Goal: Contribute content: Add original content to the website for others to see

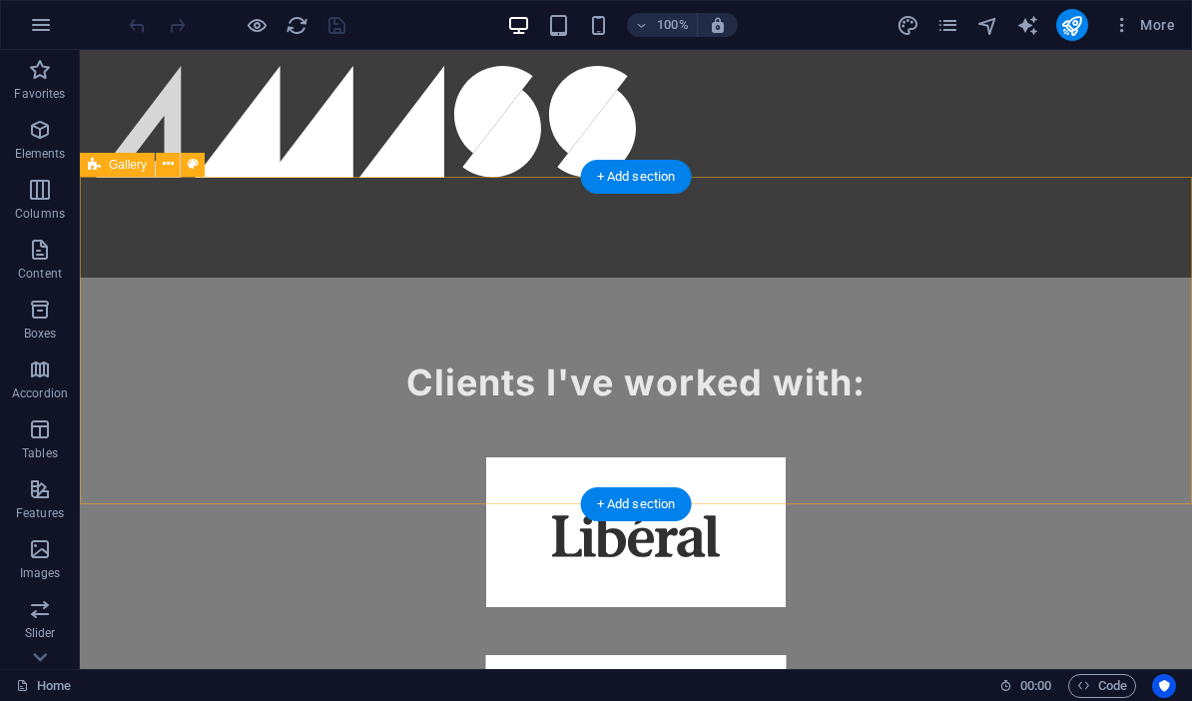
scroll to position [1350, 0]
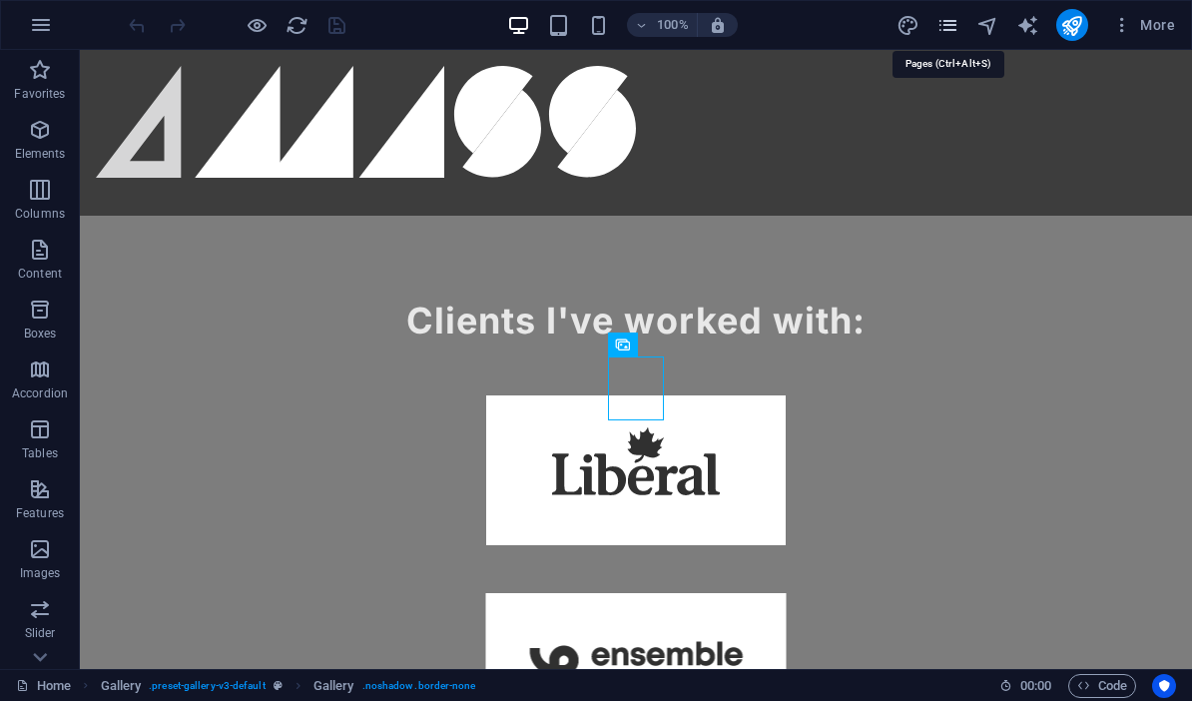
click at [831, 34] on icon "pages" at bounding box center [947, 25] width 23 height 23
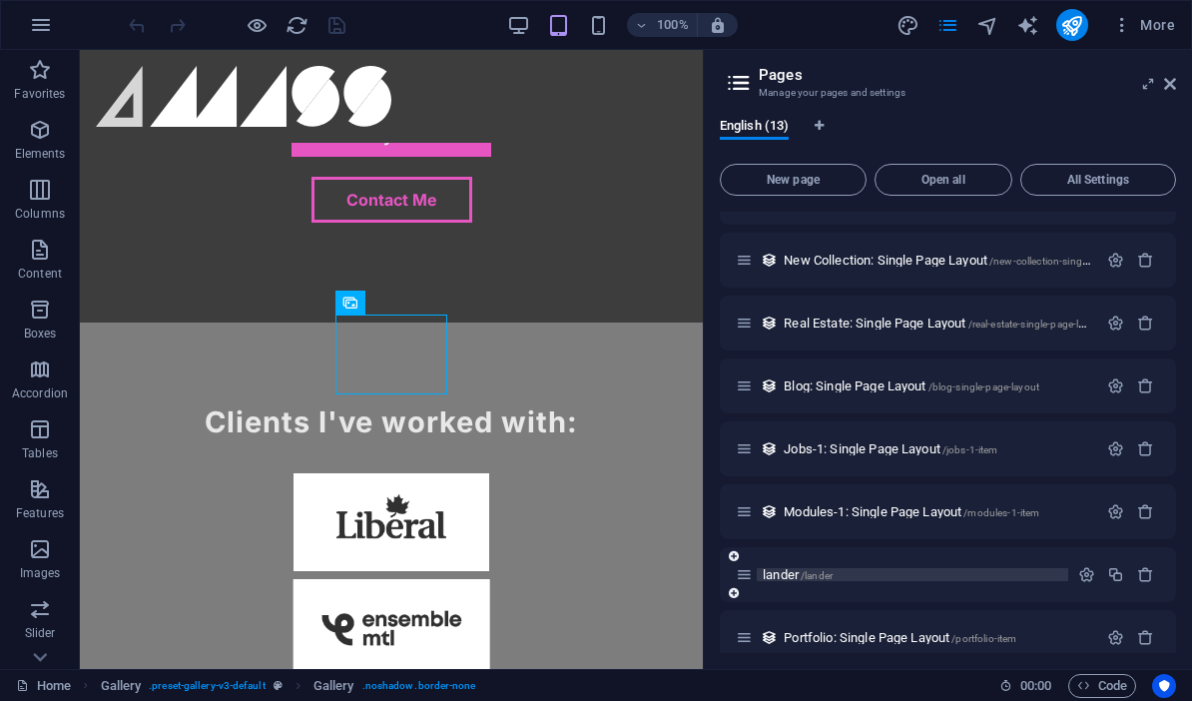
scroll to position [302, 0]
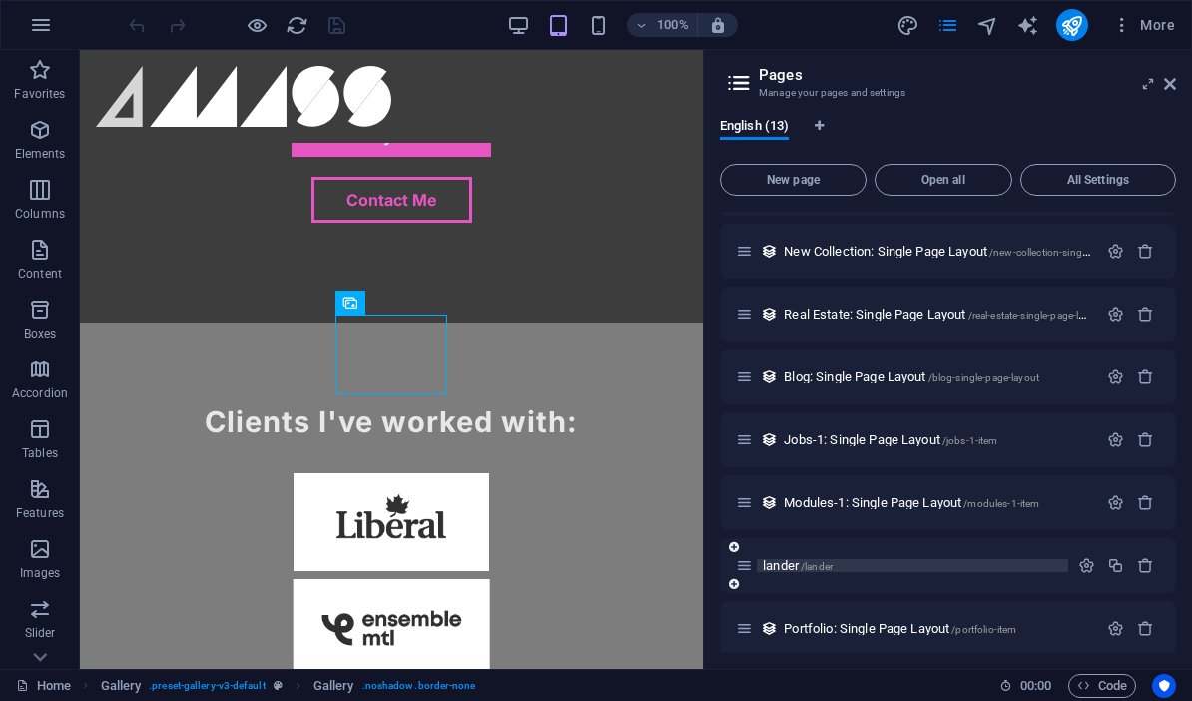
click at [792, 565] on span "lander /lander" at bounding box center [797, 565] width 70 height 15
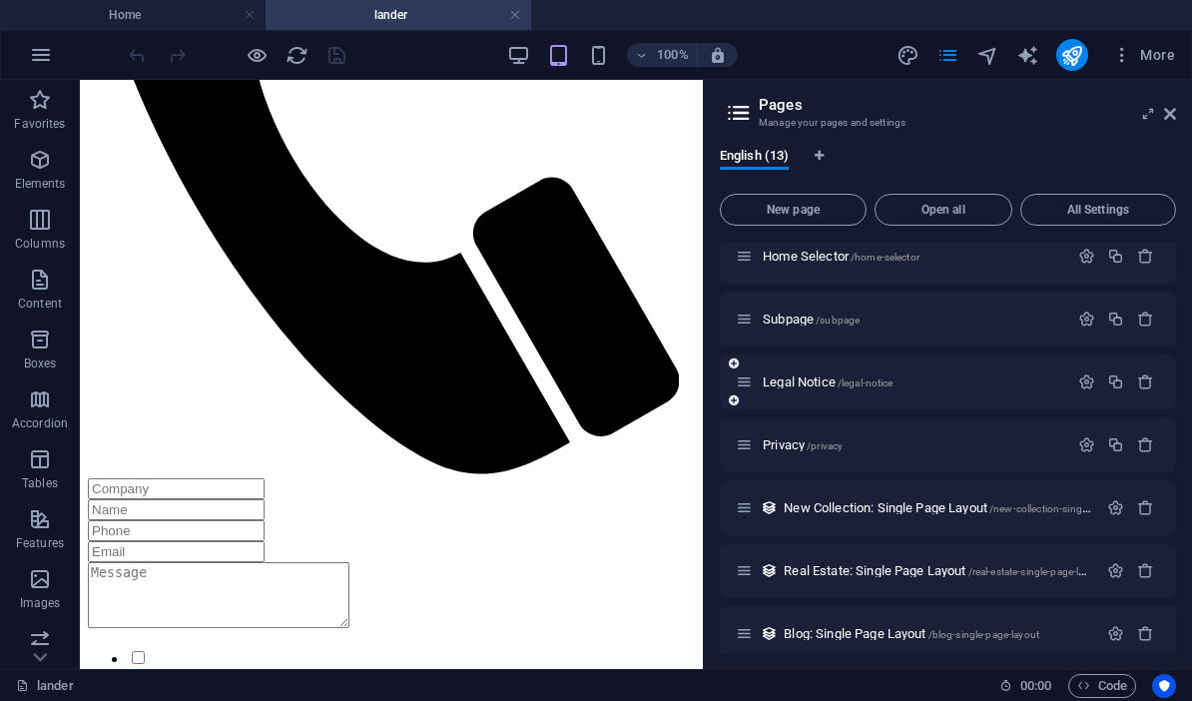
scroll to position [58, 0]
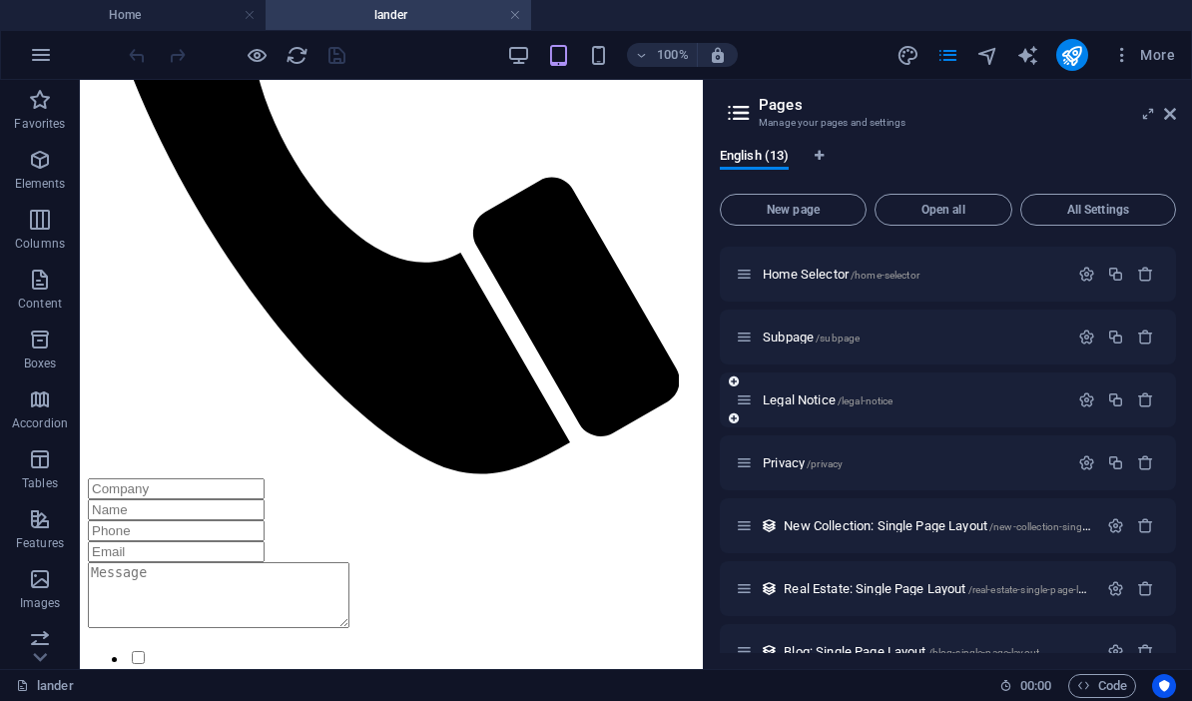
click at [789, 339] on span "Subpage /subpage" at bounding box center [810, 336] width 97 height 15
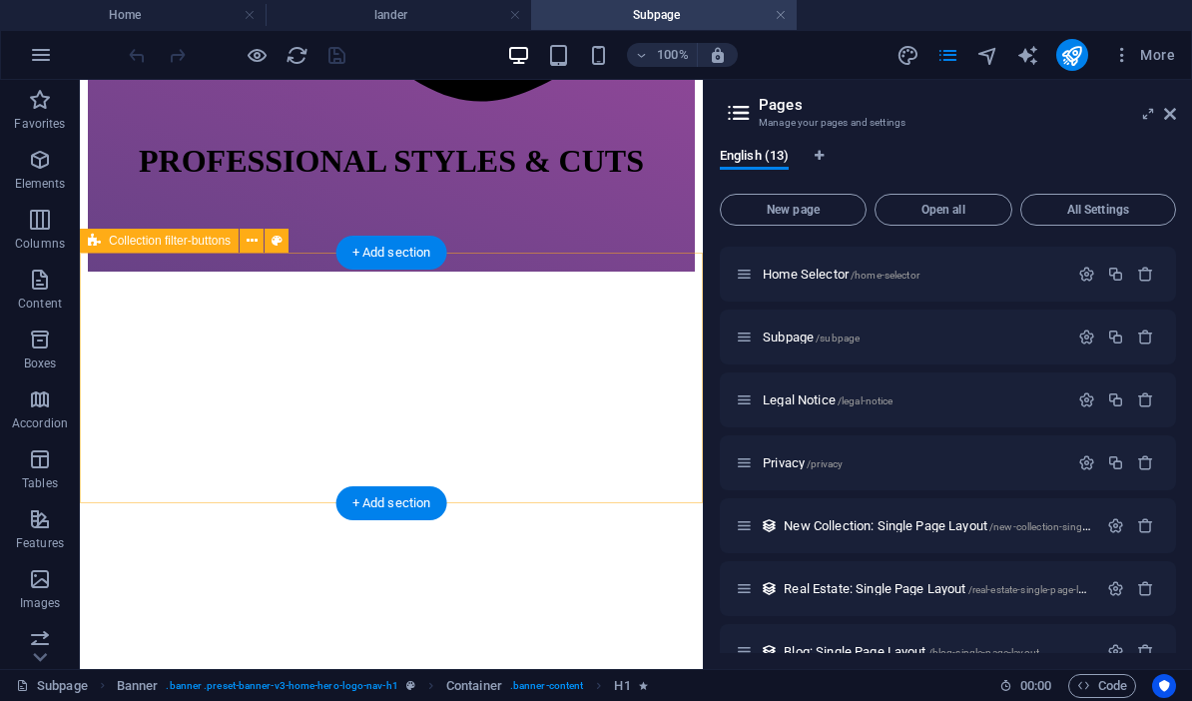
scroll to position [1001, 0]
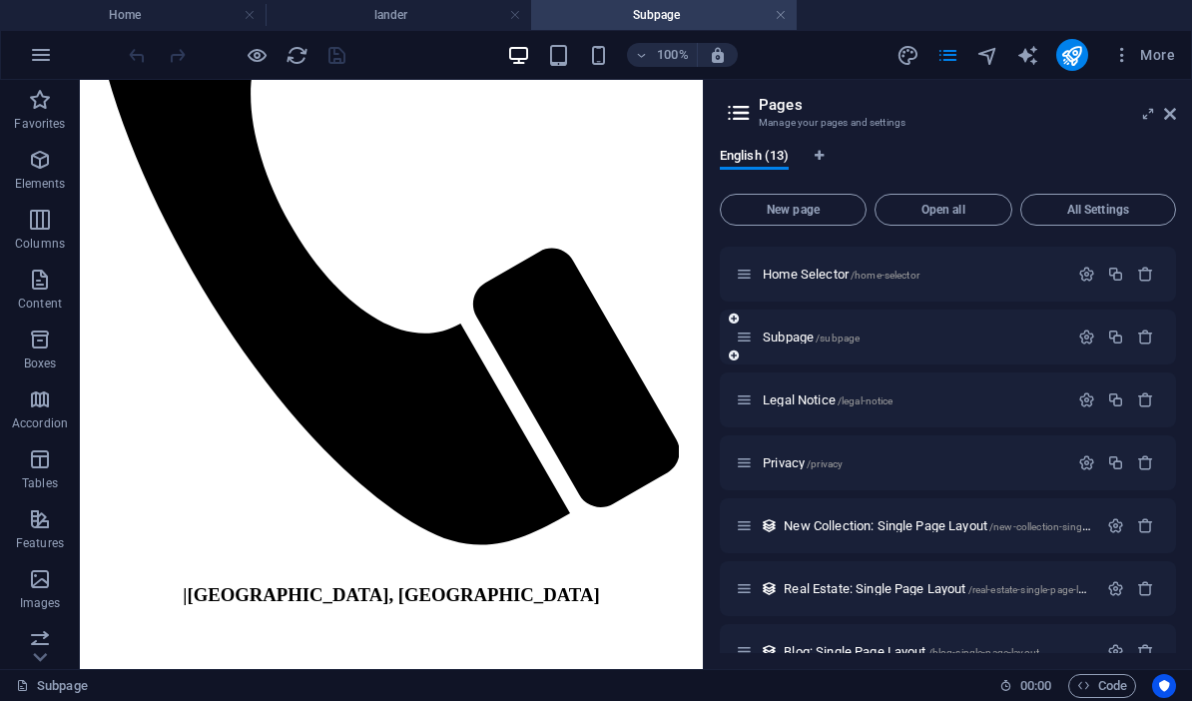
click at [803, 277] on span "Home Selector /home-selector" at bounding box center [840, 273] width 157 height 15
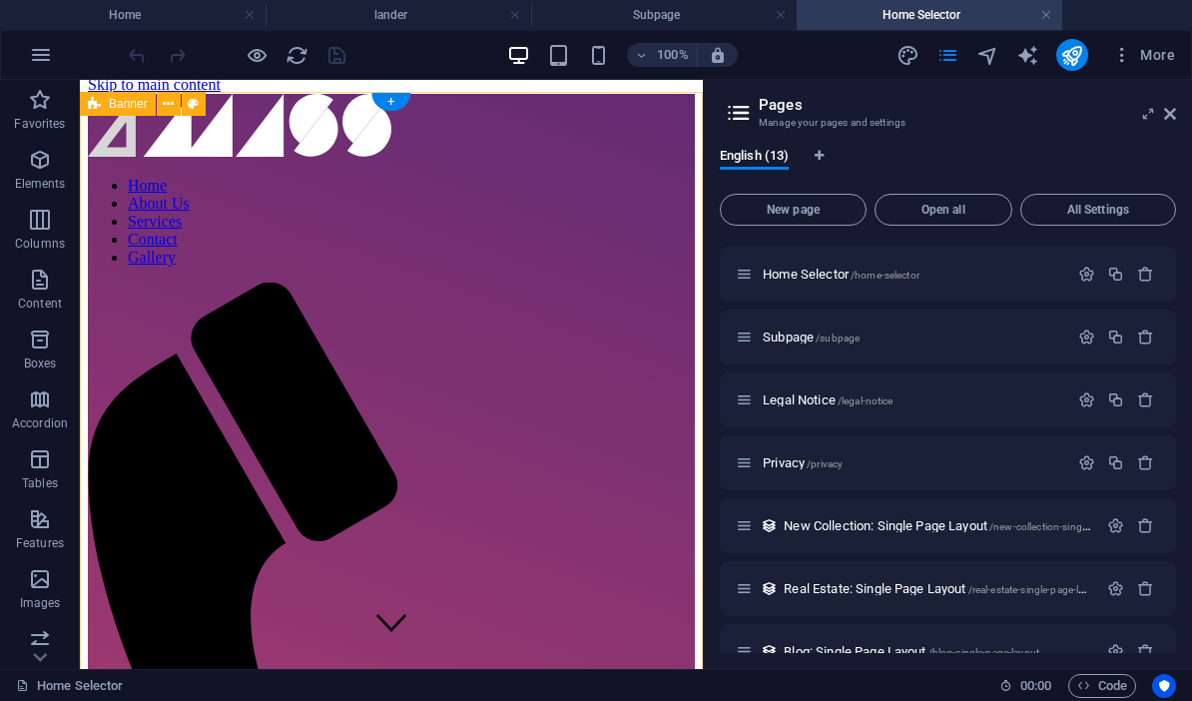
scroll to position [17, 0]
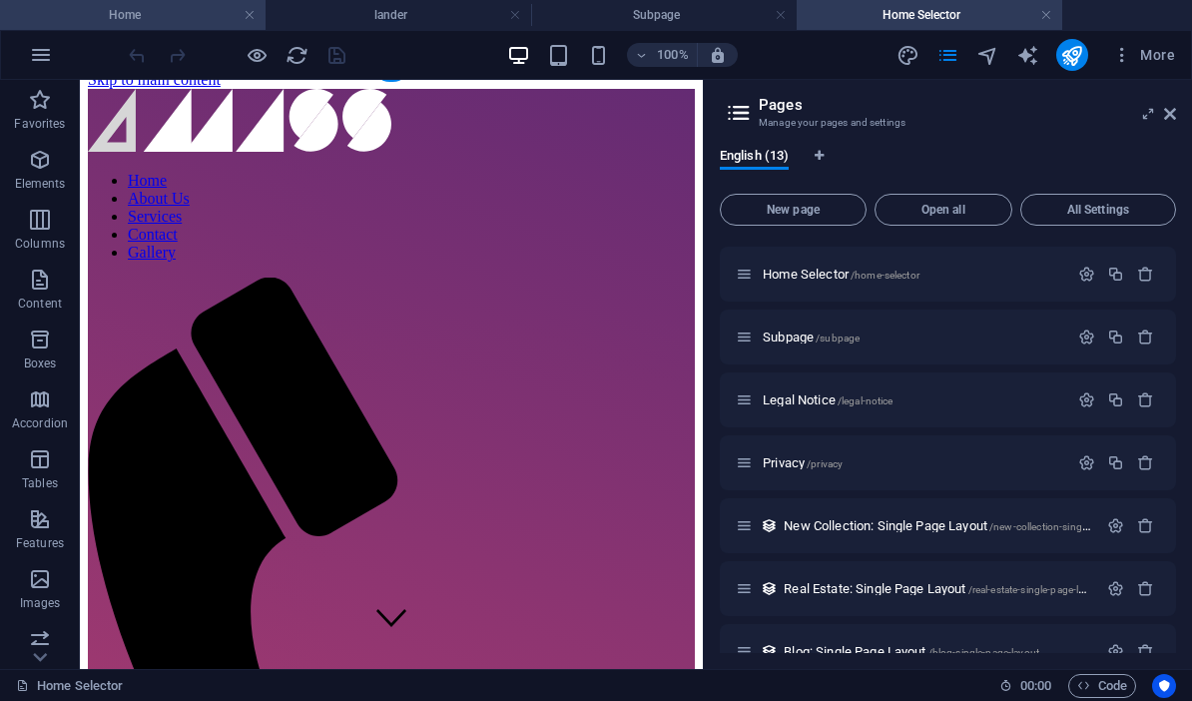
click at [123, 23] on h4 "Home" at bounding box center [132, 15] width 265 height 22
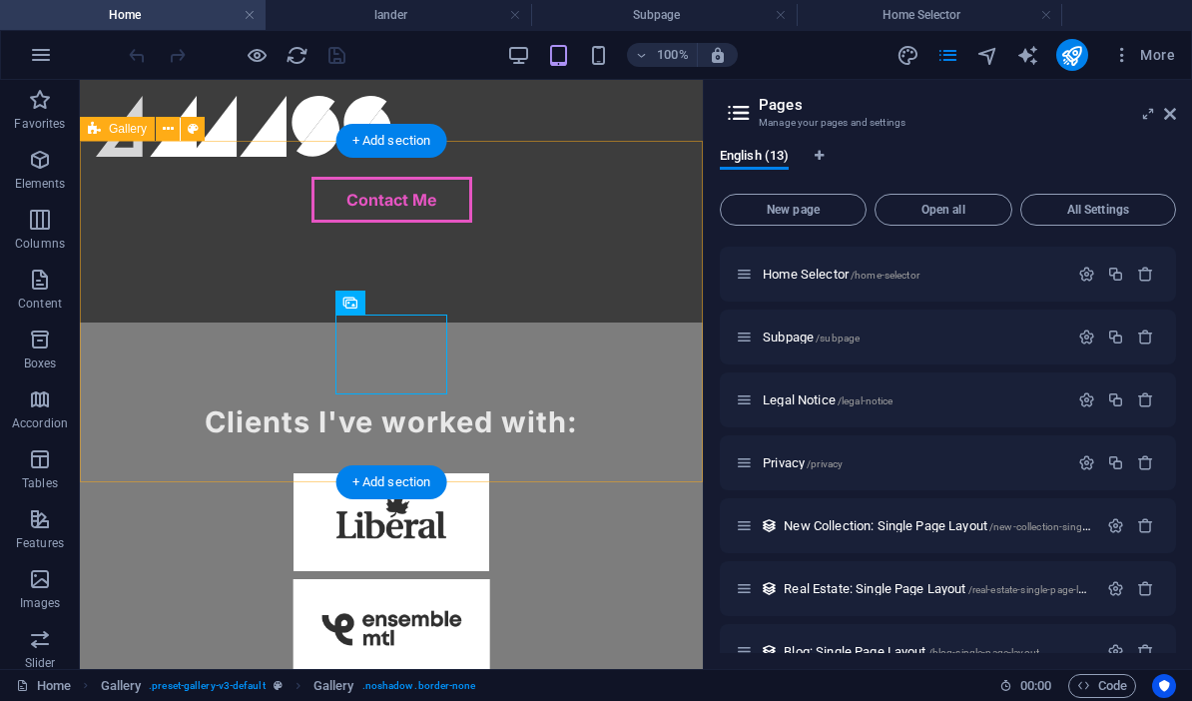
click at [132, 135] on span "Gallery" at bounding box center [128, 129] width 38 height 12
select select "%"
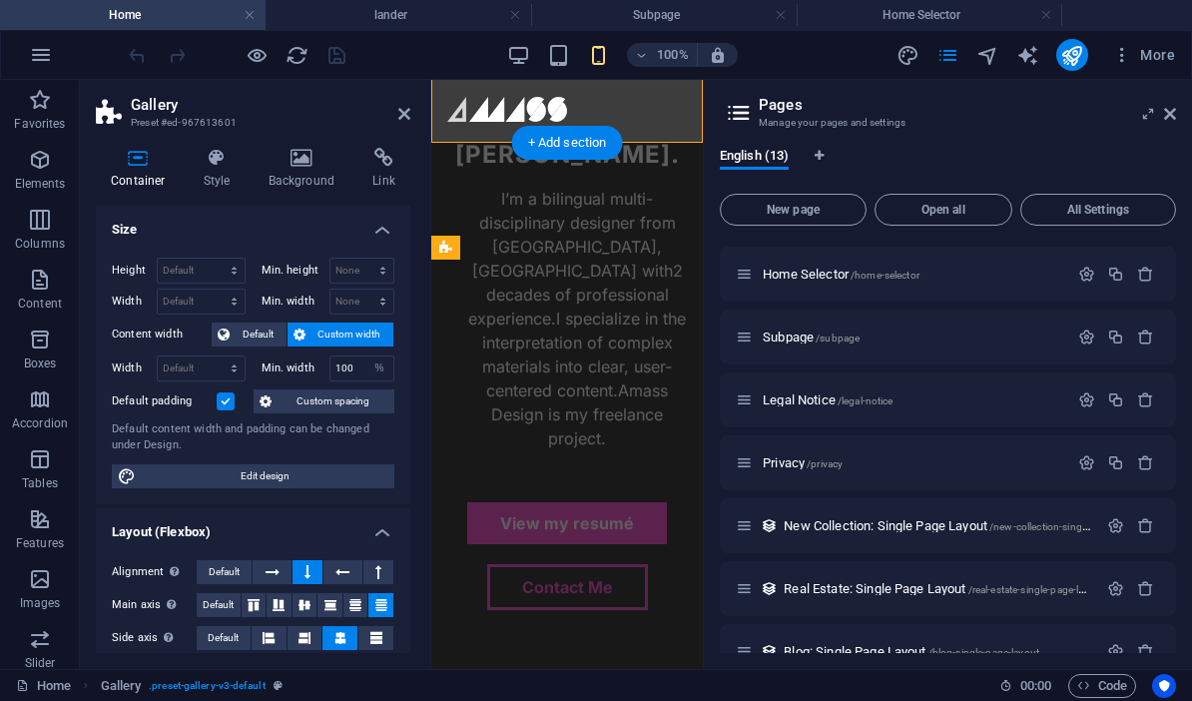
scroll to position [2052, 0]
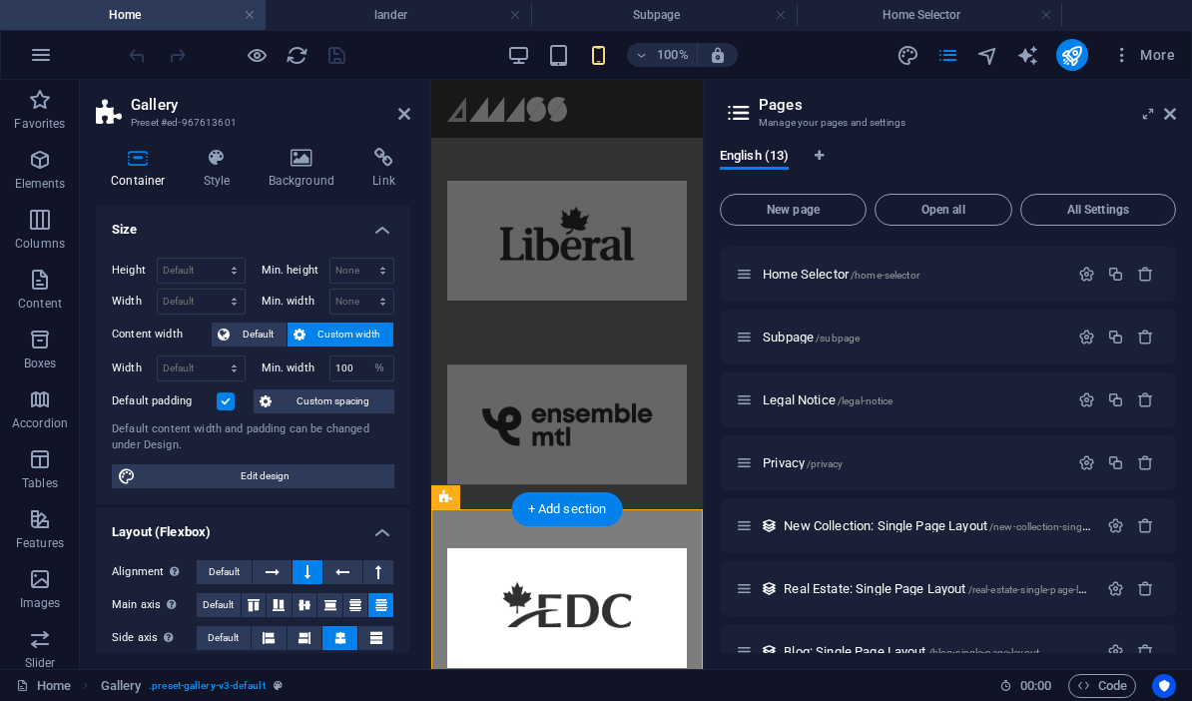
click at [383, 223] on h4 "Size" at bounding box center [253, 224] width 314 height 36
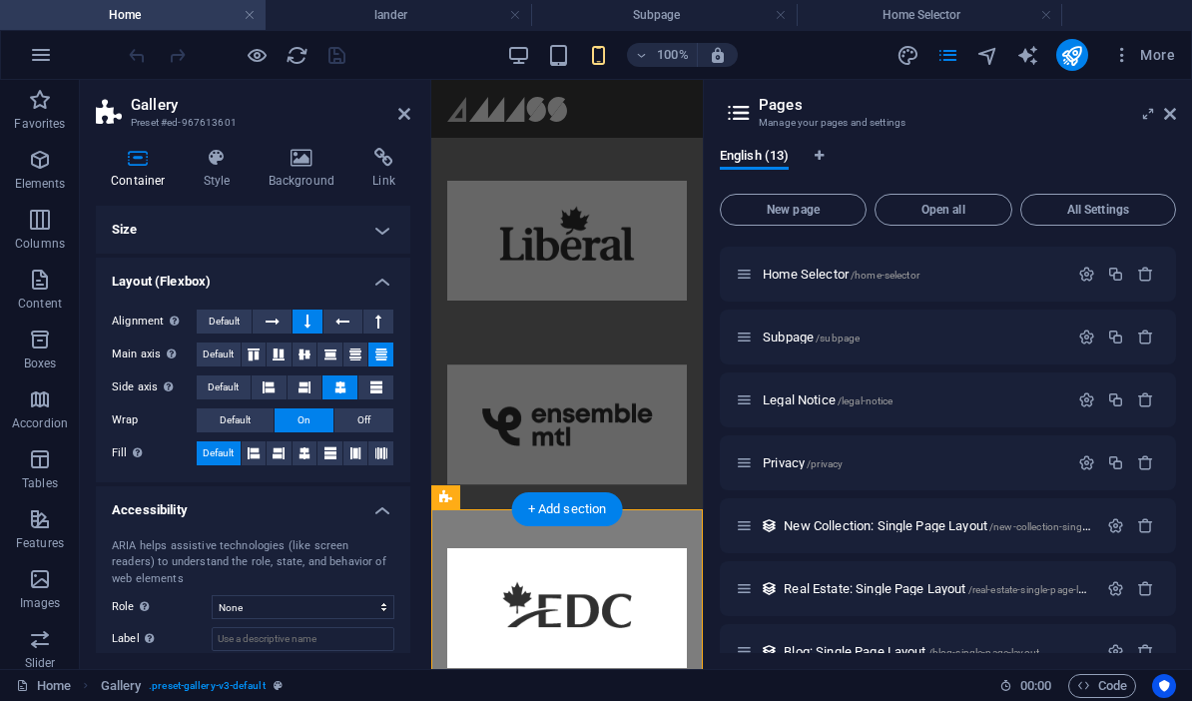
click at [378, 288] on h4 "Layout (Flexbox)" at bounding box center [253, 275] width 314 height 36
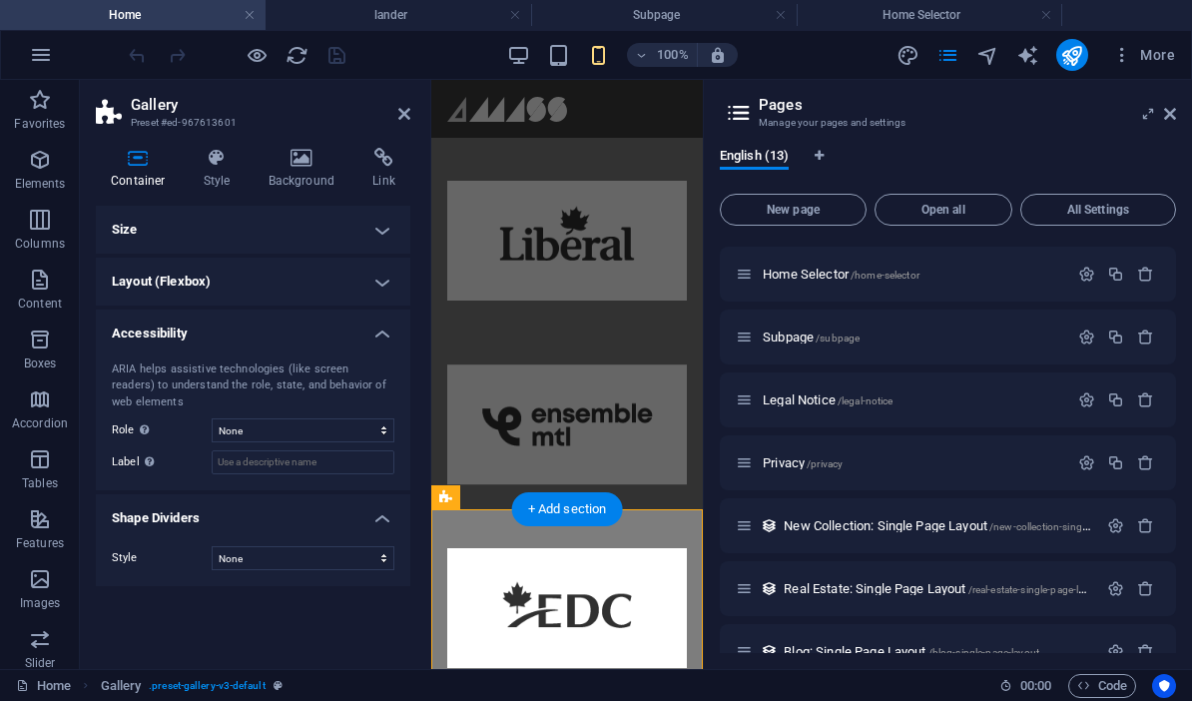
click at [116, 170] on h4 "Container" at bounding box center [142, 169] width 93 height 42
click at [209, 170] on h4 "Style" at bounding box center [221, 169] width 65 height 42
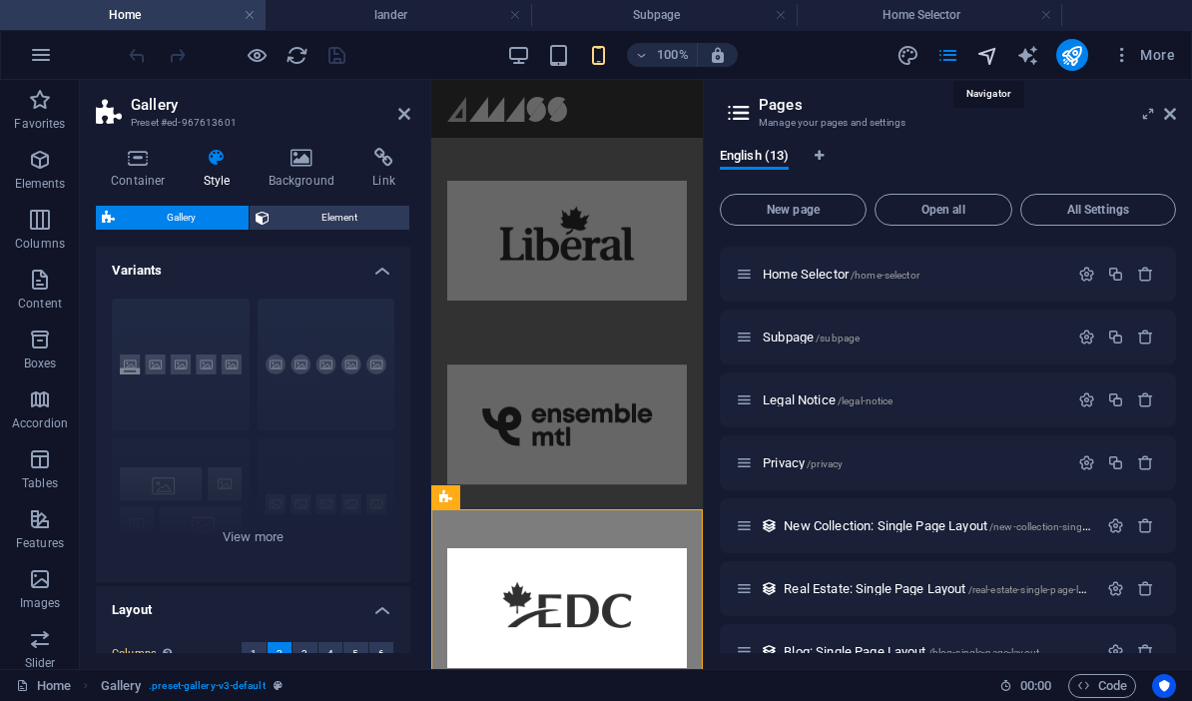
click at [831, 52] on icon "navigator" at bounding box center [987, 55] width 23 height 23
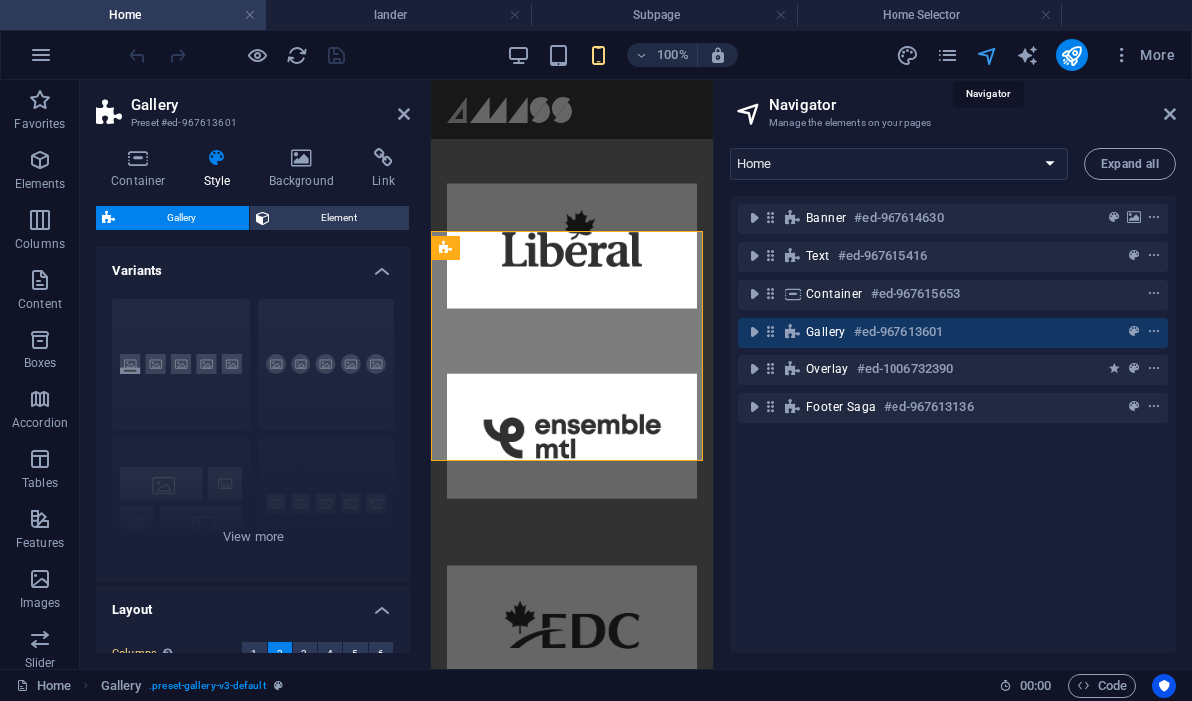
scroll to position [2330, 0]
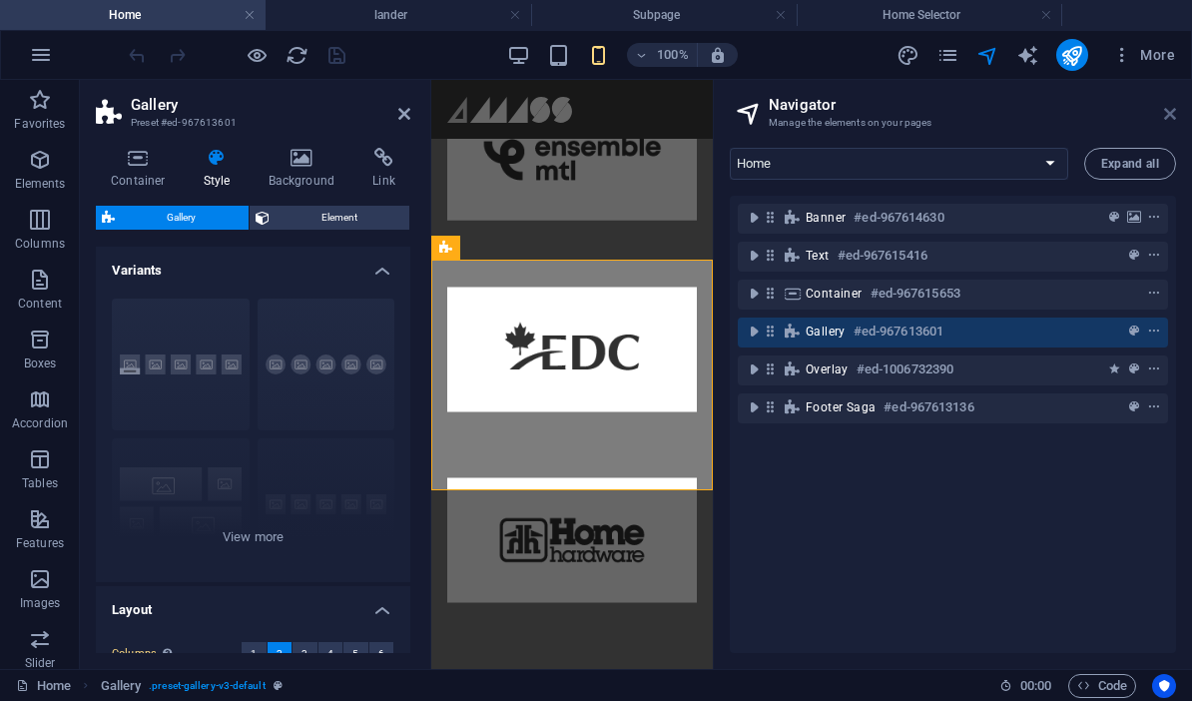
drag, startPoint x: 1171, startPoint y: 117, endPoint x: 739, endPoint y: 37, distance: 439.4
click at [831, 117] on icon at bounding box center [1170, 114] width 12 height 16
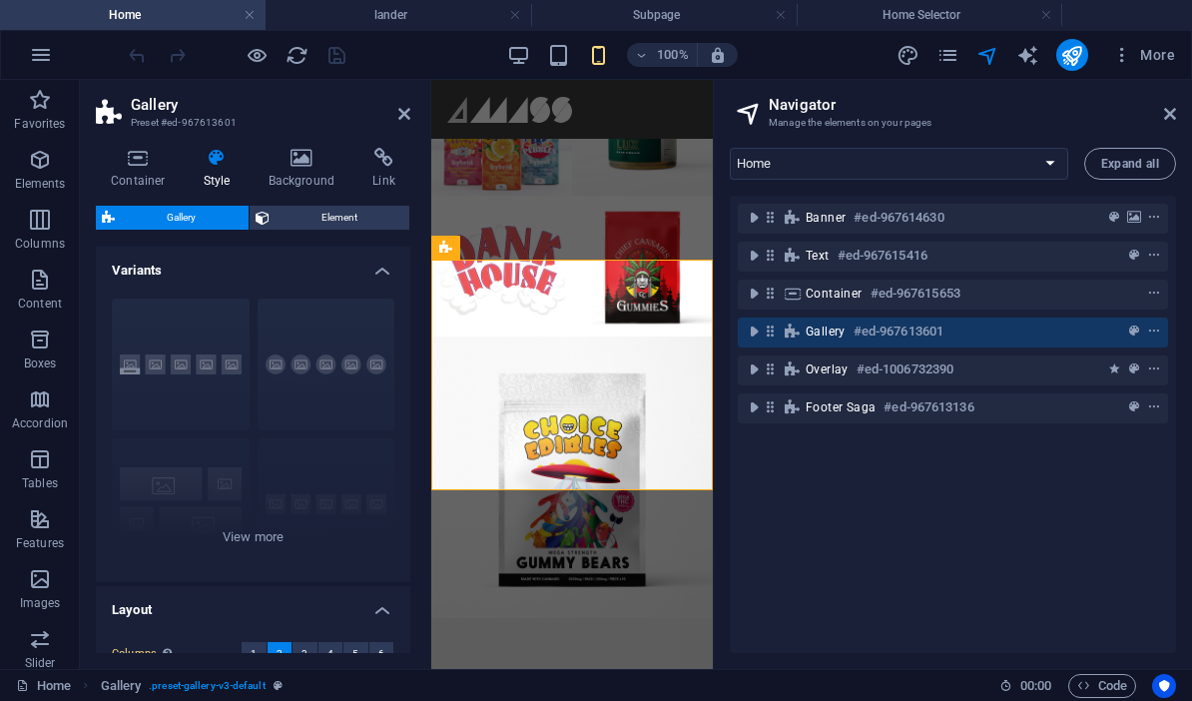
type input "1"
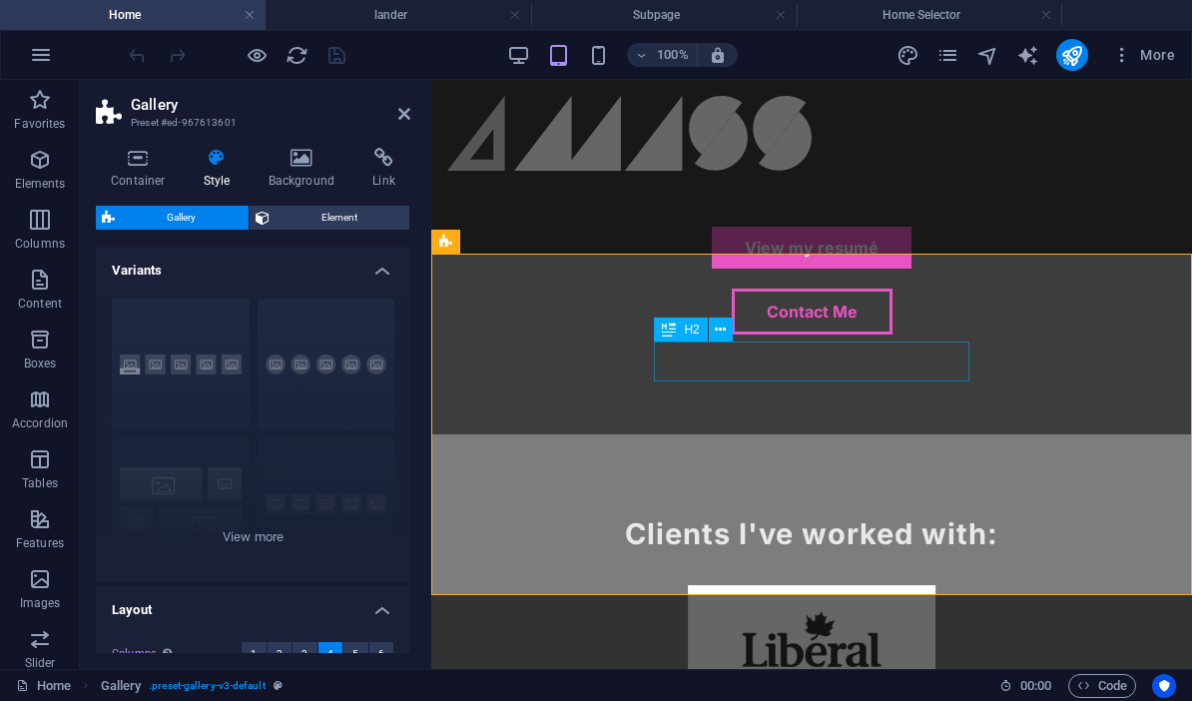
scroll to position [1197, 0]
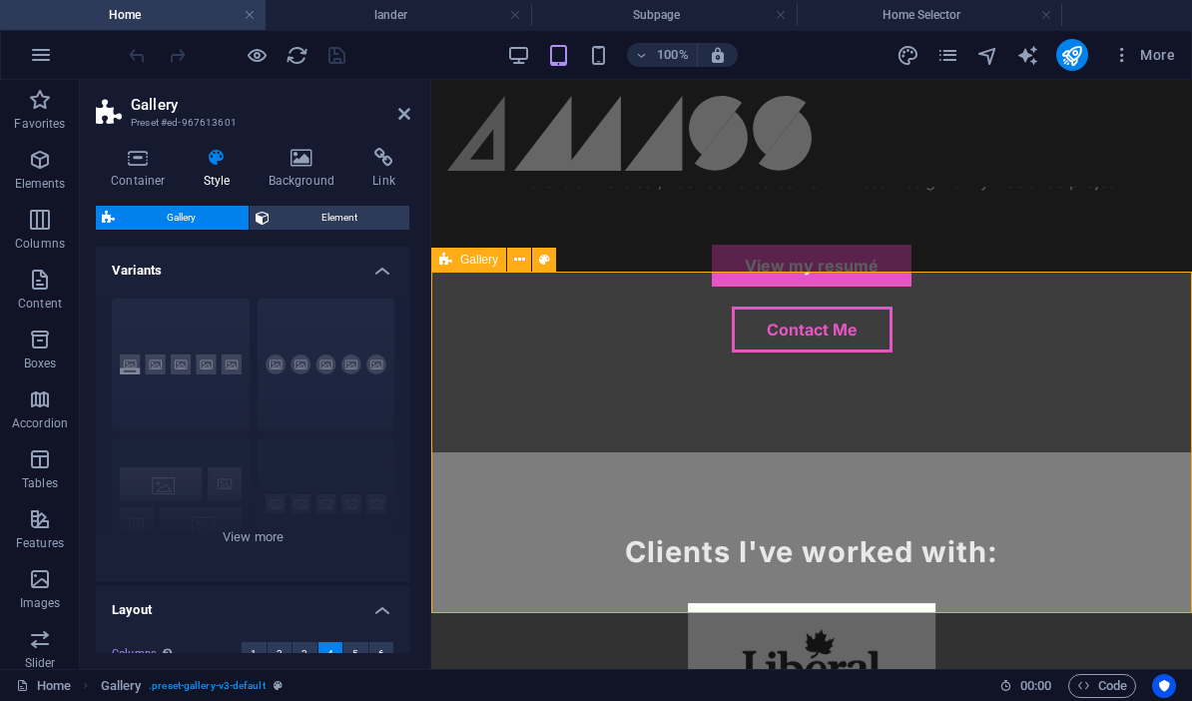
click at [514, 257] on icon at bounding box center [519, 259] width 11 height 21
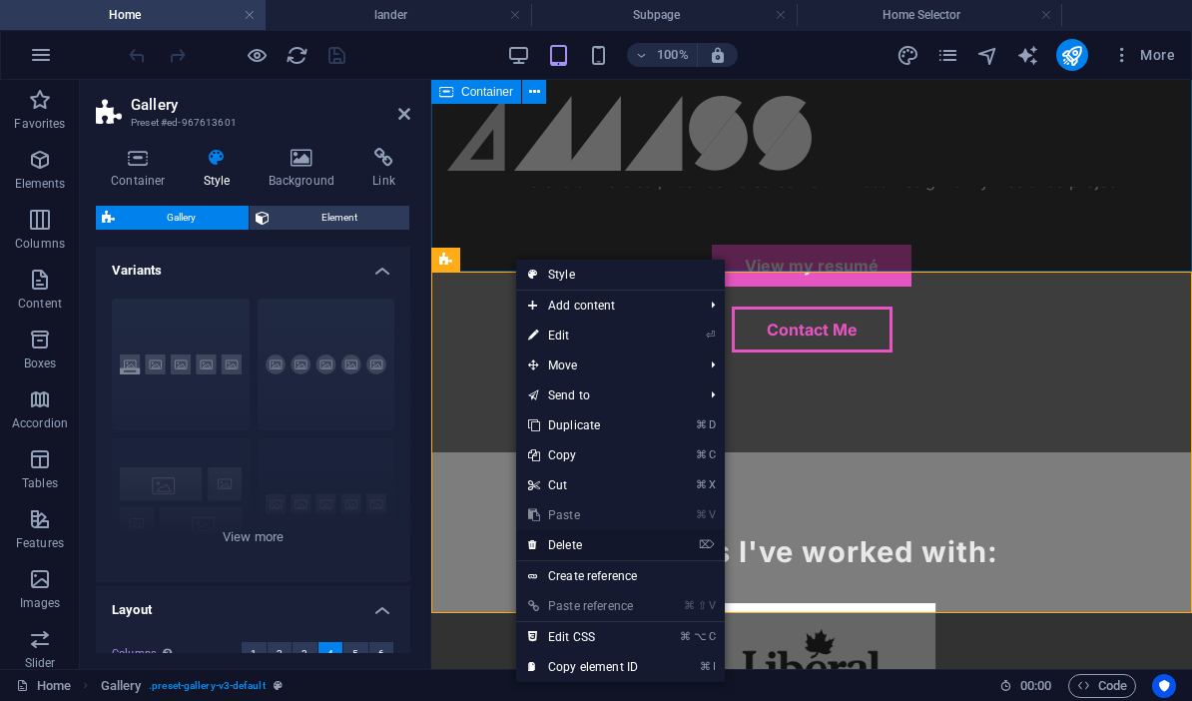
click at [575, 549] on link "⌦ Delete" at bounding box center [583, 545] width 134 height 30
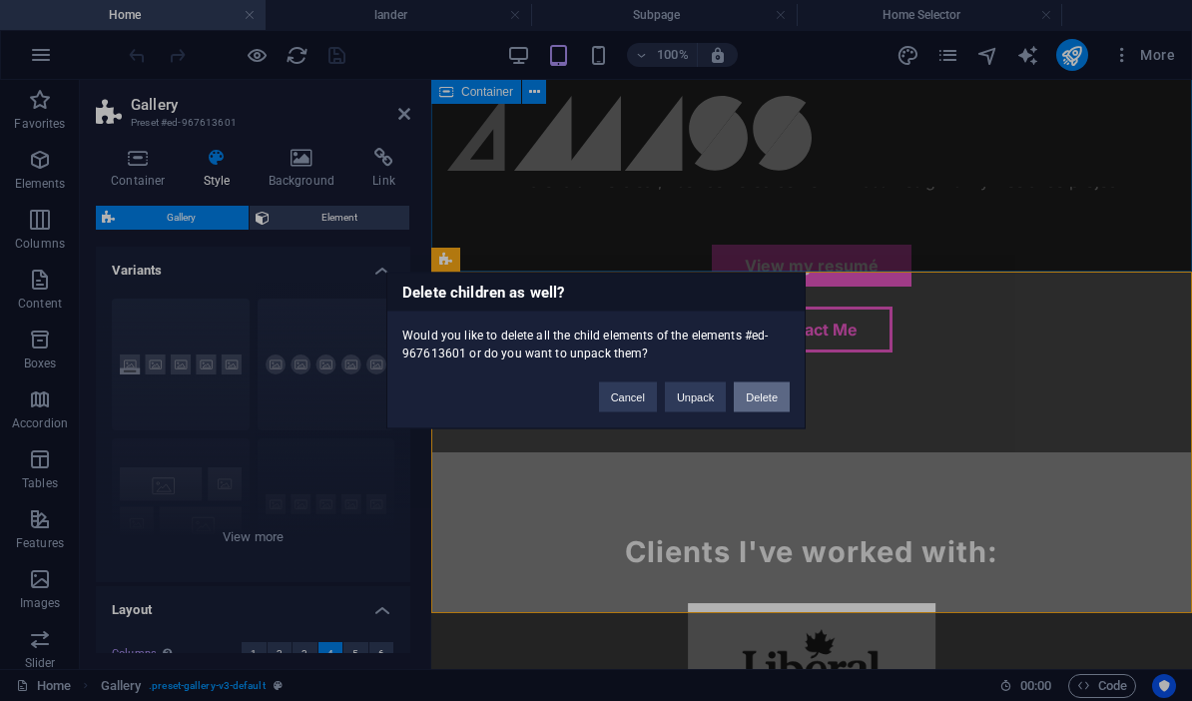
click at [753, 399] on button "Delete" at bounding box center [762, 397] width 56 height 30
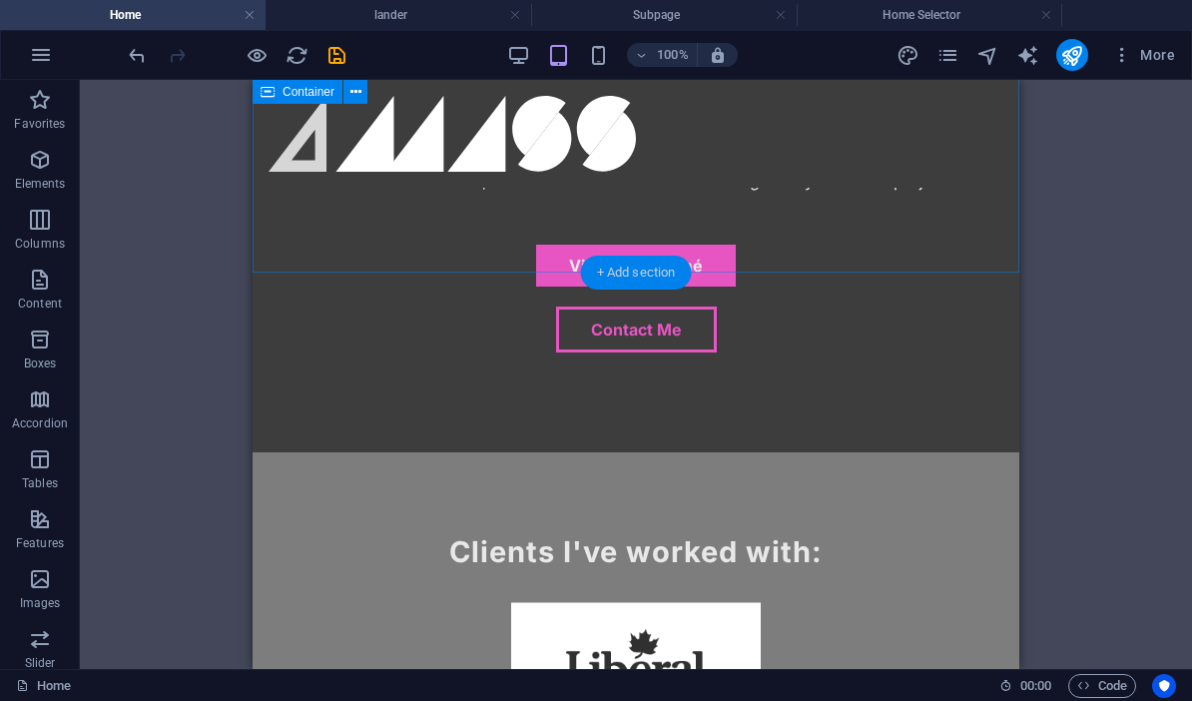
click at [608, 272] on div "+ Add section" at bounding box center [636, 272] width 111 height 34
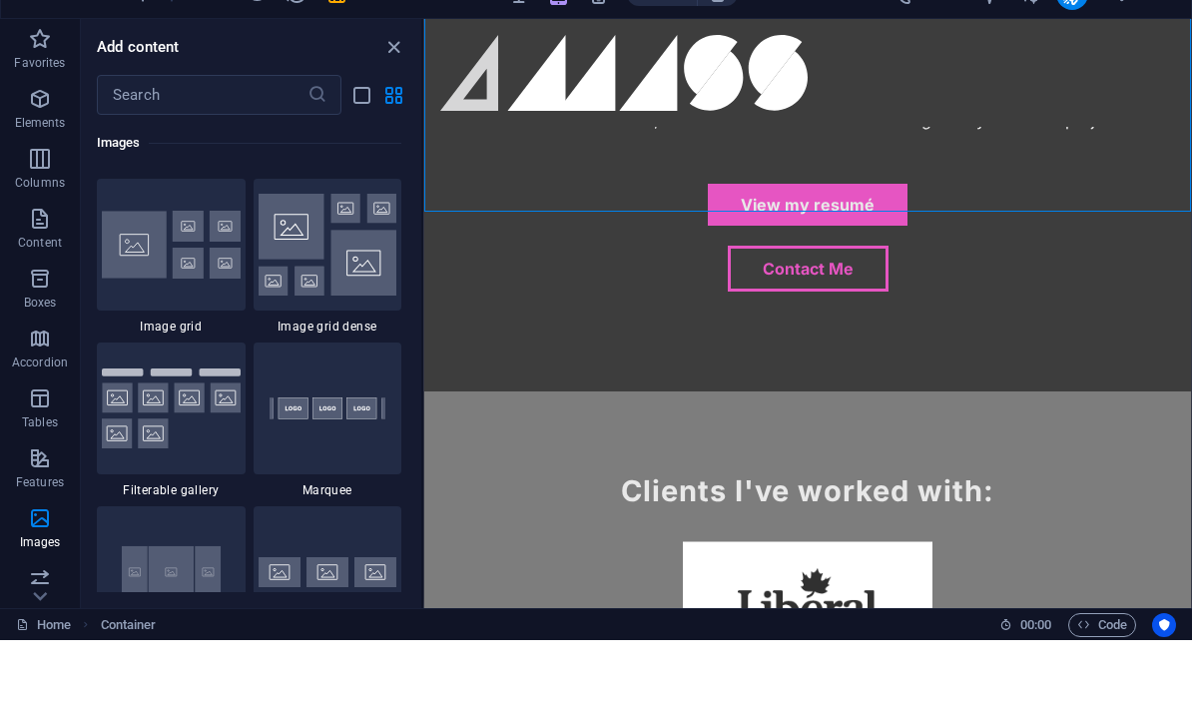
scroll to position [10439, 0]
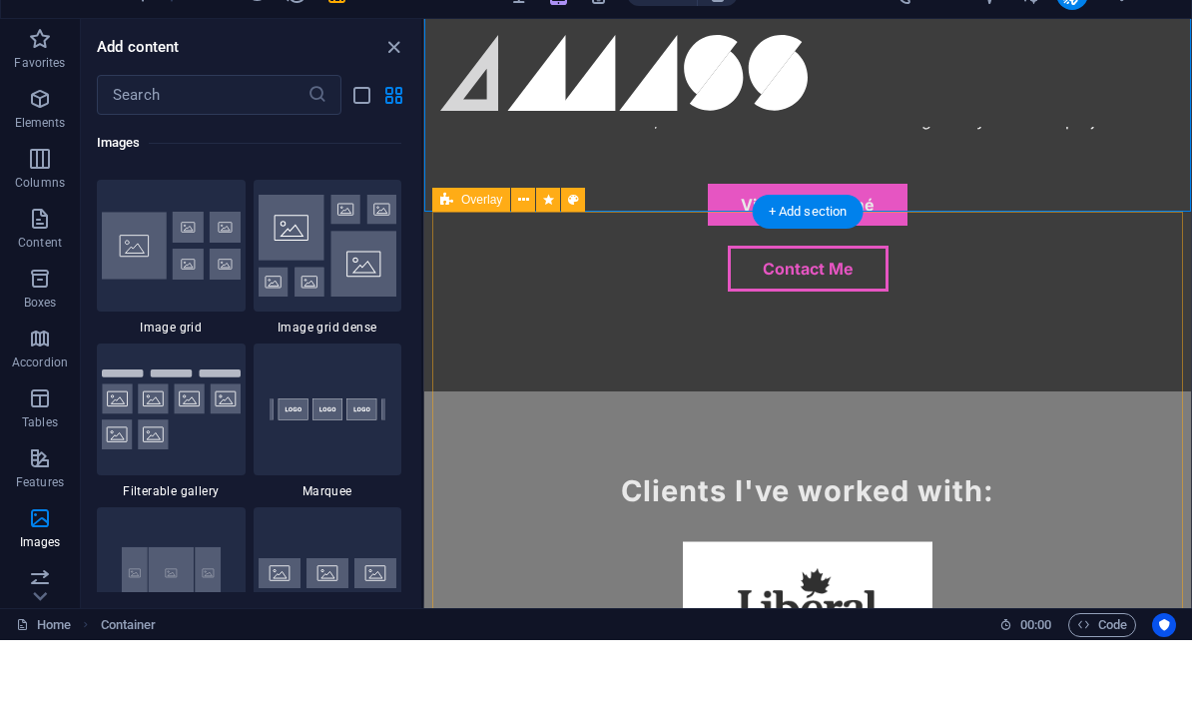
drag, startPoint x: 745, startPoint y: 403, endPoint x: 600, endPoint y: 246, distance: 214.7
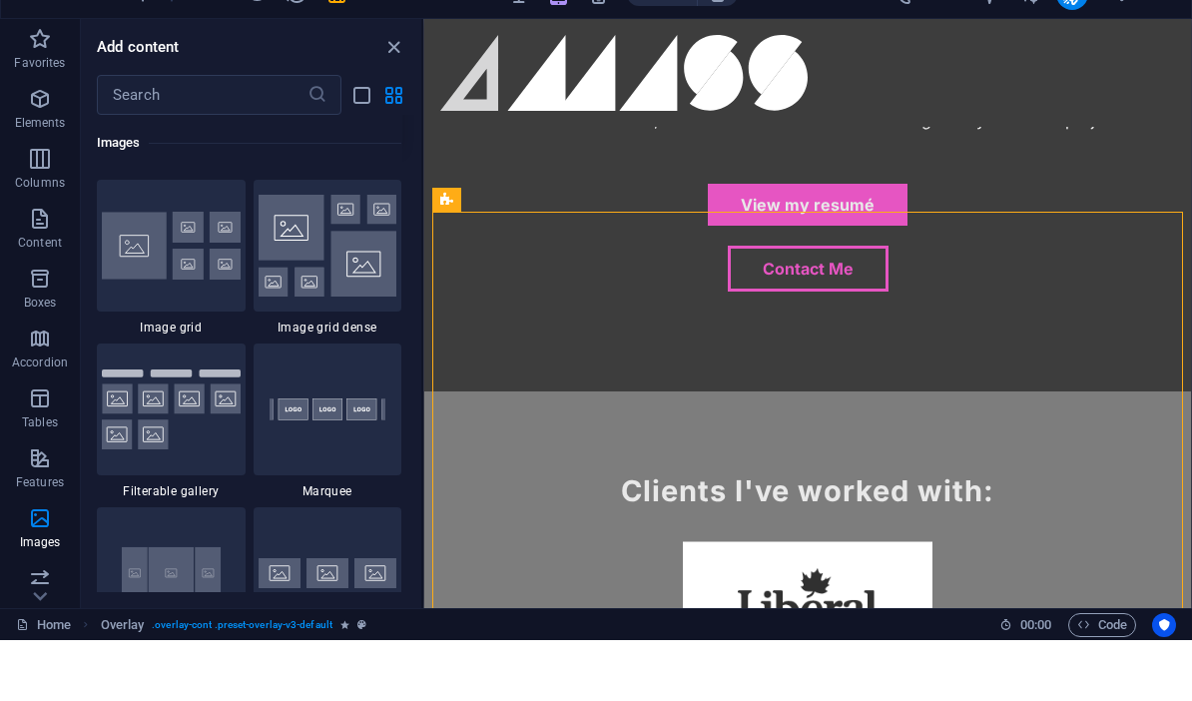
click at [336, 209] on div at bounding box center [327, 143] width 149 height 132
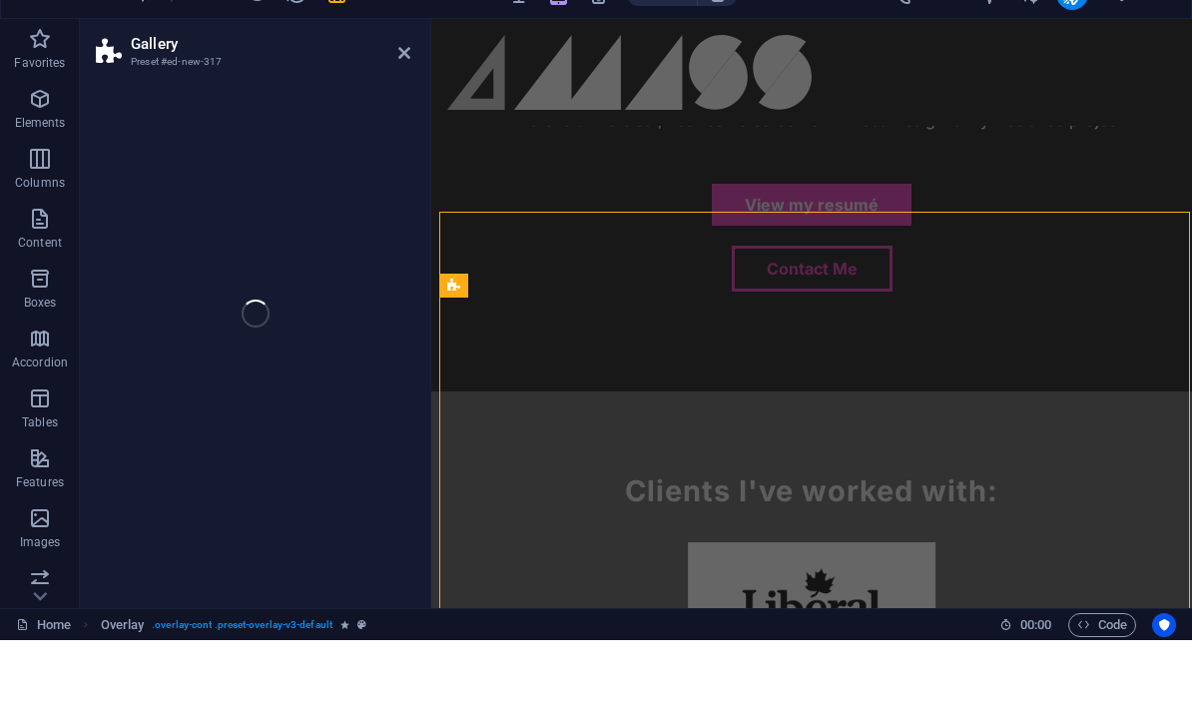
select select "rem"
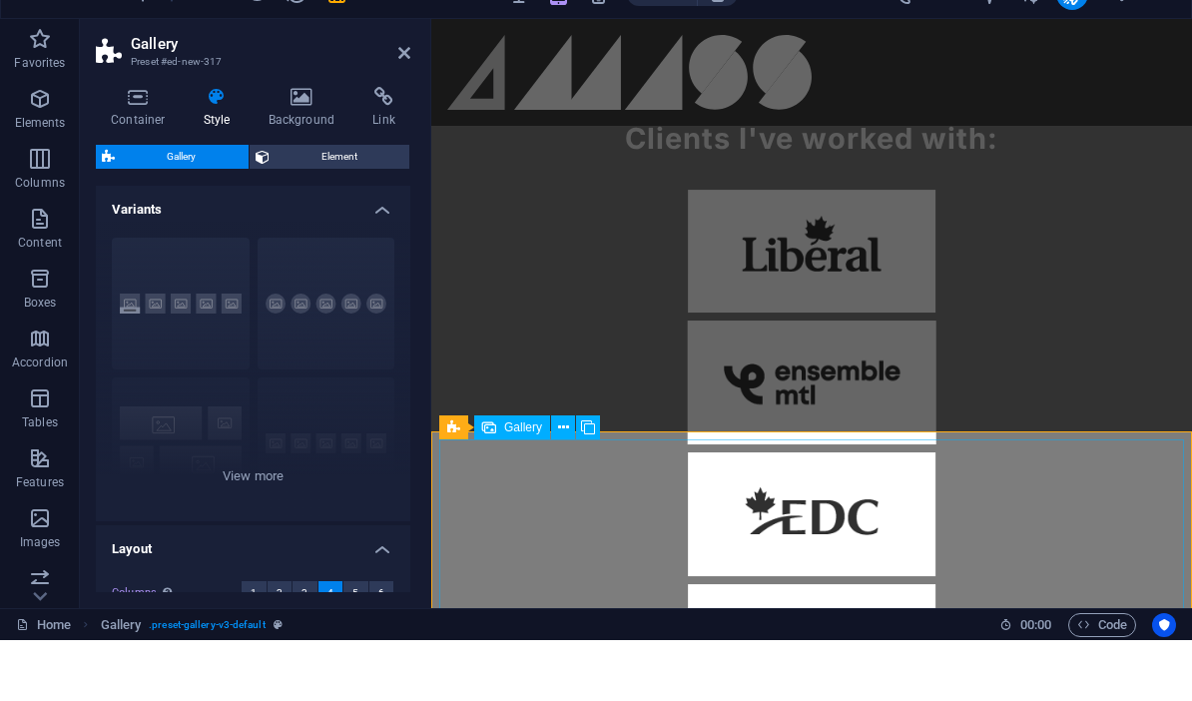
scroll to position [1606, 0]
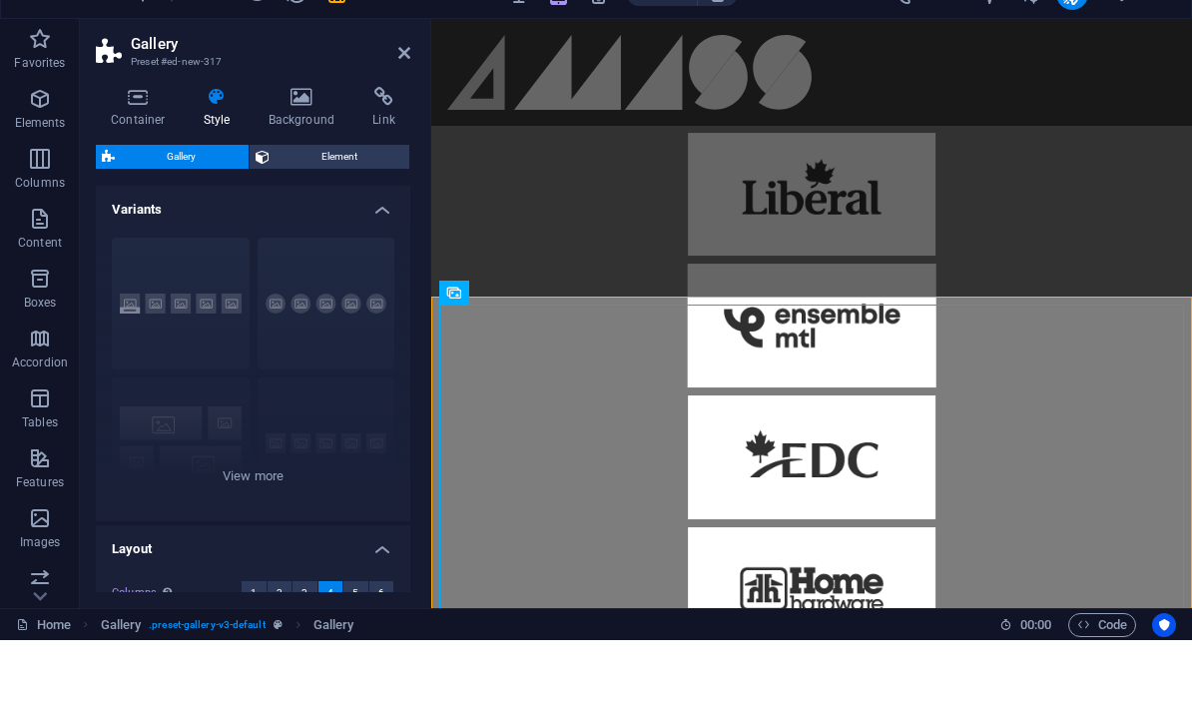
select select "4"
select select "px"
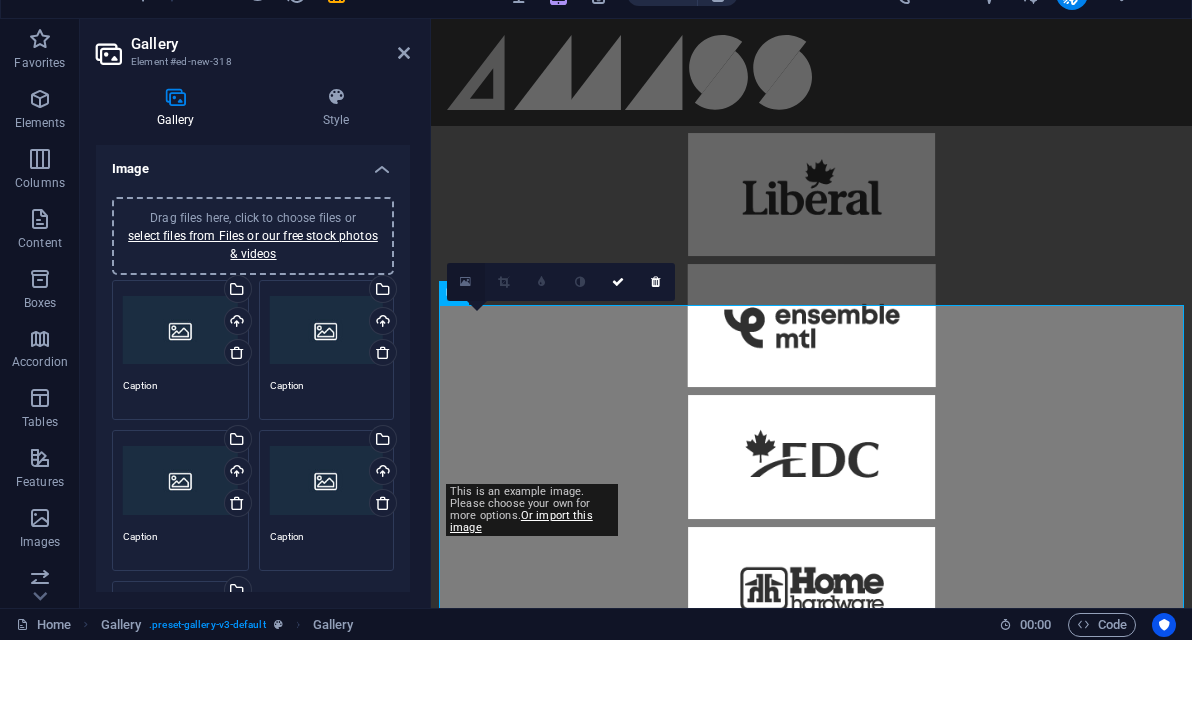
click at [470, 335] on icon at bounding box center [465, 342] width 11 height 14
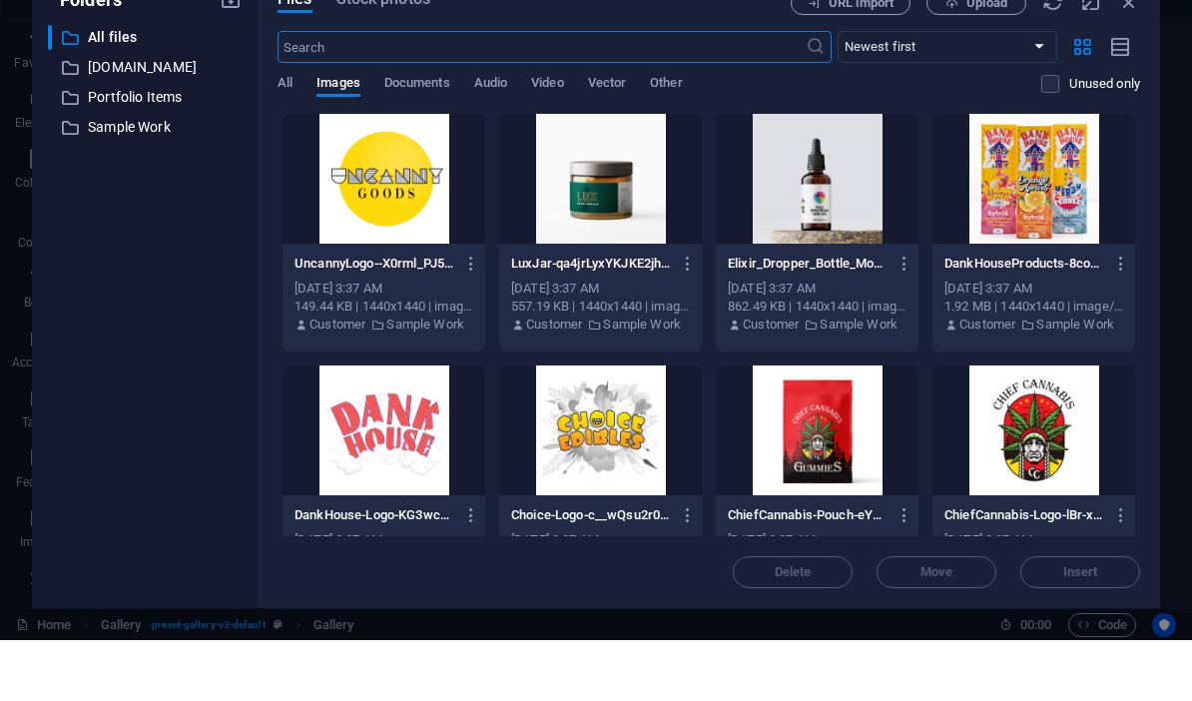
scroll to position [2366, 0]
click at [144, 177] on p "Sample Work" at bounding box center [146, 188] width 117 height 23
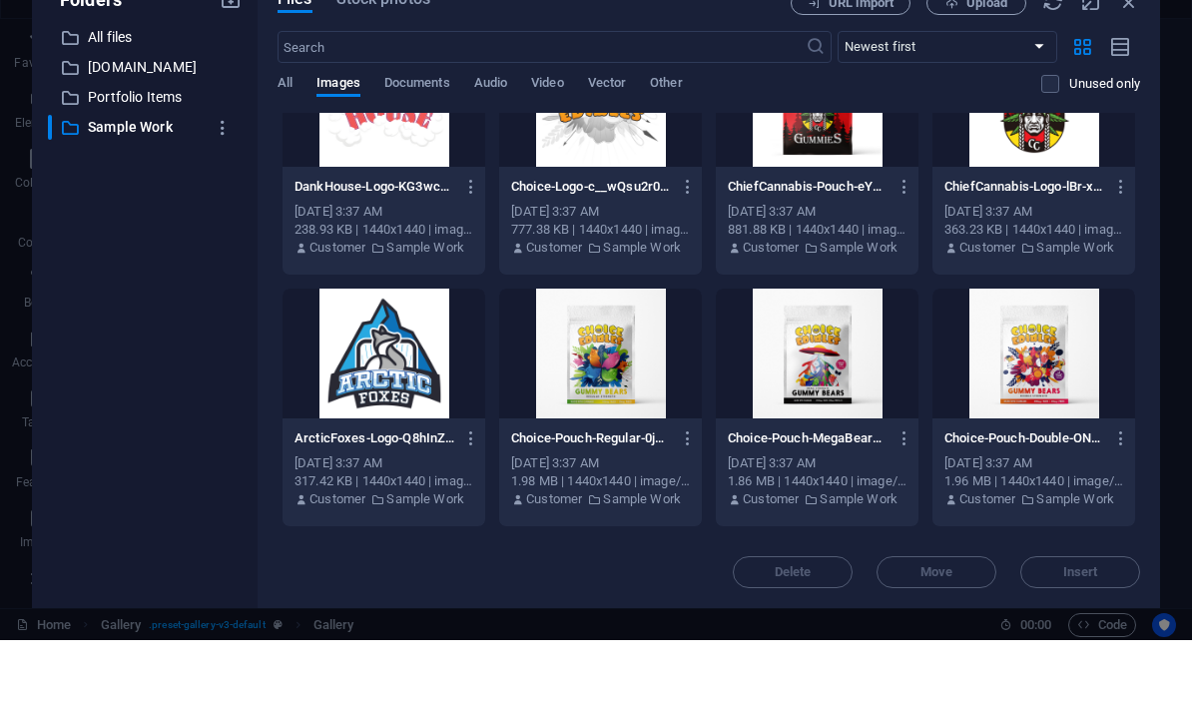
scroll to position [354, 0]
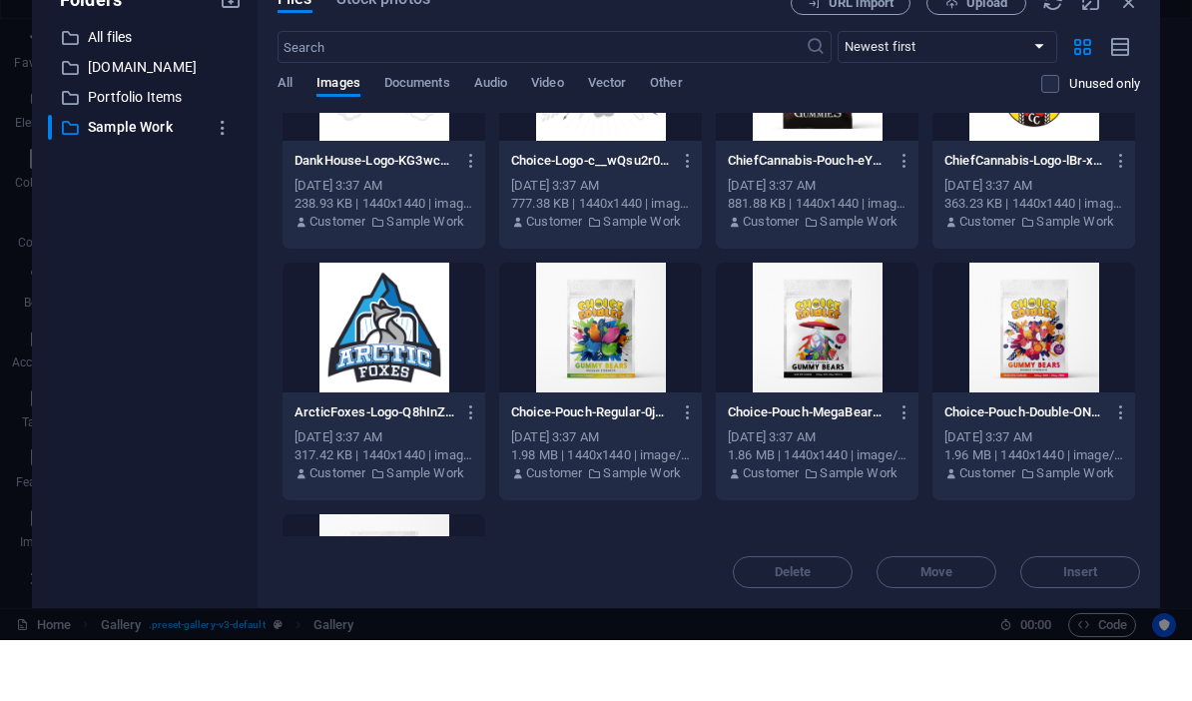
click at [408, 323] on div at bounding box center [383, 388] width 203 height 130
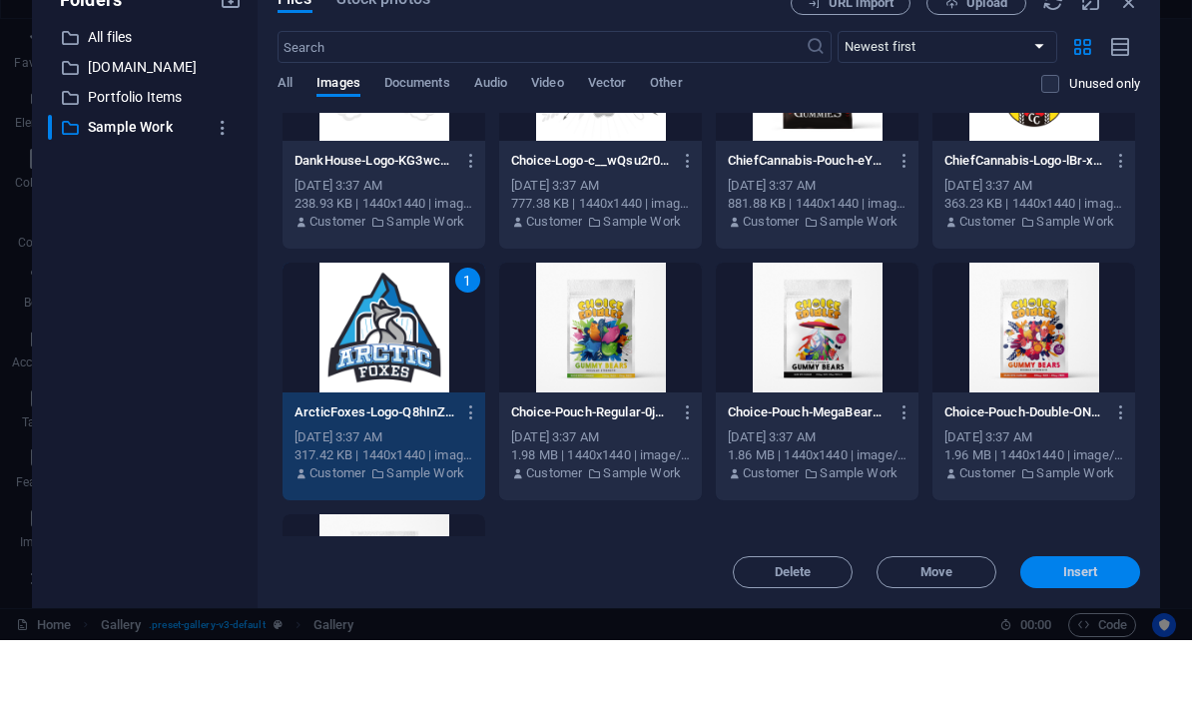
click at [831, 627] on span "Insert" at bounding box center [1080, 633] width 35 height 12
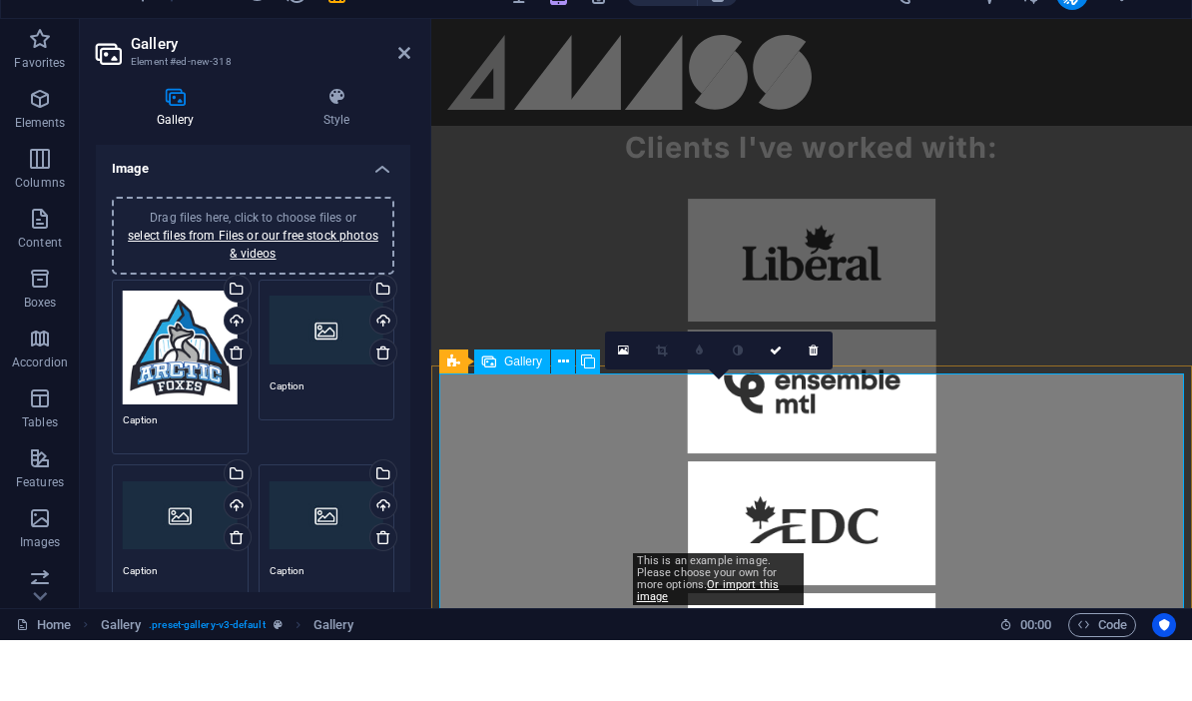
scroll to position [1537, 0]
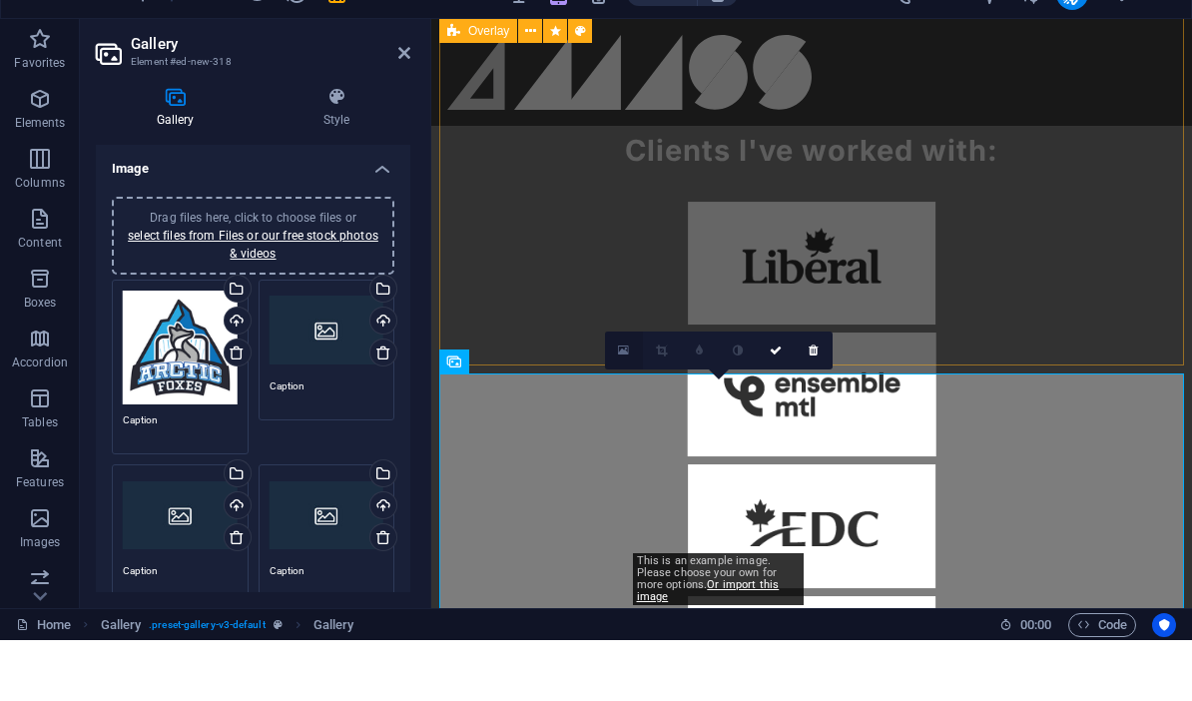
click at [625, 404] on icon at bounding box center [623, 411] width 11 height 14
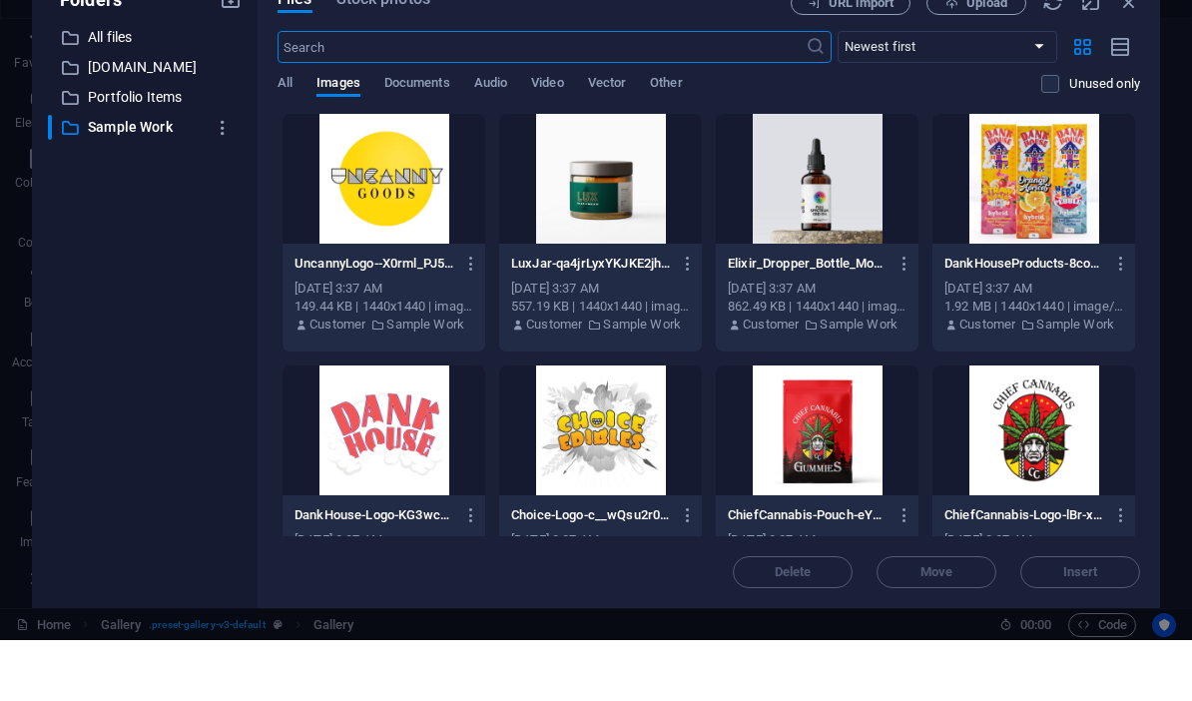
scroll to position [2366, 0]
click at [411, 188] on div at bounding box center [383, 240] width 203 height 130
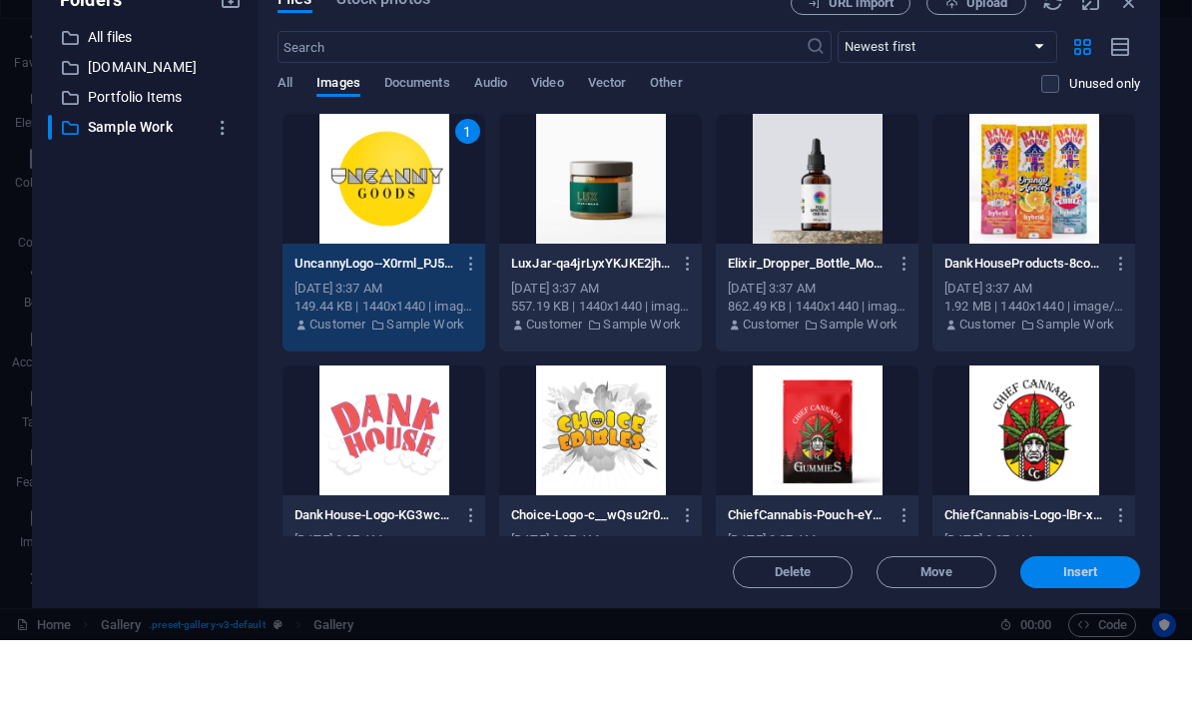
click at [831, 627] on span "Insert" at bounding box center [1080, 633] width 35 height 12
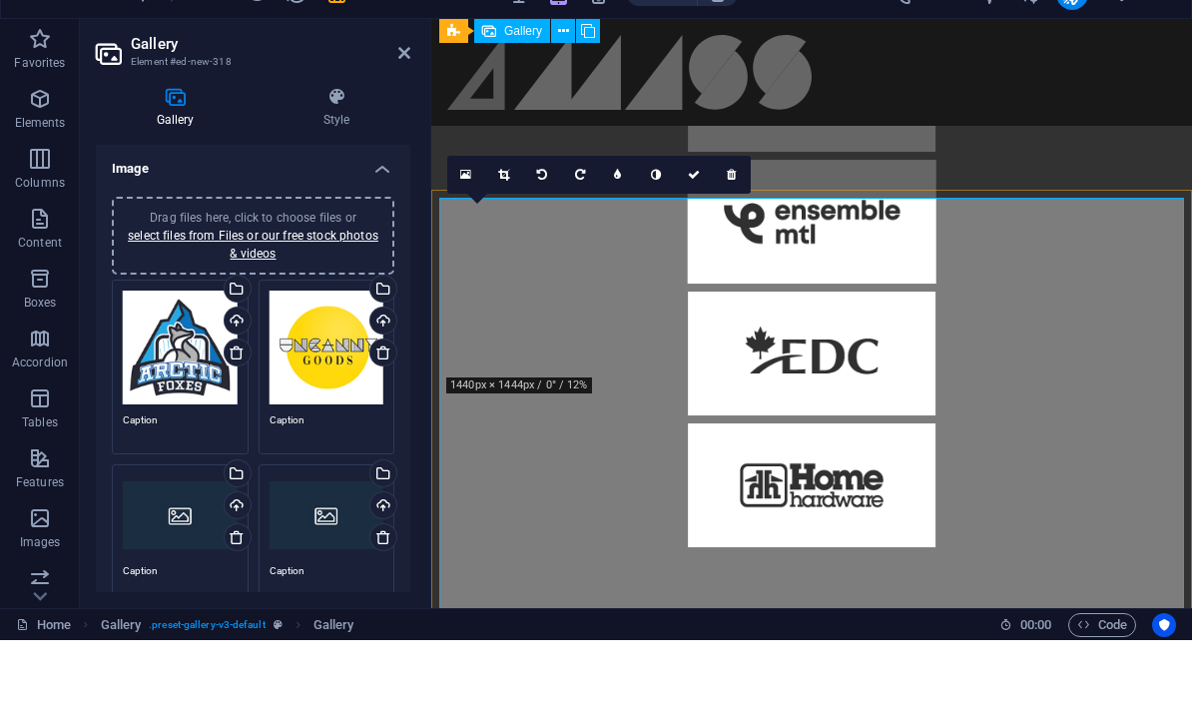
scroll to position [1685, 0]
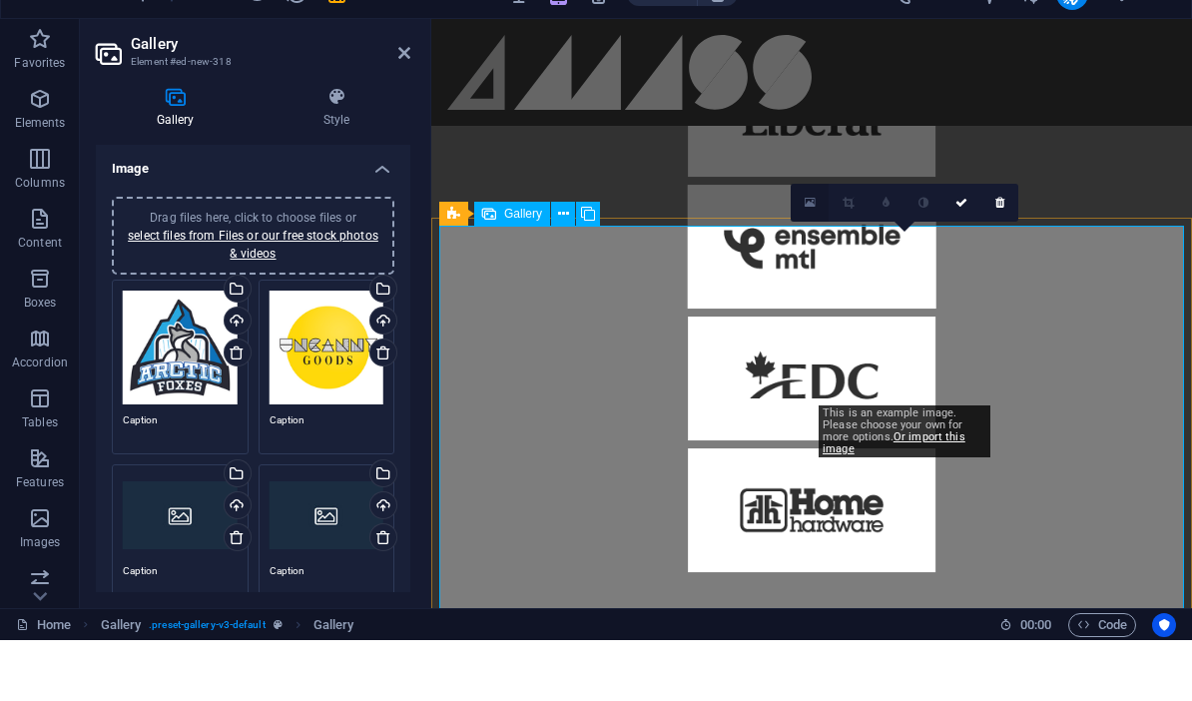
click at [812, 245] on link at bounding box center [809, 264] width 38 height 38
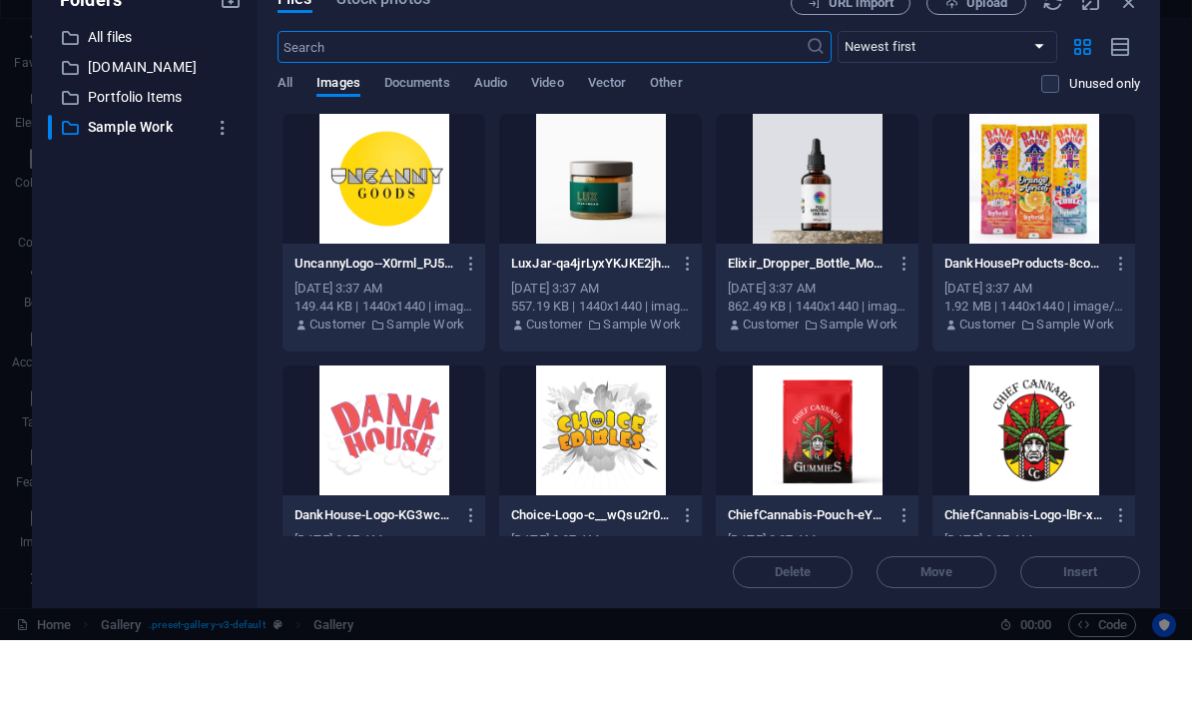
scroll to position [2366, 0]
click at [579, 206] on div at bounding box center [600, 240] width 203 height 130
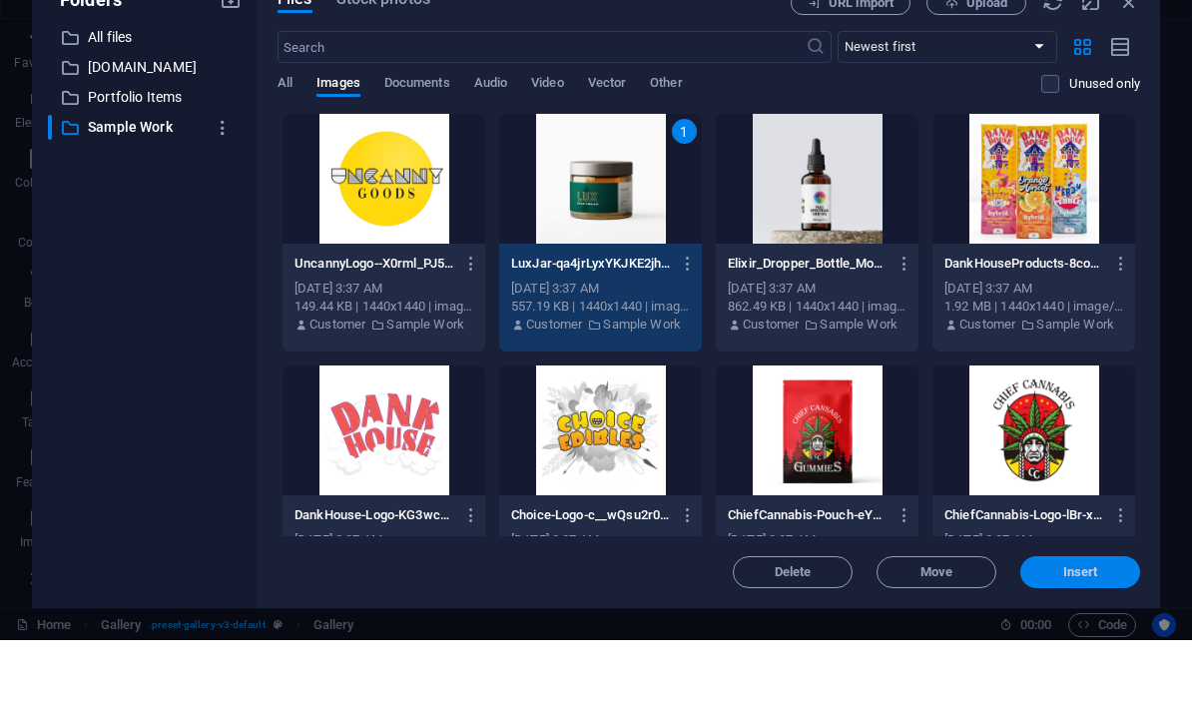
click at [831, 627] on span "Insert" at bounding box center [1080, 633] width 35 height 12
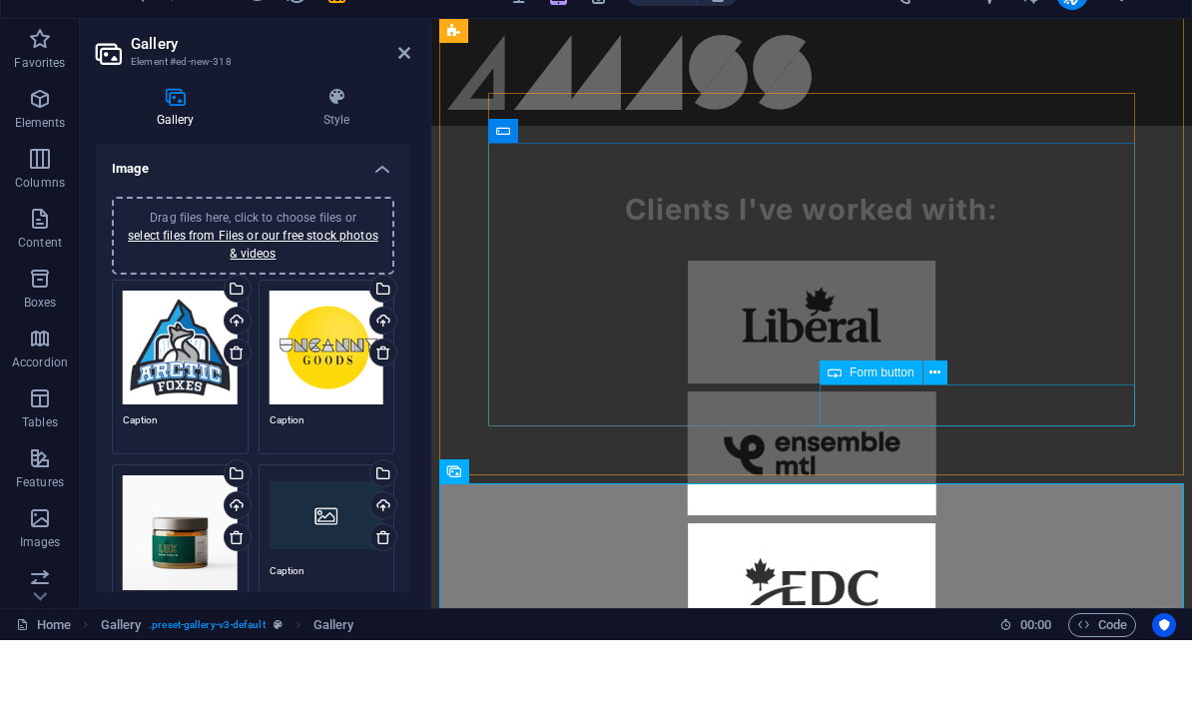
scroll to position [1567, 0]
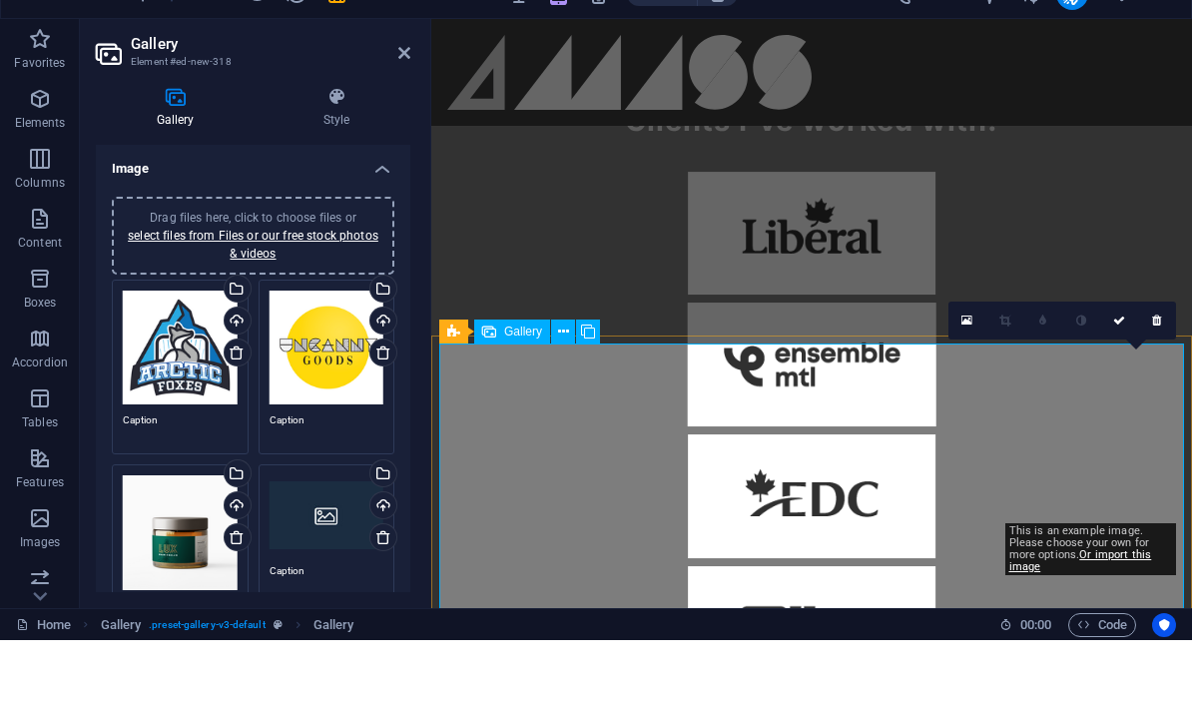
click at [831, 362] on link at bounding box center [967, 381] width 38 height 38
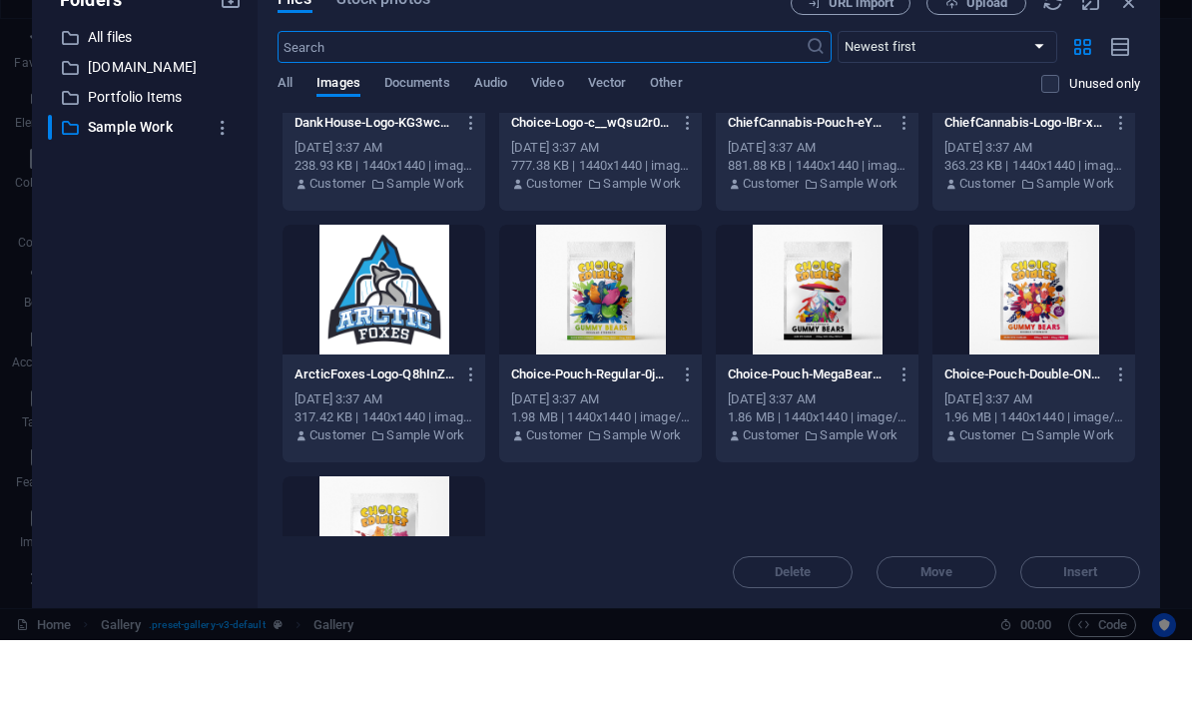
scroll to position [392, 0]
click at [831, 299] on div at bounding box center [817, 350] width 203 height 130
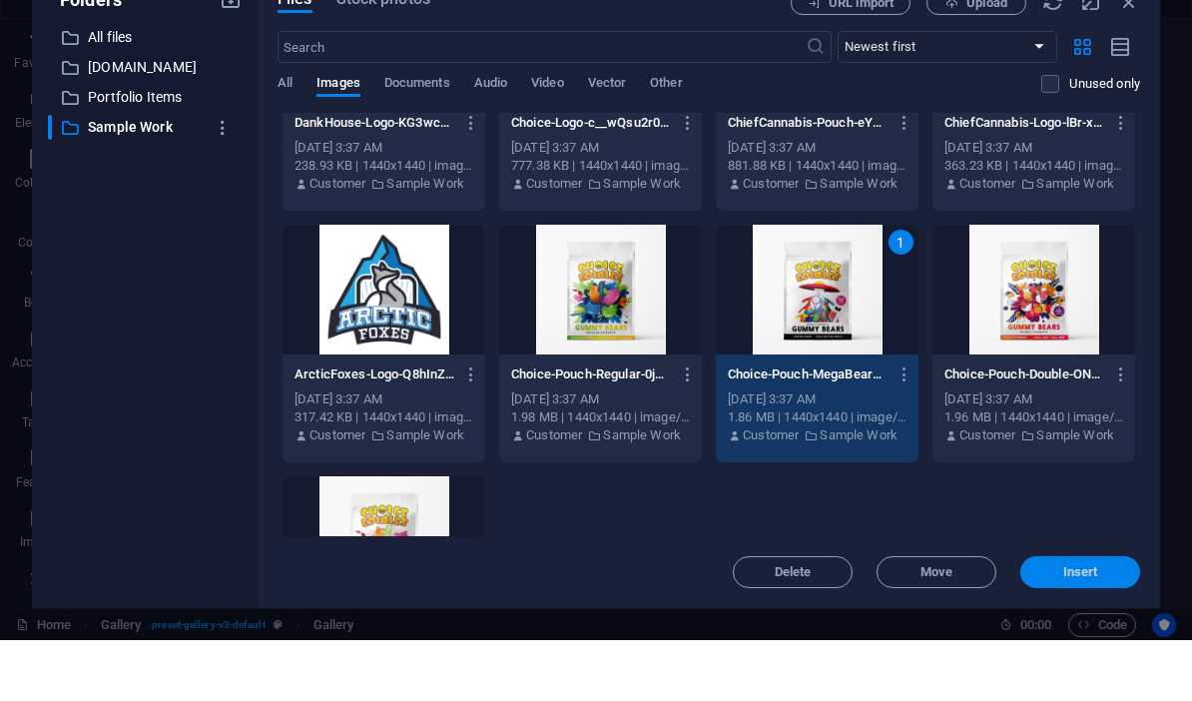
click at [831, 627] on span "Insert" at bounding box center [1080, 633] width 35 height 12
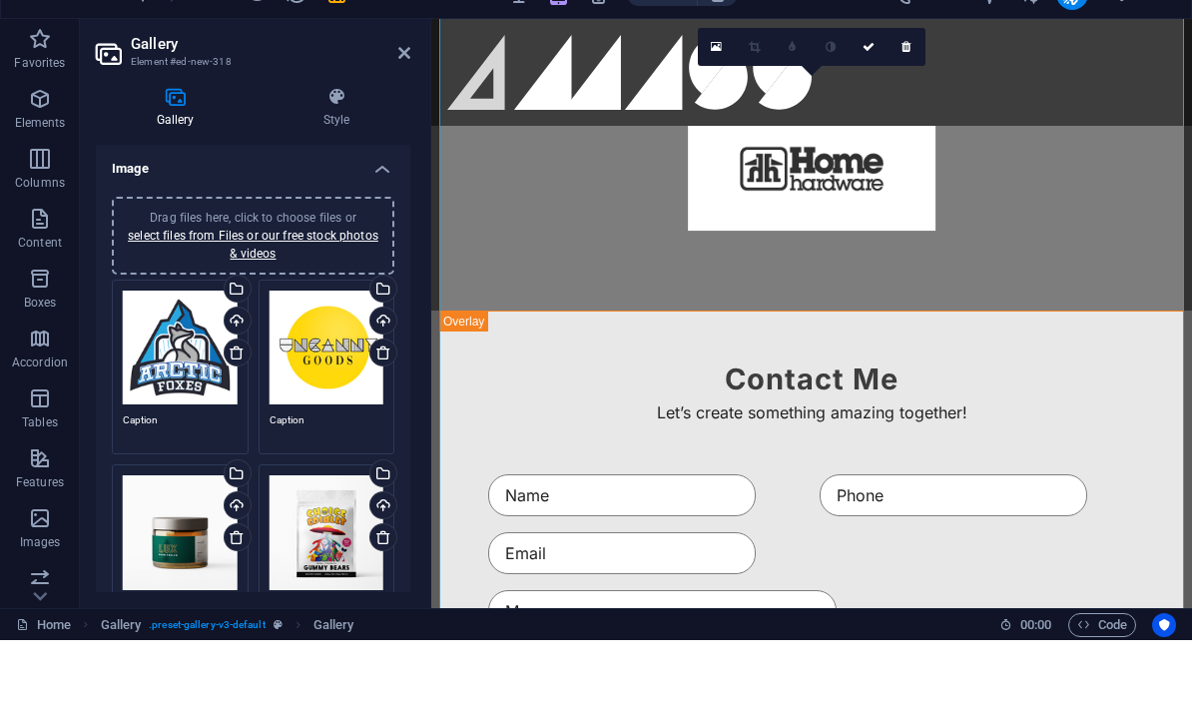
scroll to position [2030, 0]
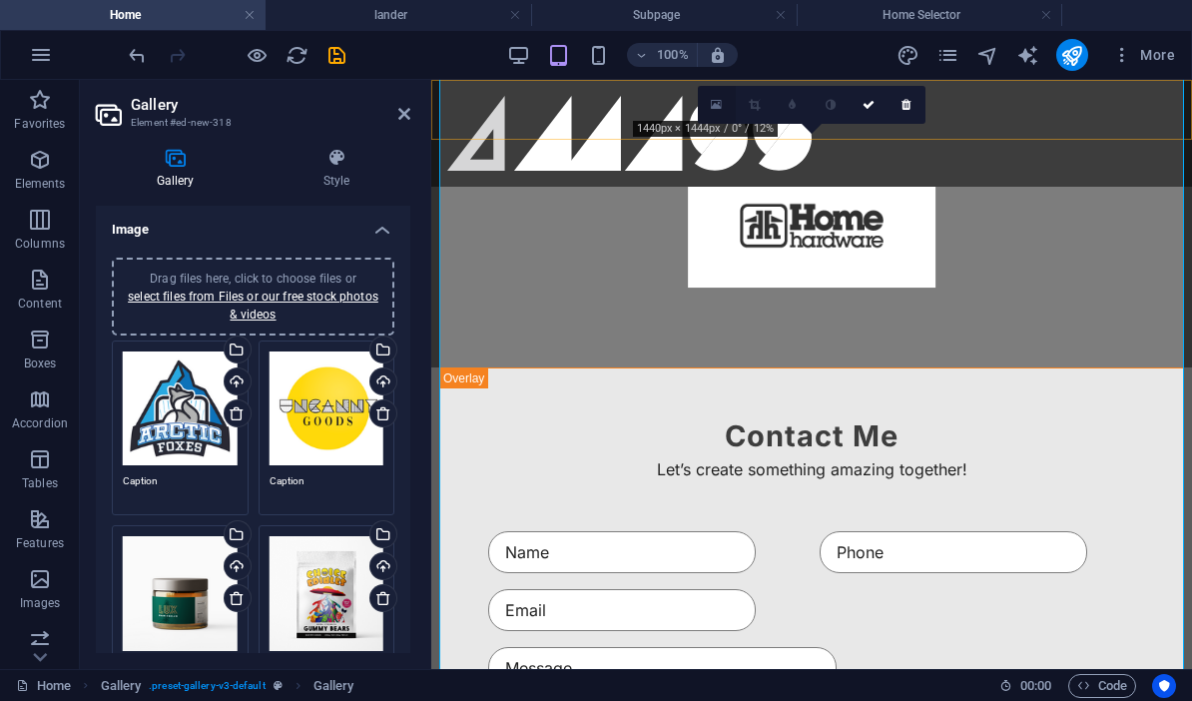
click at [707, 106] on link at bounding box center [717, 105] width 38 height 38
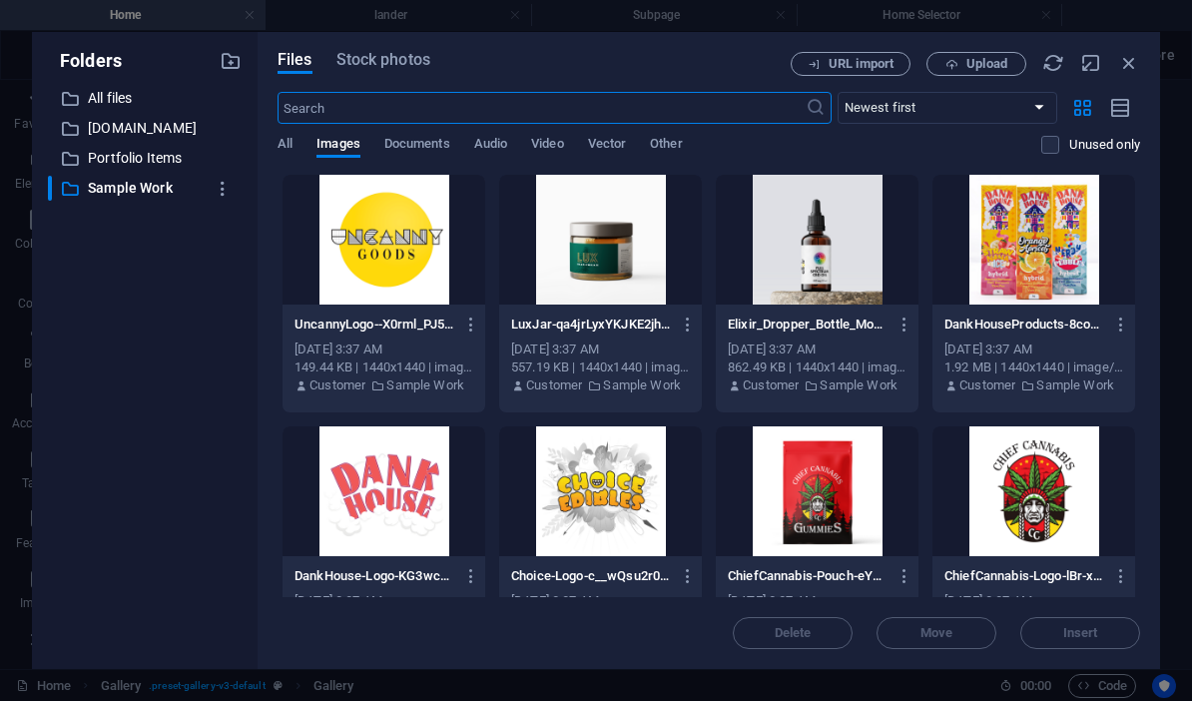
scroll to position [0, 0]
drag, startPoint x: 1032, startPoint y: 242, endPoint x: 1026, endPoint y: 250, distance: 10.8
click at [831, 243] on div at bounding box center [1033, 240] width 203 height 130
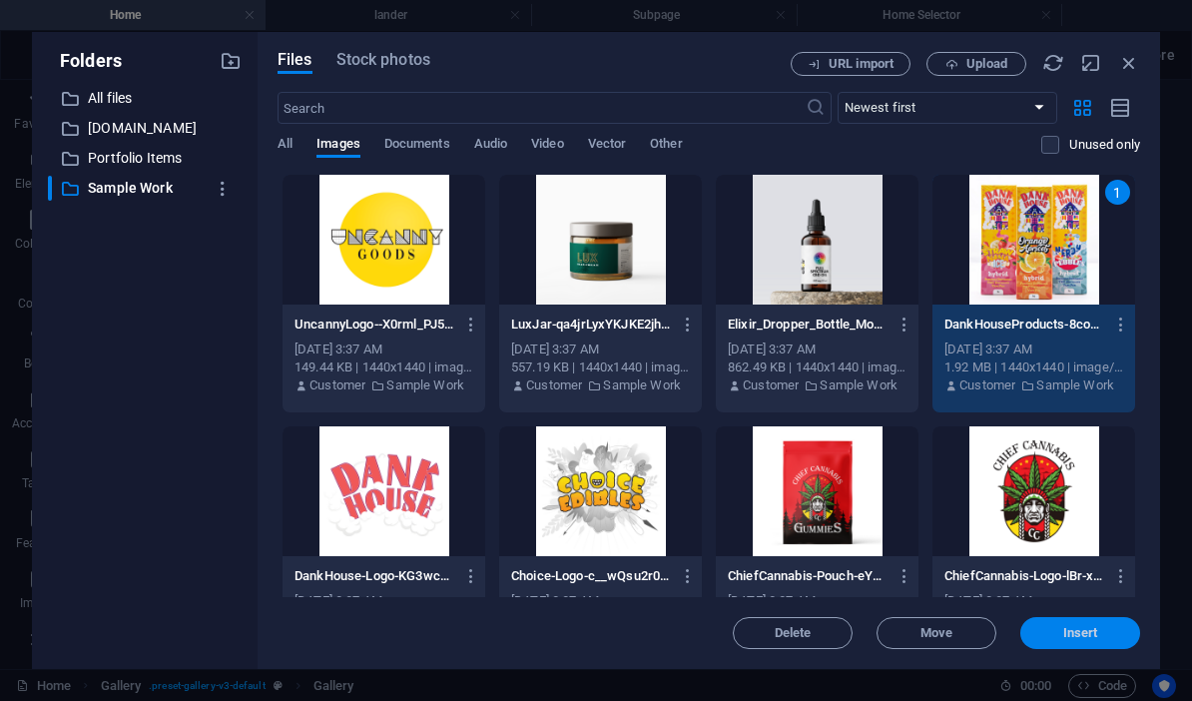
click at [831, 634] on span "Insert" at bounding box center [1080, 633] width 35 height 12
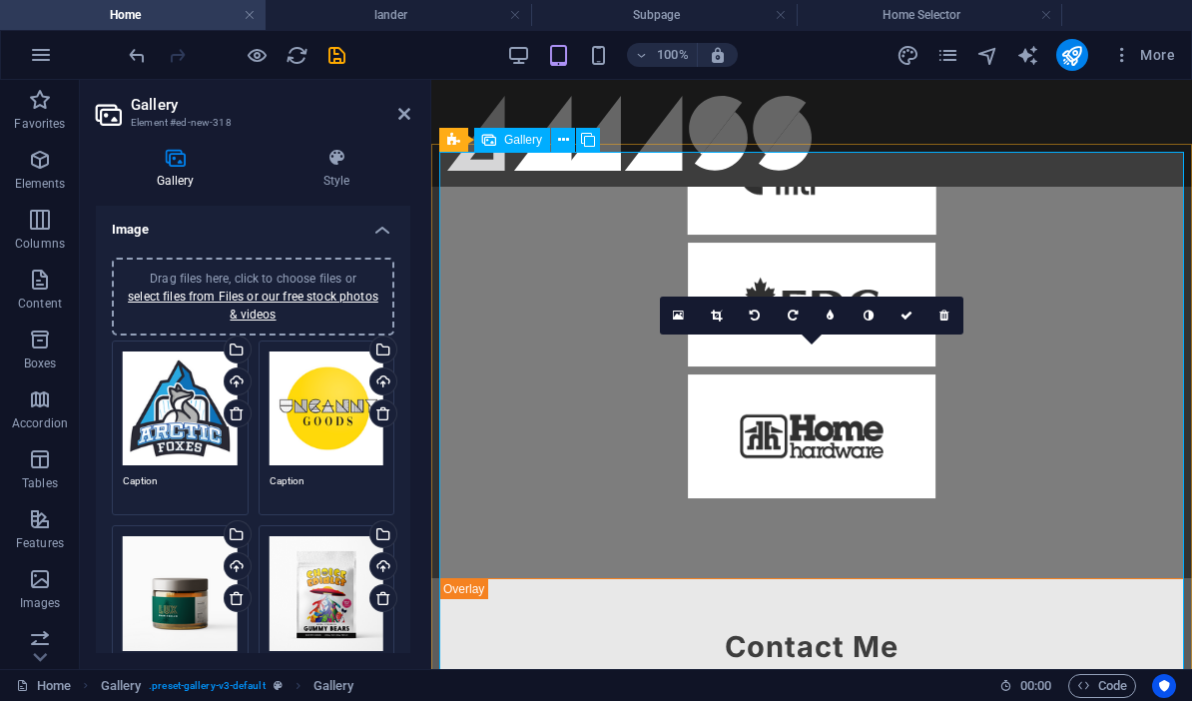
scroll to position [1818, 0]
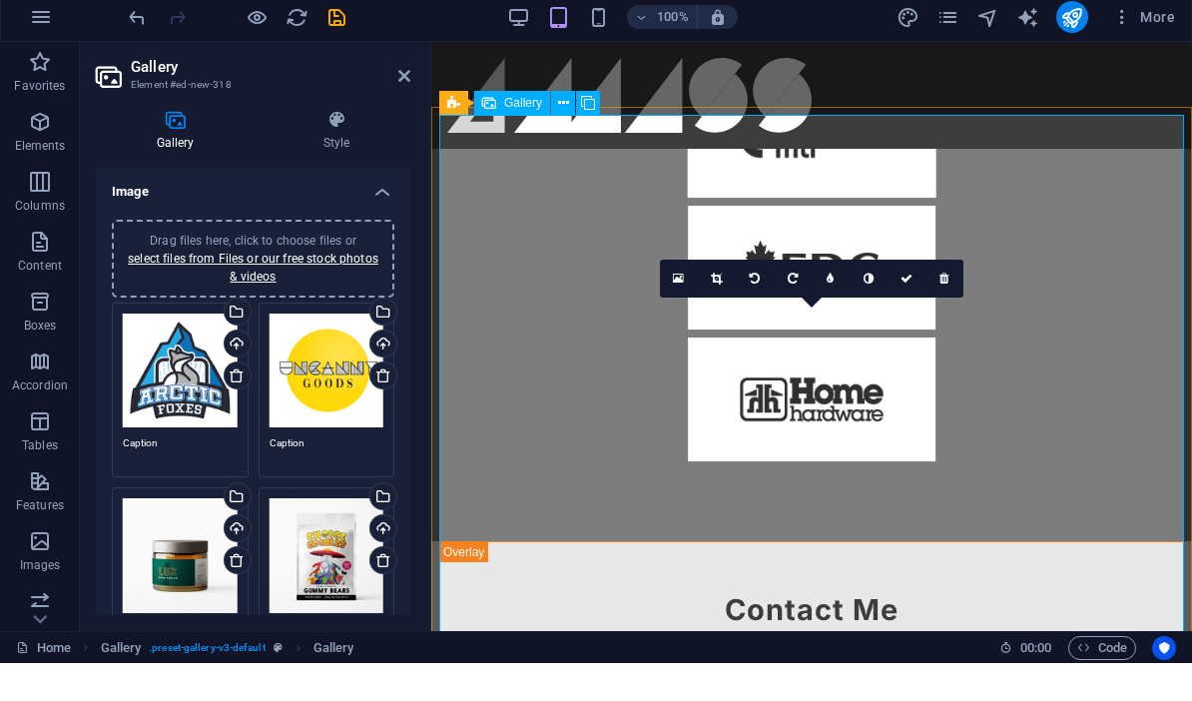
click at [683, 309] on icon at bounding box center [678, 316] width 11 height 14
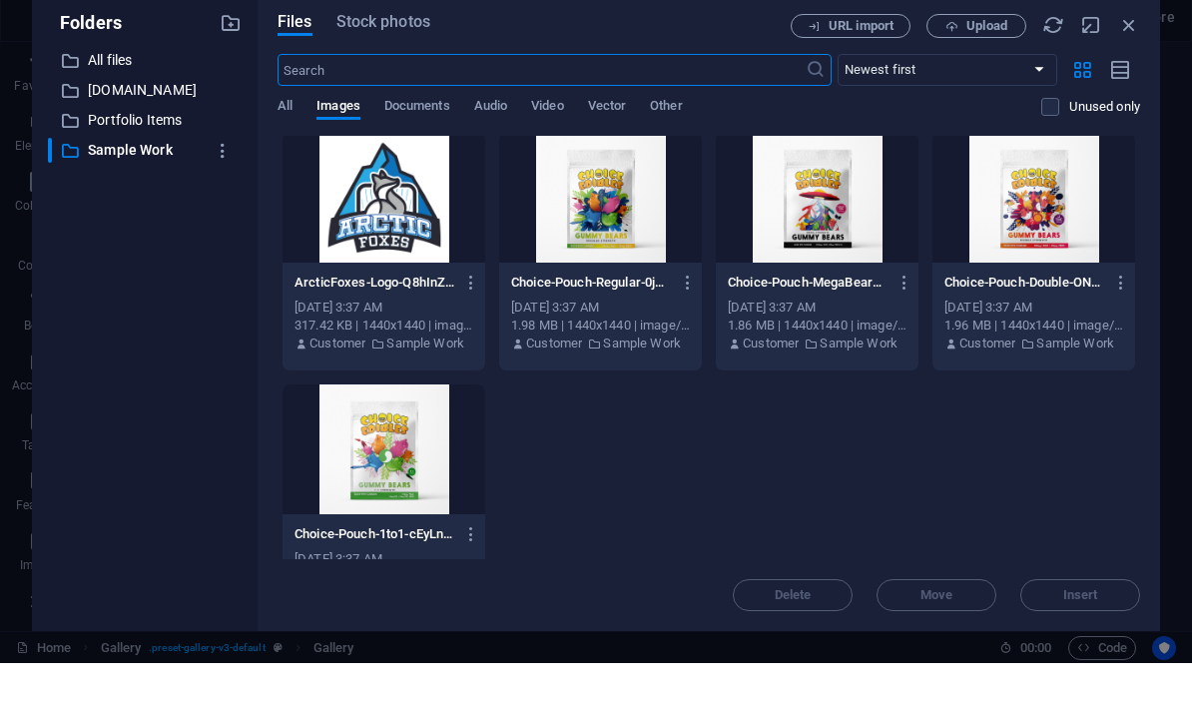
scroll to position [507, 0]
click at [407, 438] on div at bounding box center [383, 487] width 203 height 130
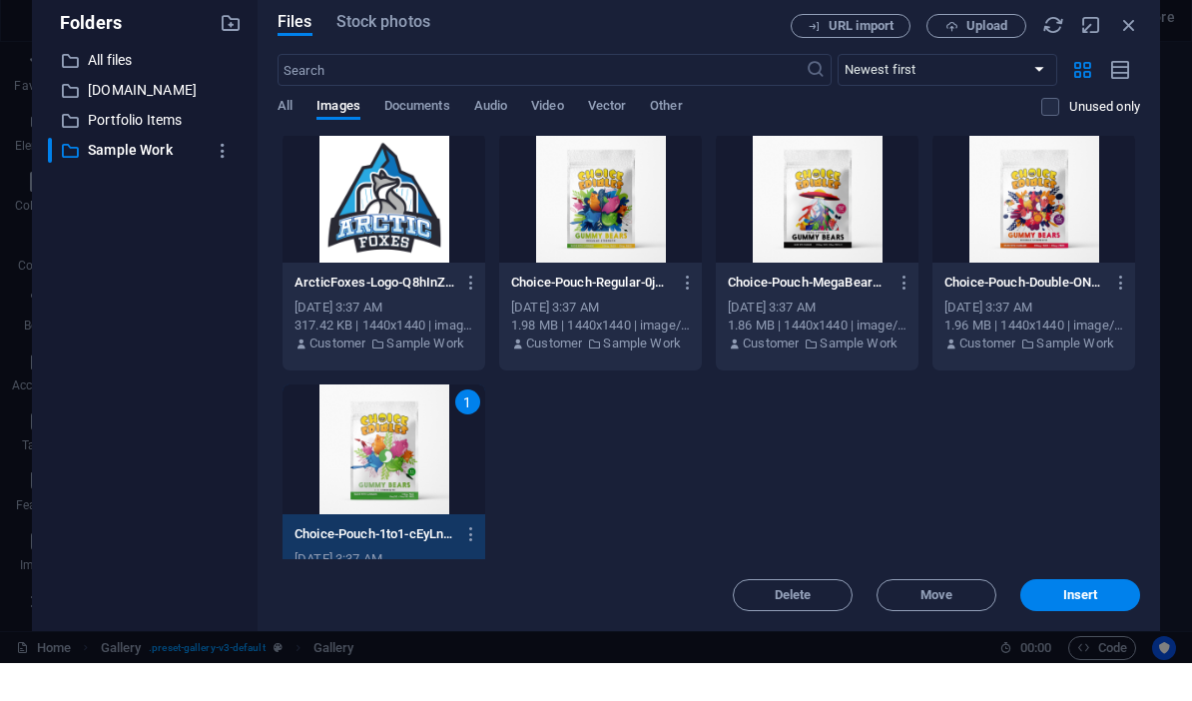
click at [831, 476] on div "UncannyLogo--X0rml_PJ5OTC8JKz6wtxA.png UncannyLogo--X0rml_PJ5OTC8JKz6wtxA.png […" at bounding box center [708, 164] width 862 height 994
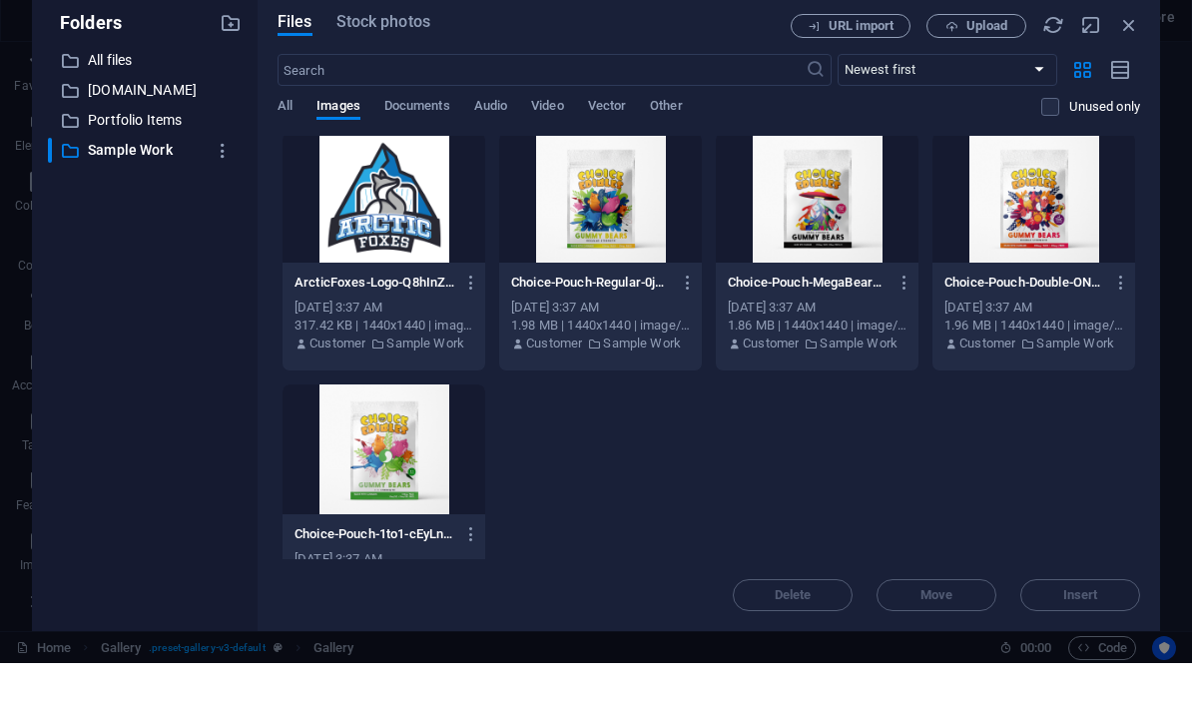
drag, startPoint x: 1094, startPoint y: 451, endPoint x: 618, endPoint y: 242, distance: 520.1
click at [618, 242] on div "UncannyLogo--X0rml_PJ5OTC8JKz6wtxA.png UncannyLogo--X0rml_PJ5OTC8JKz6wtxA.png […" at bounding box center [708, 164] width 862 height 994
drag, startPoint x: 628, startPoint y: 441, endPoint x: 615, endPoint y: 446, distance: 13.9
click at [627, 442] on div "UncannyLogo--X0rml_PJ5OTC8JKz6wtxA.png UncannyLogo--X0rml_PJ5OTC8JKz6wtxA.png […" at bounding box center [708, 164] width 862 height 994
click at [393, 478] on div at bounding box center [383, 487] width 203 height 130
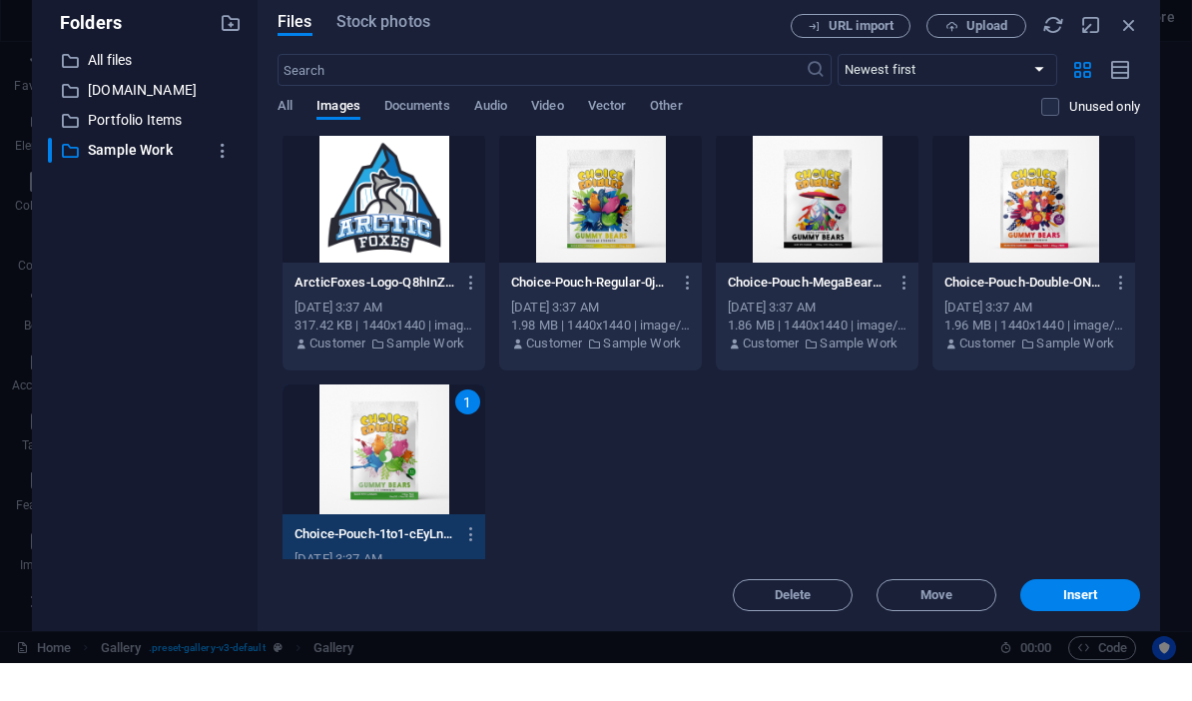
click at [595, 243] on div at bounding box center [600, 236] width 203 height 130
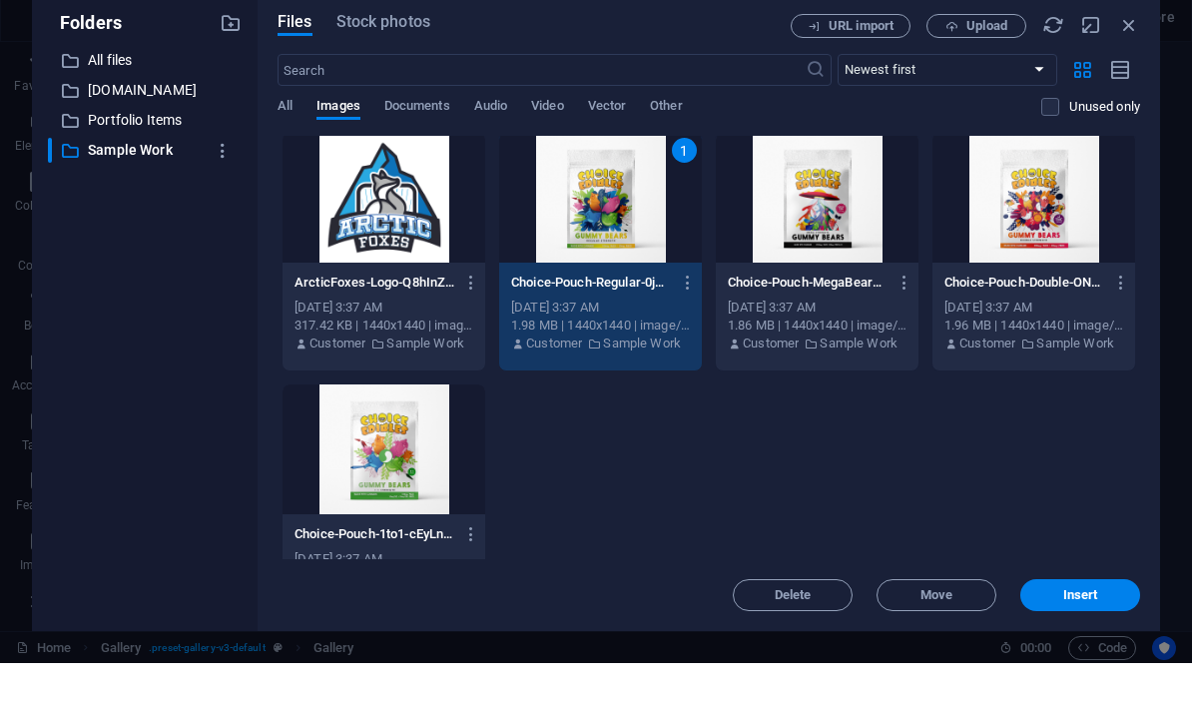
click at [831, 211] on div at bounding box center [817, 236] width 203 height 130
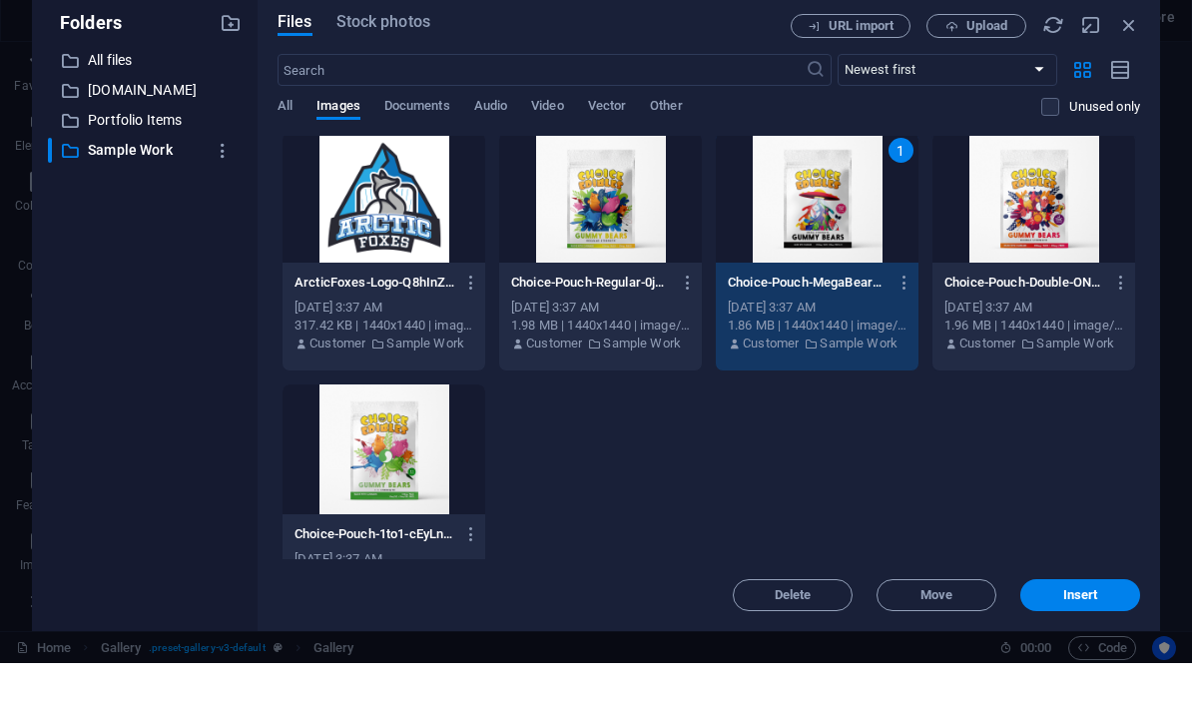
click at [831, 210] on div at bounding box center [1033, 236] width 203 height 130
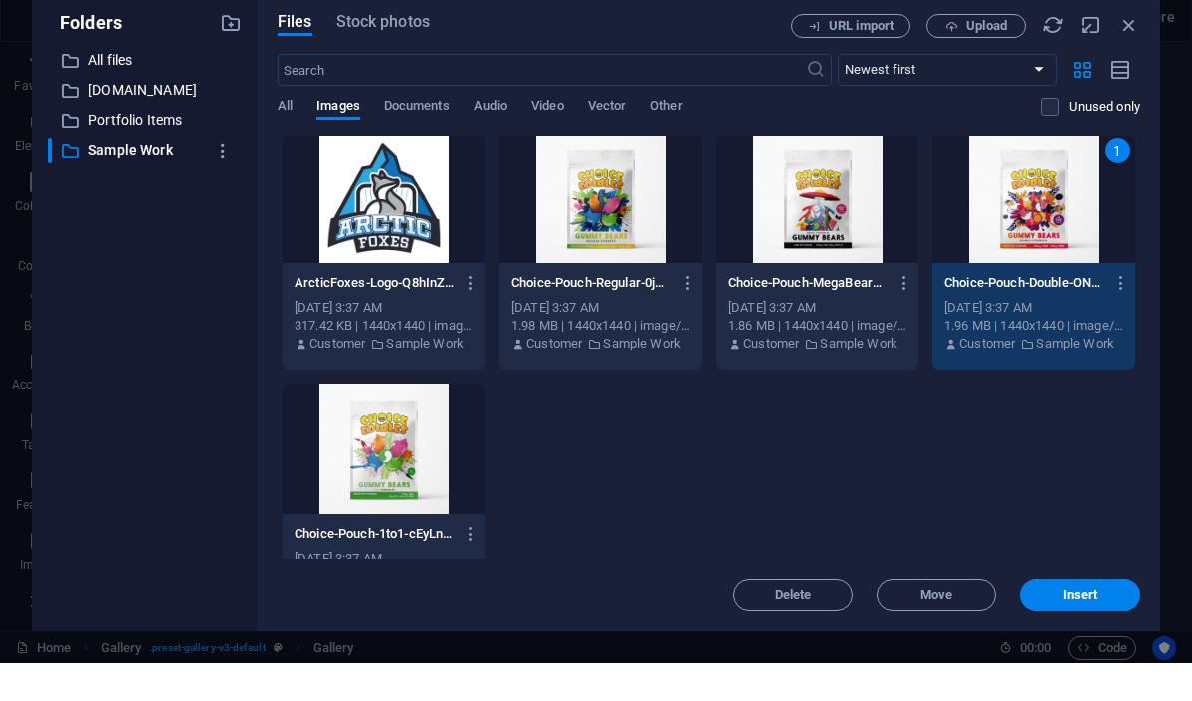
drag, startPoint x: 630, startPoint y: 174, endPoint x: 657, endPoint y: 173, distance: 27.0
click at [630, 174] on div at bounding box center [600, 236] width 203 height 130
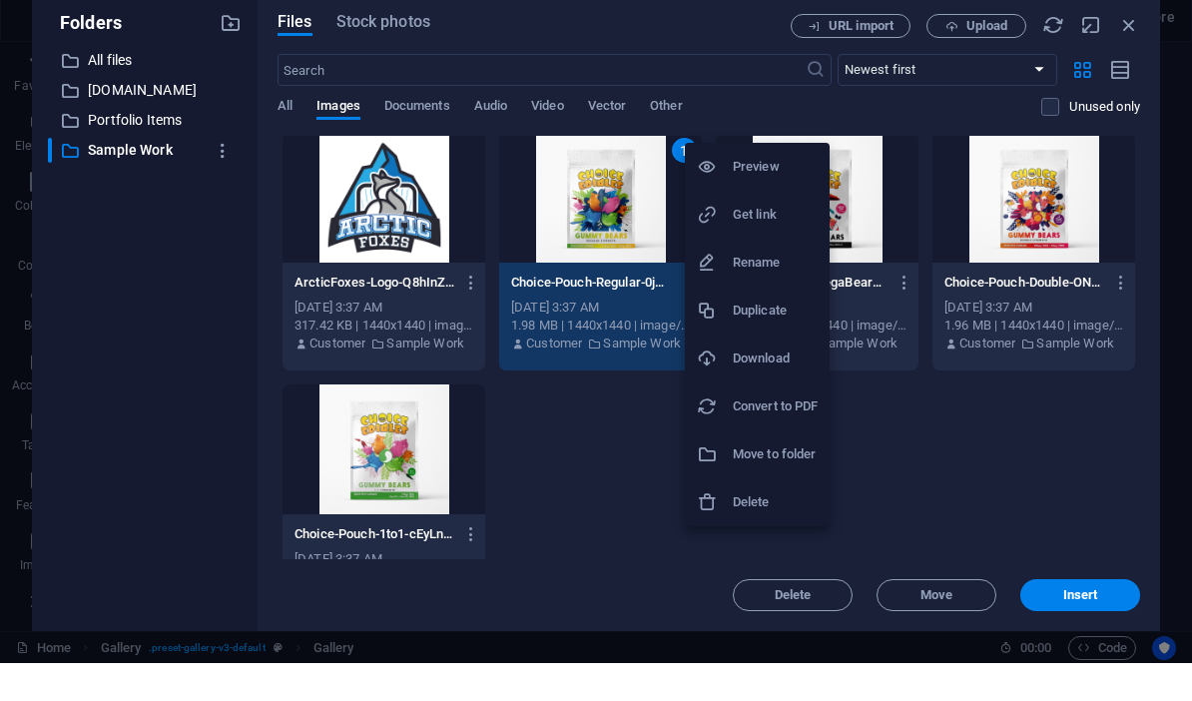
click at [831, 465] on div at bounding box center [596, 350] width 1192 height 701
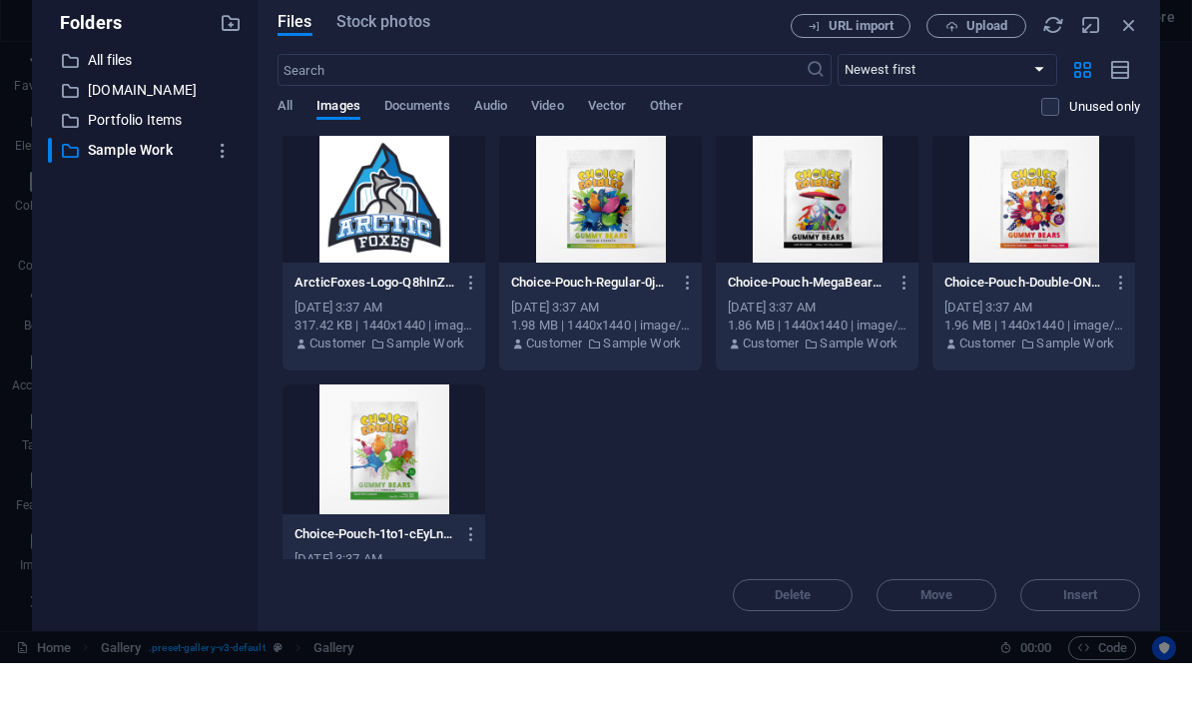
click at [612, 224] on div at bounding box center [600, 236] width 203 height 130
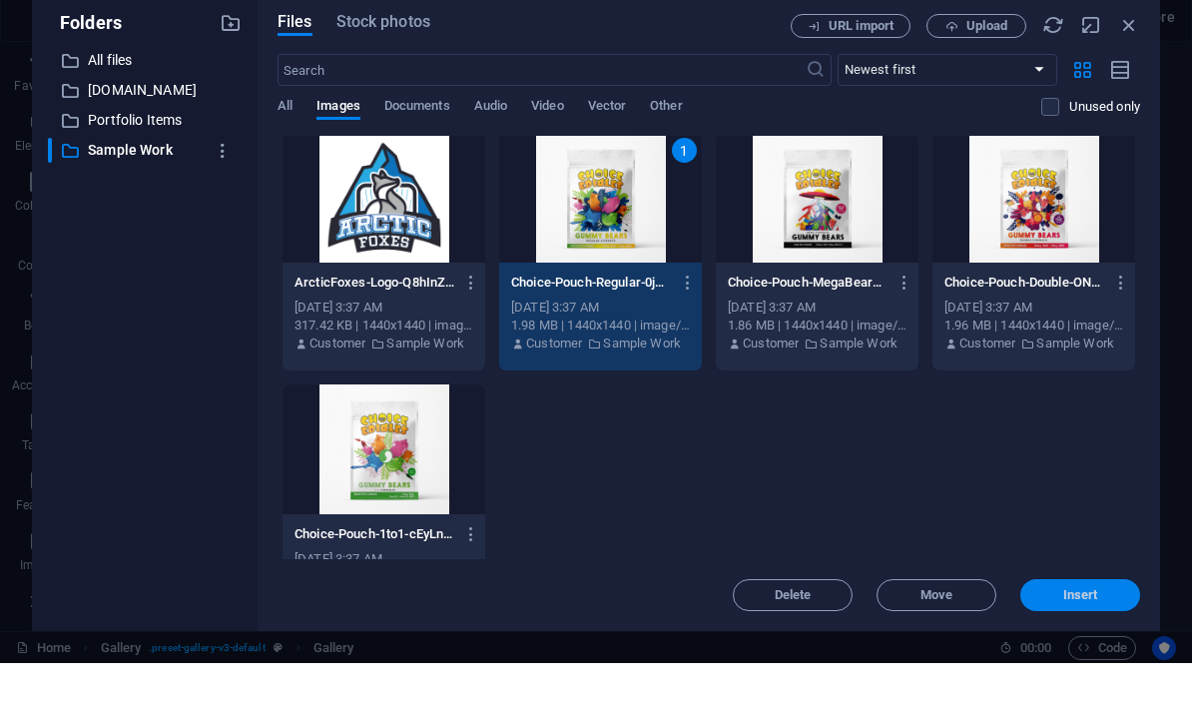
click at [831, 627] on span "Insert" at bounding box center [1080, 633] width 35 height 12
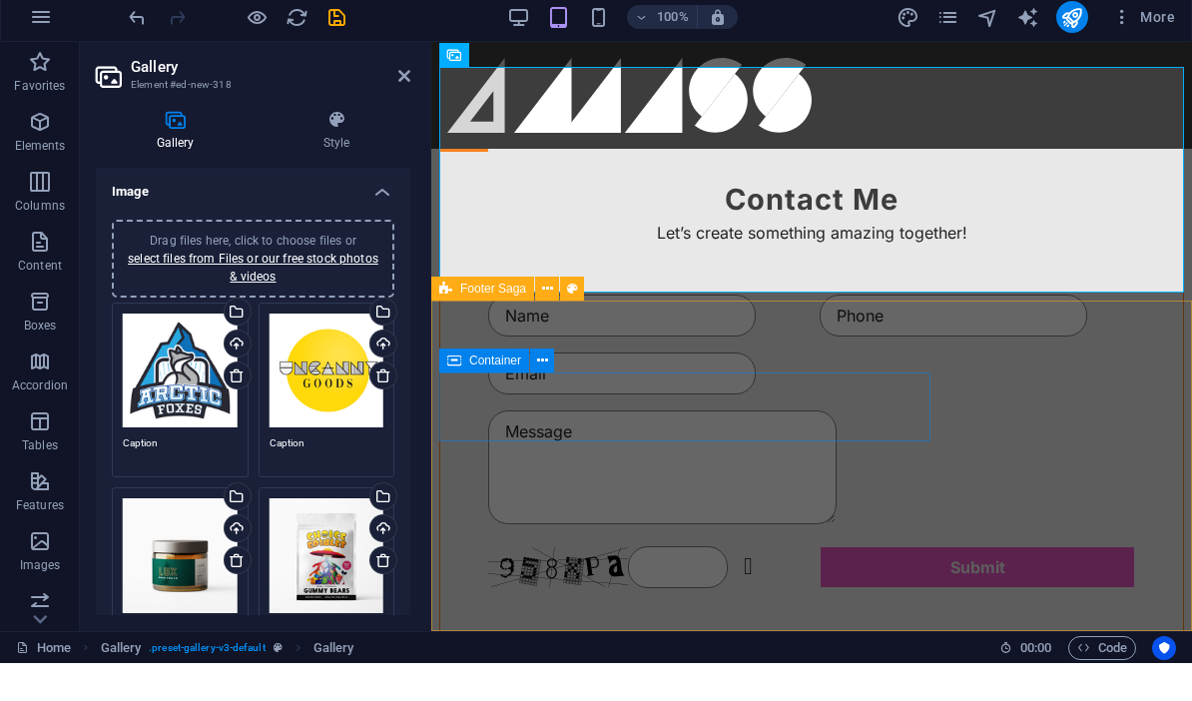
scroll to position [1866, 0]
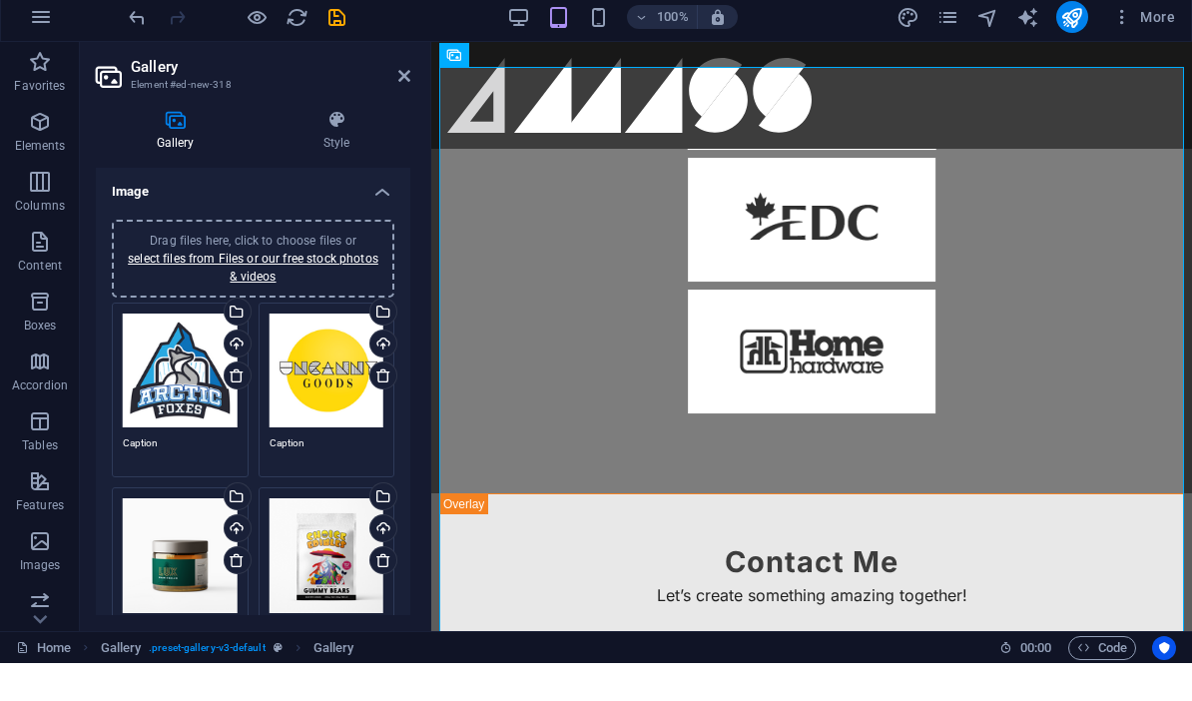
click at [280, 269] on div "Drag files here, click to choose files or select files from Files or our free s…" at bounding box center [253, 296] width 258 height 54
click at [287, 289] on link "select files from Files or our free stock photos & videos" at bounding box center [253, 305] width 250 height 32
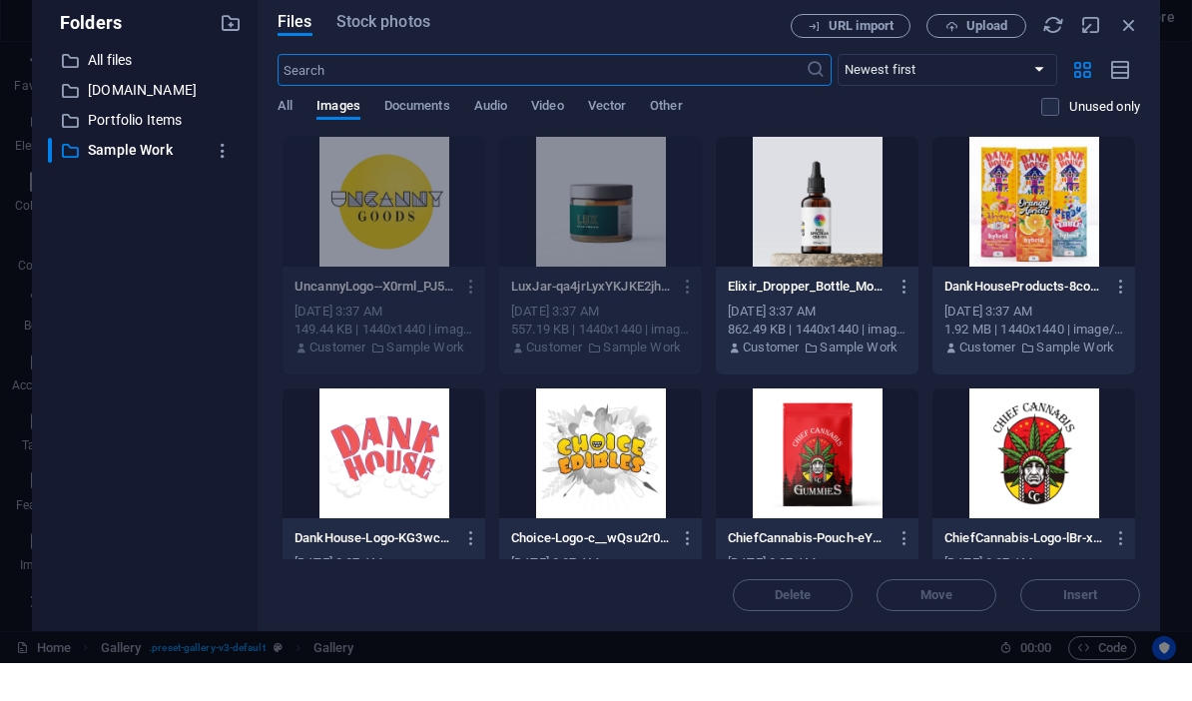
scroll to position [0, 0]
click at [821, 238] on div at bounding box center [817, 240] width 203 height 130
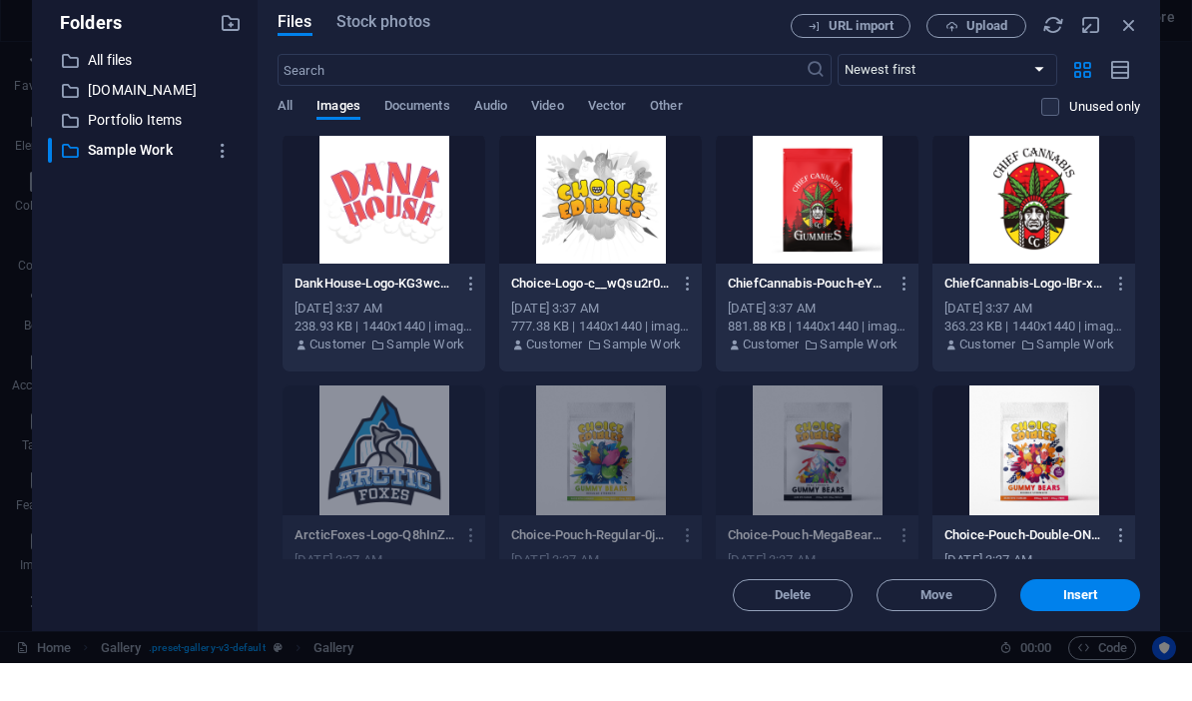
scroll to position [303, 0]
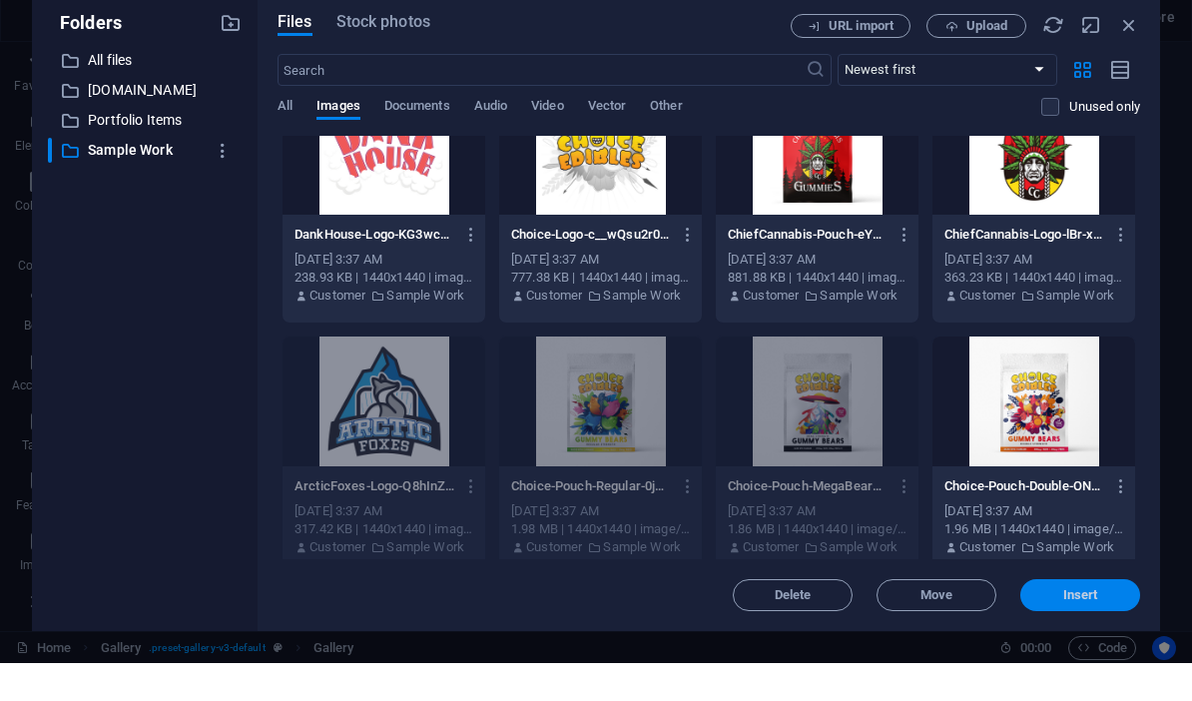
click at [831, 627] on span "Insert" at bounding box center [1080, 633] width 35 height 12
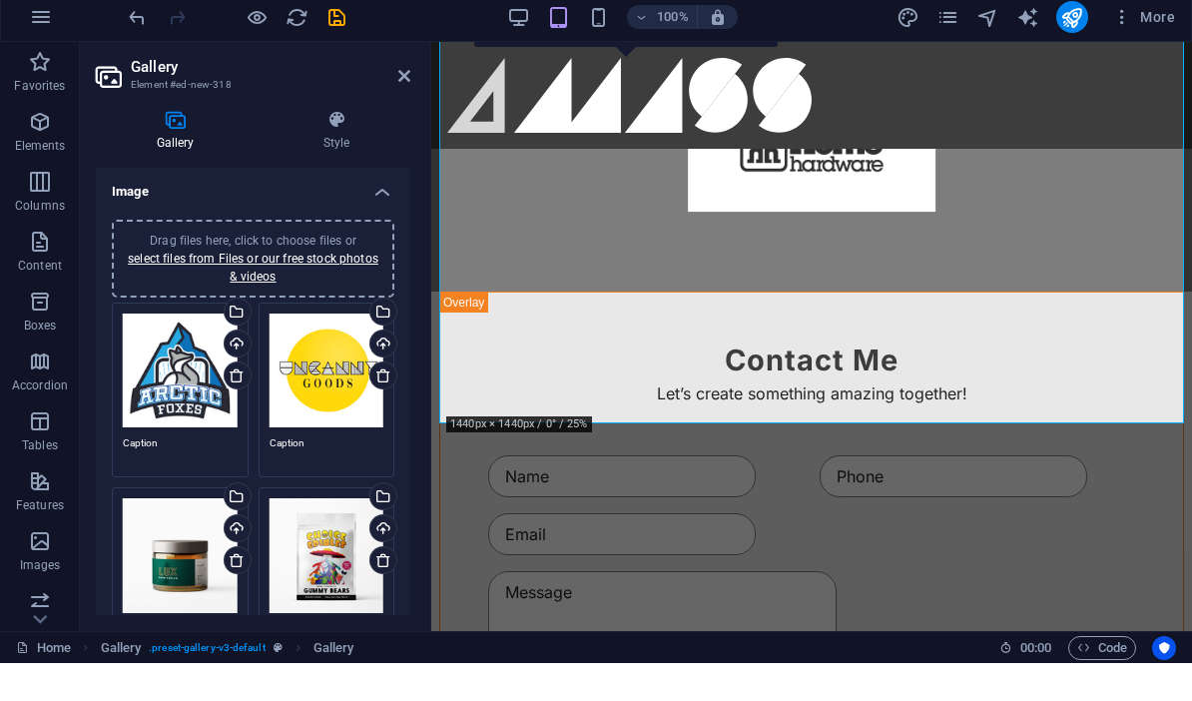
scroll to position [2067, 0]
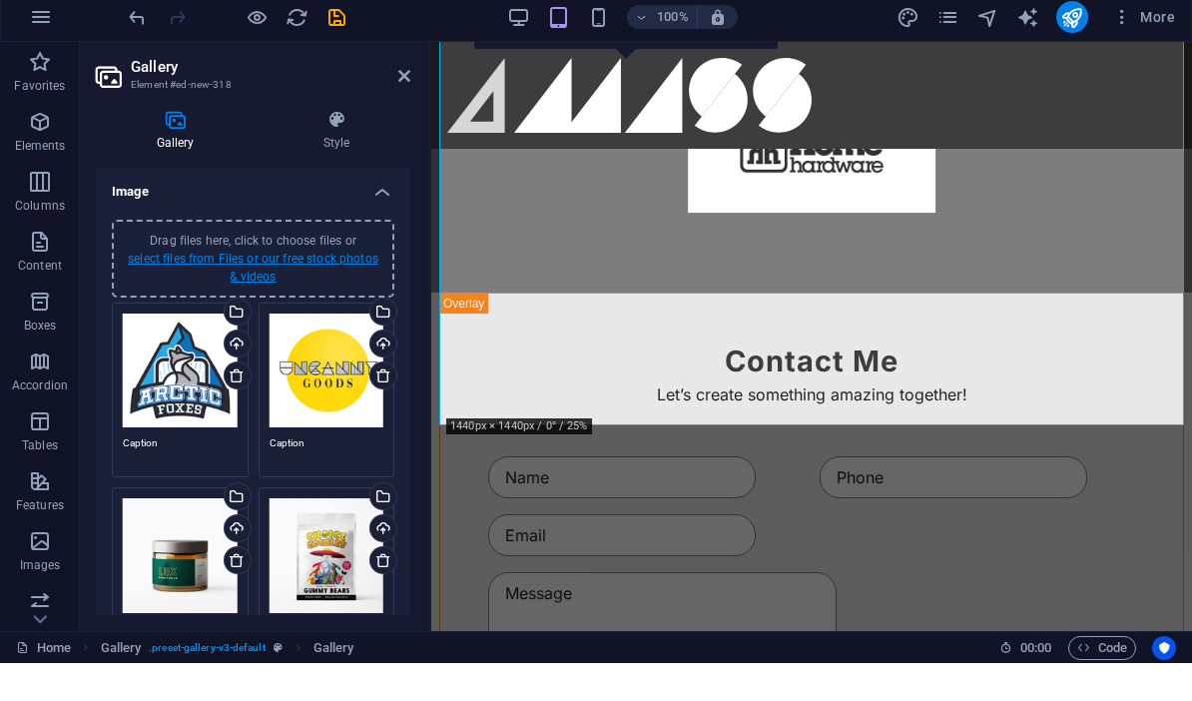
click at [267, 289] on link "select files from Files or our free stock photos & videos" at bounding box center [253, 305] width 250 height 32
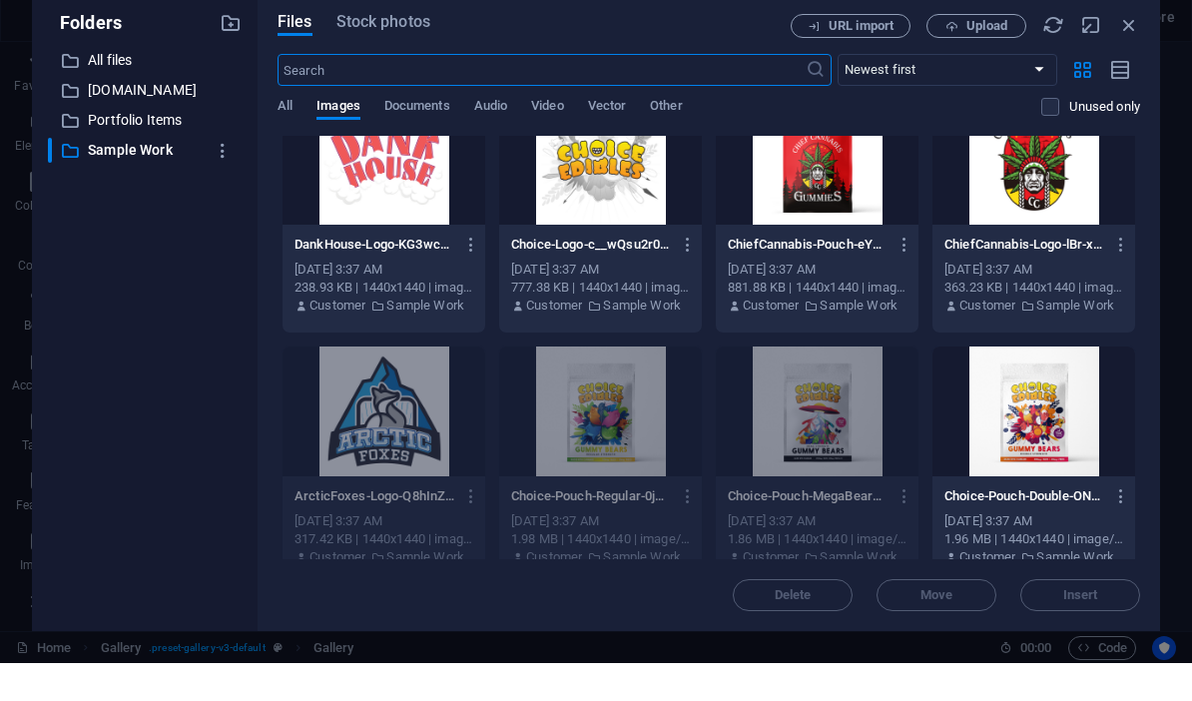
scroll to position [304, 0]
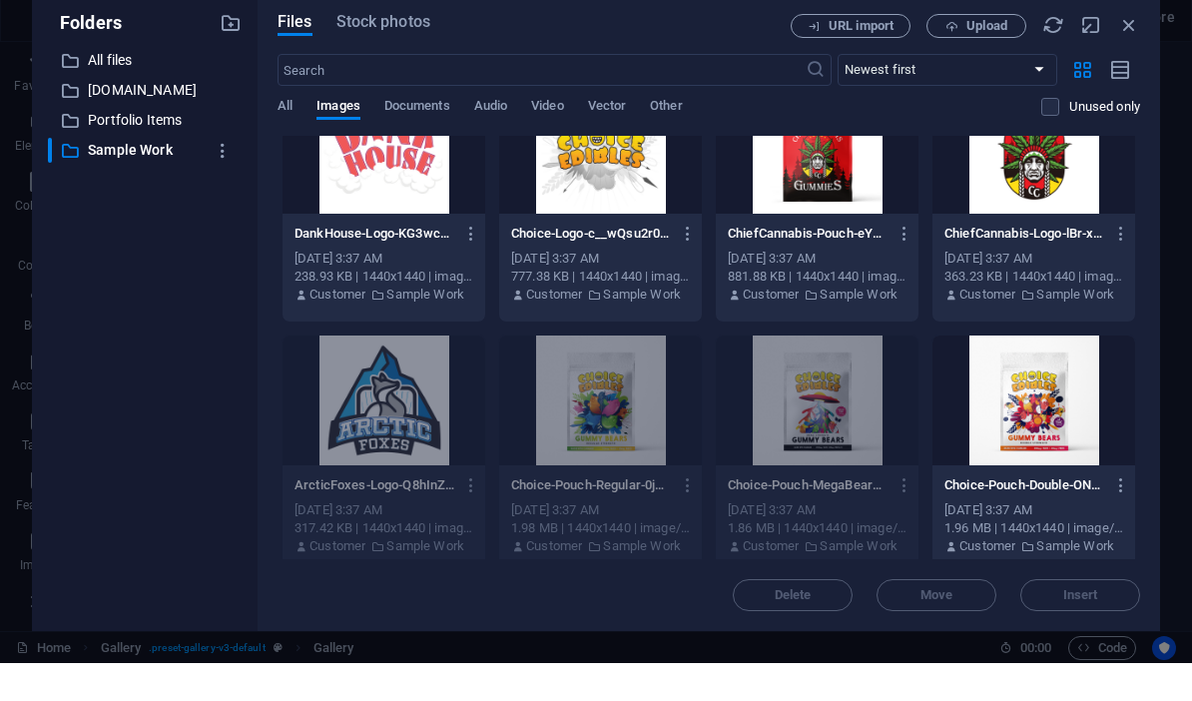
click at [805, 201] on div at bounding box center [817, 187] width 203 height 130
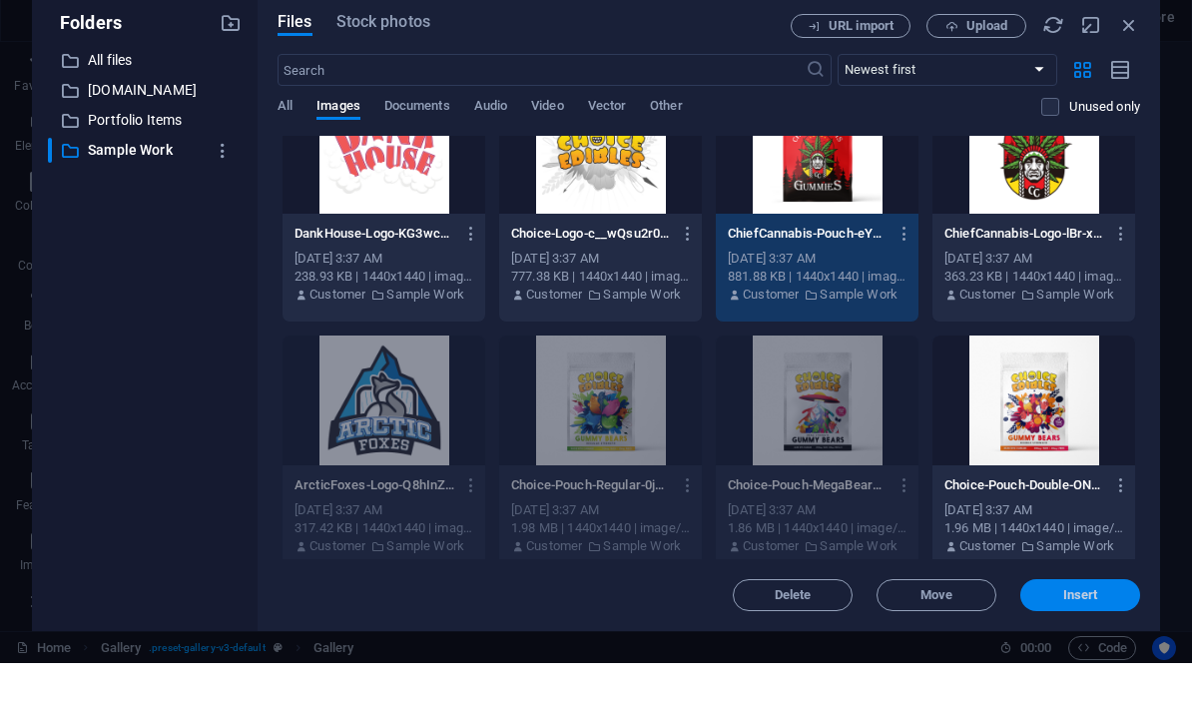
click at [831, 627] on span "Insert" at bounding box center [1080, 633] width 104 height 12
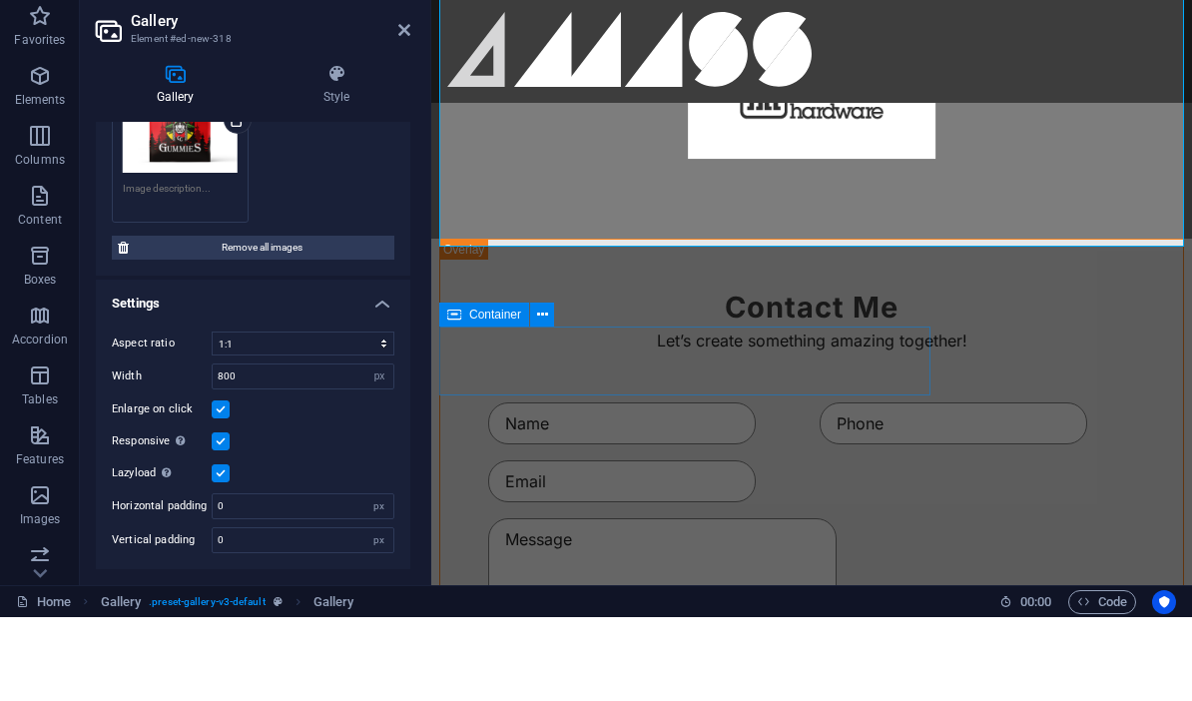
scroll to position [763, 0]
click at [326, 148] on icon at bounding box center [336, 158] width 148 height 20
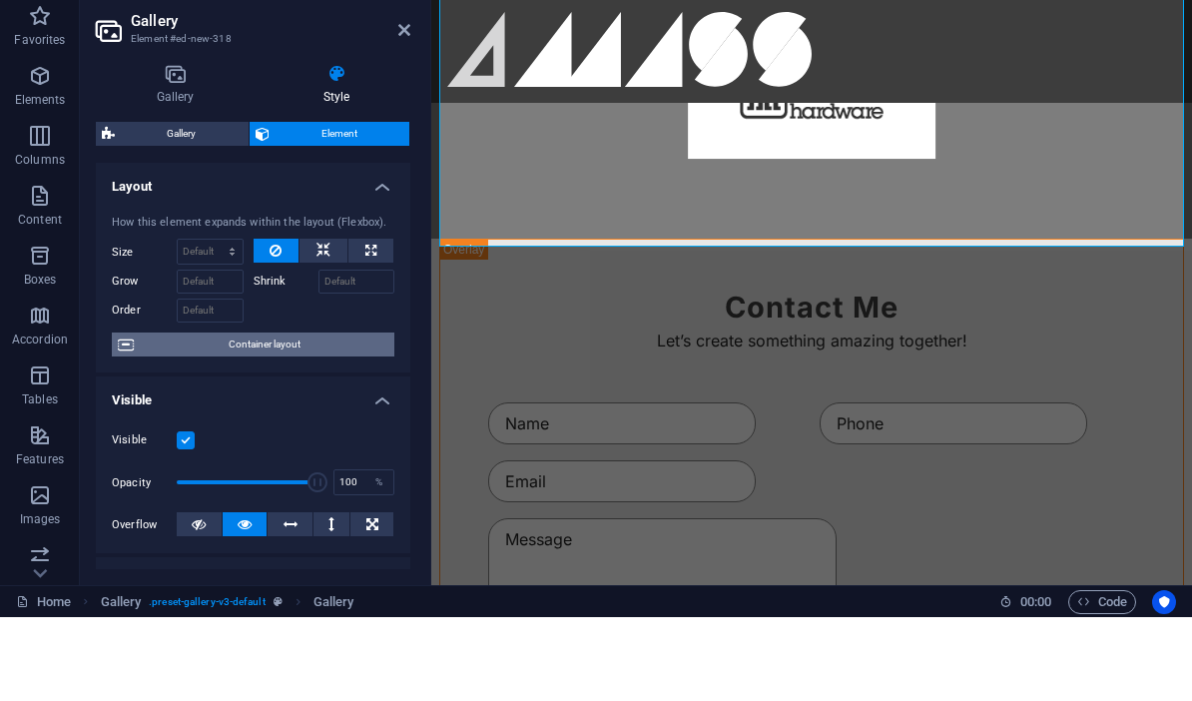
click at [265, 416] on span "Container layout" at bounding box center [264, 428] width 248 height 24
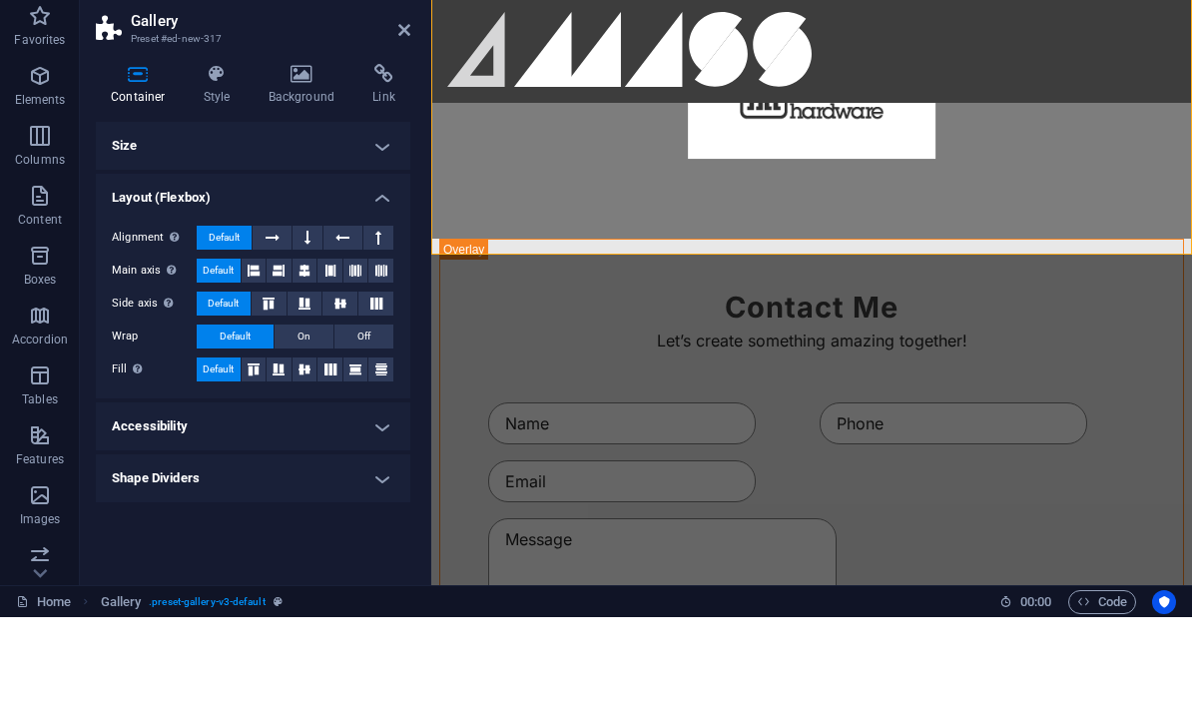
click at [314, 206] on h4 "Size" at bounding box center [253, 230] width 314 height 48
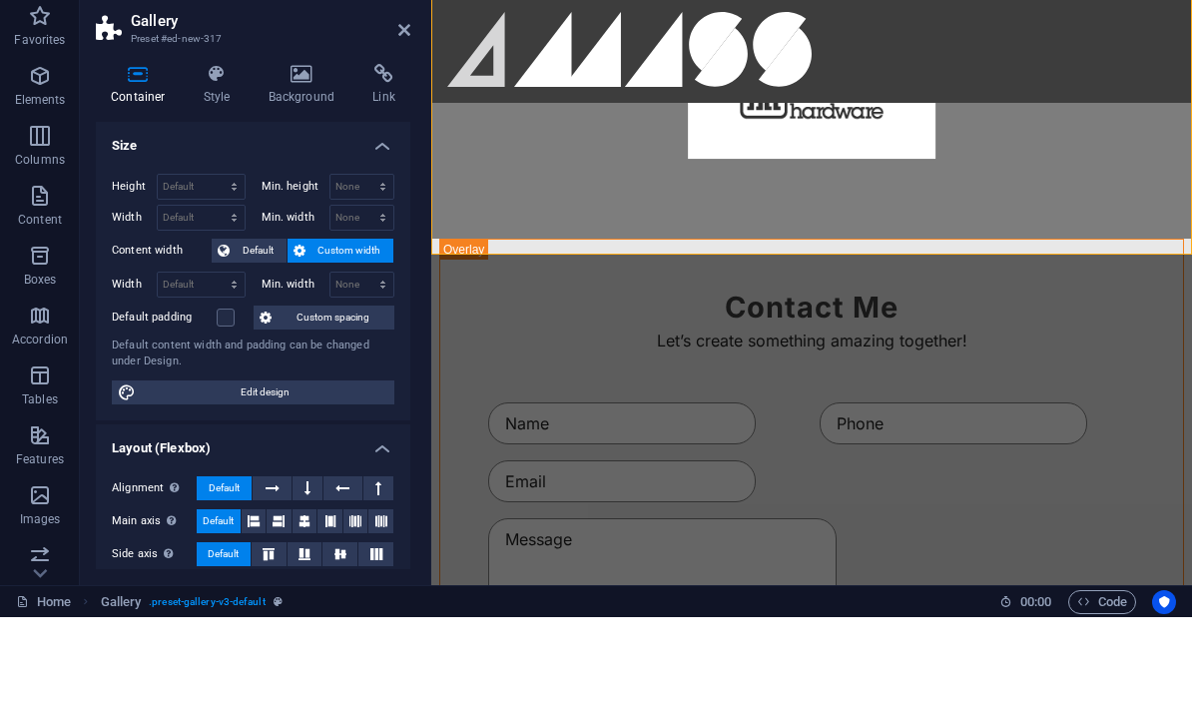
click at [320, 389] on span "Custom spacing" at bounding box center [332, 401] width 111 height 24
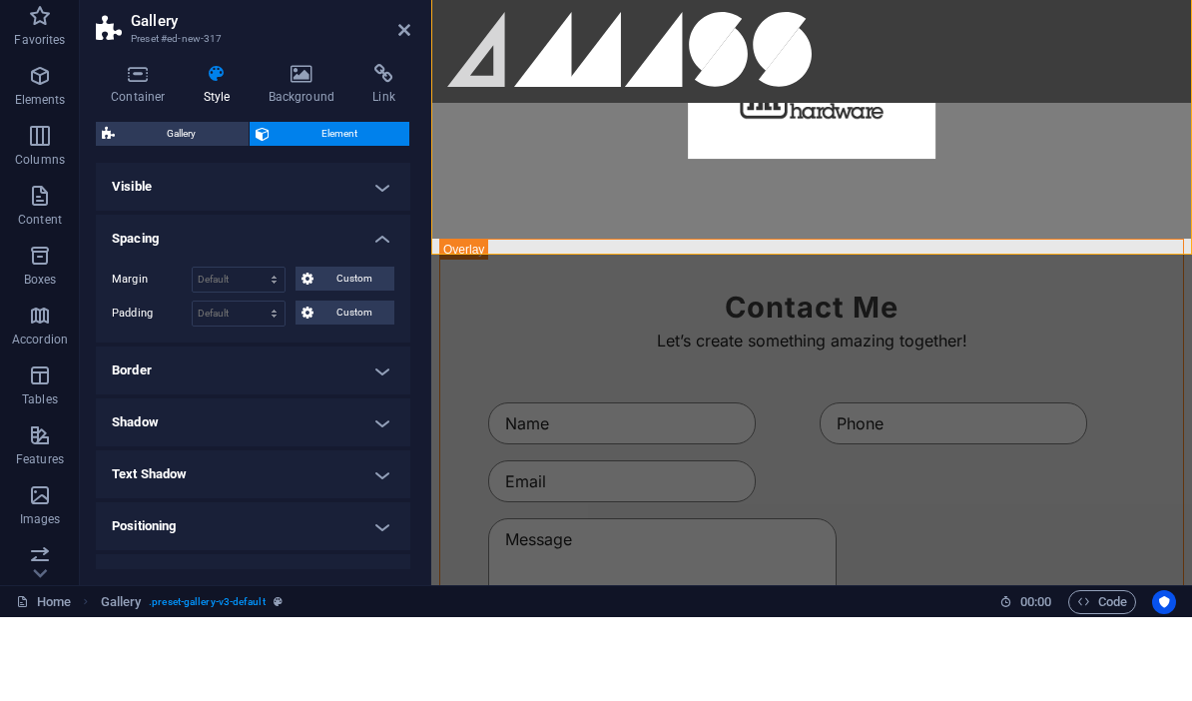
click at [376, 247] on h4 "Visible" at bounding box center [253, 271] width 314 height 48
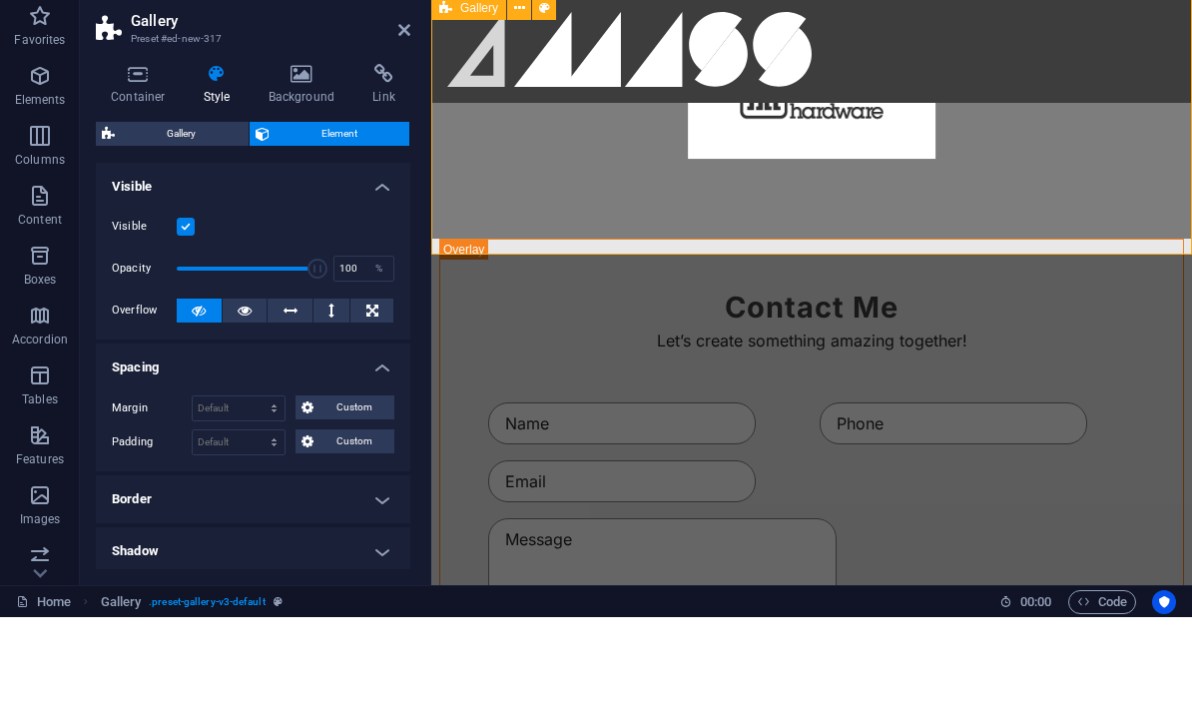
scroll to position [0, 0]
click at [113, 148] on icon at bounding box center [138, 158] width 85 height 20
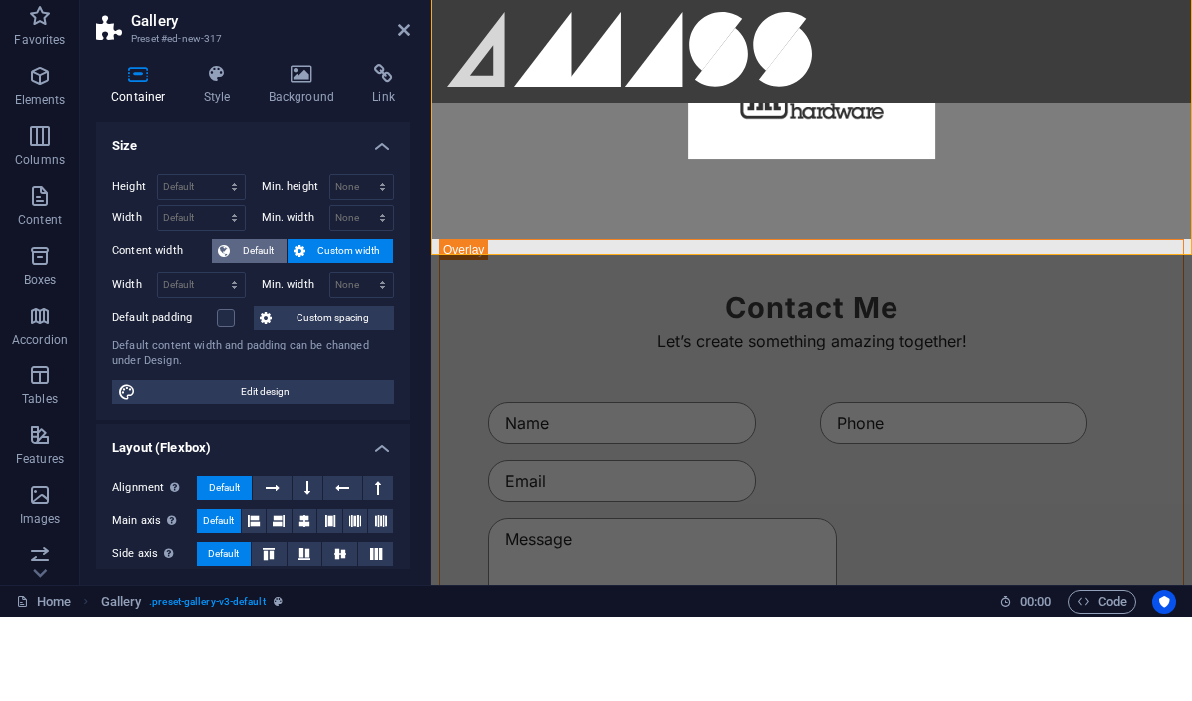
click at [247, 322] on span "Default" at bounding box center [258, 334] width 45 height 24
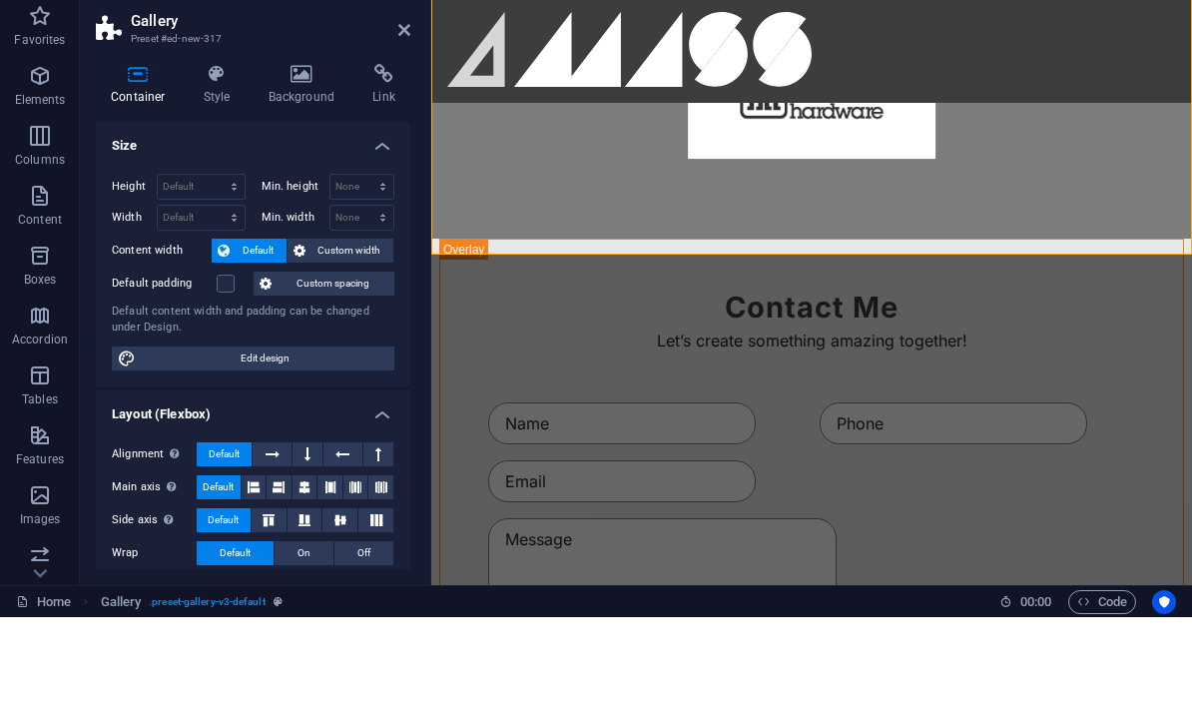
scroll to position [2043, 0]
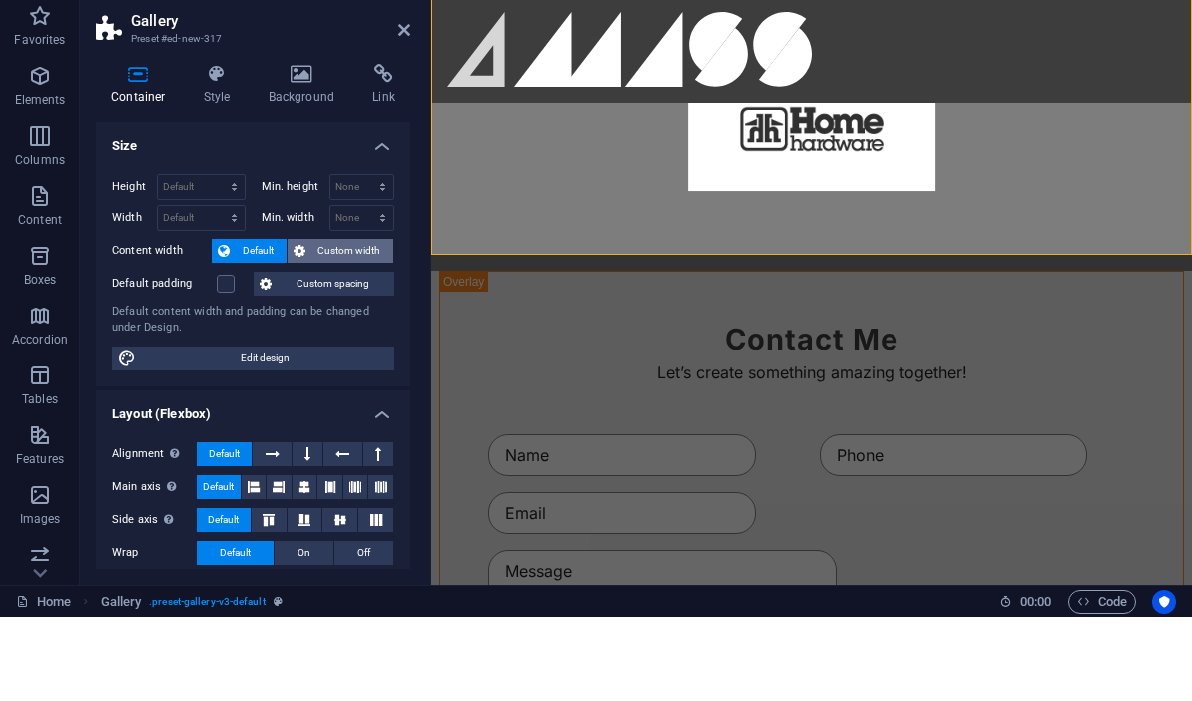
click at [327, 322] on span "Custom width" at bounding box center [349, 334] width 77 height 24
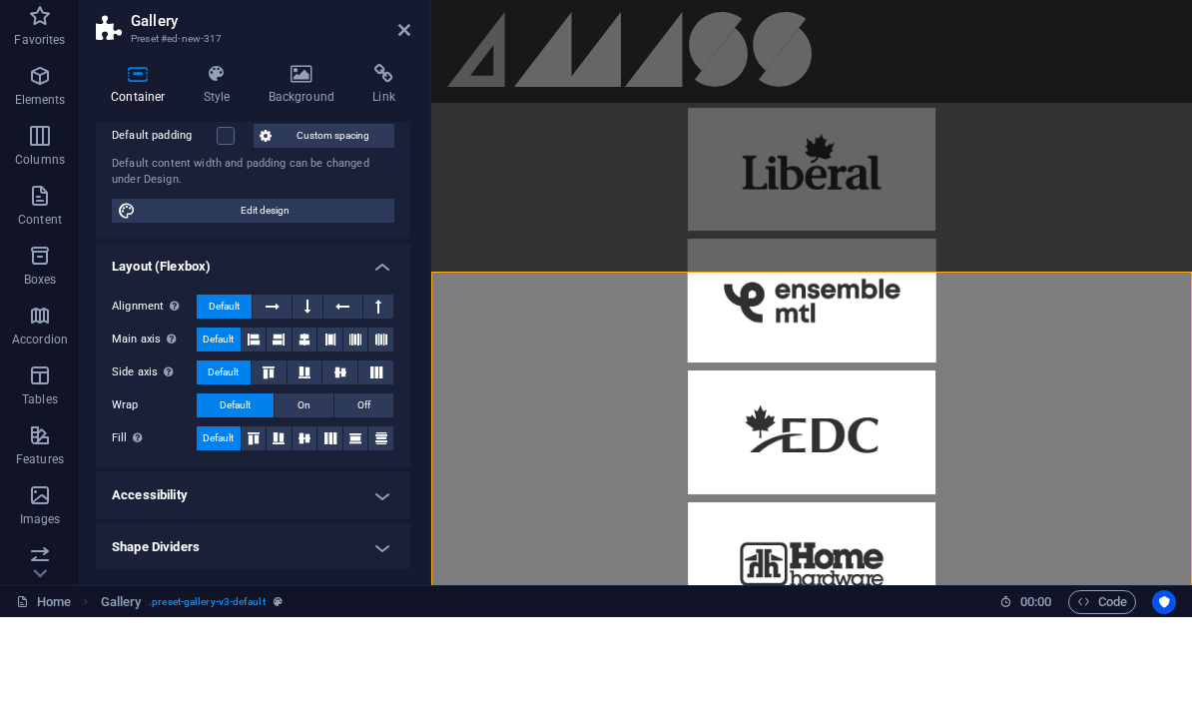
scroll to position [168, 0]
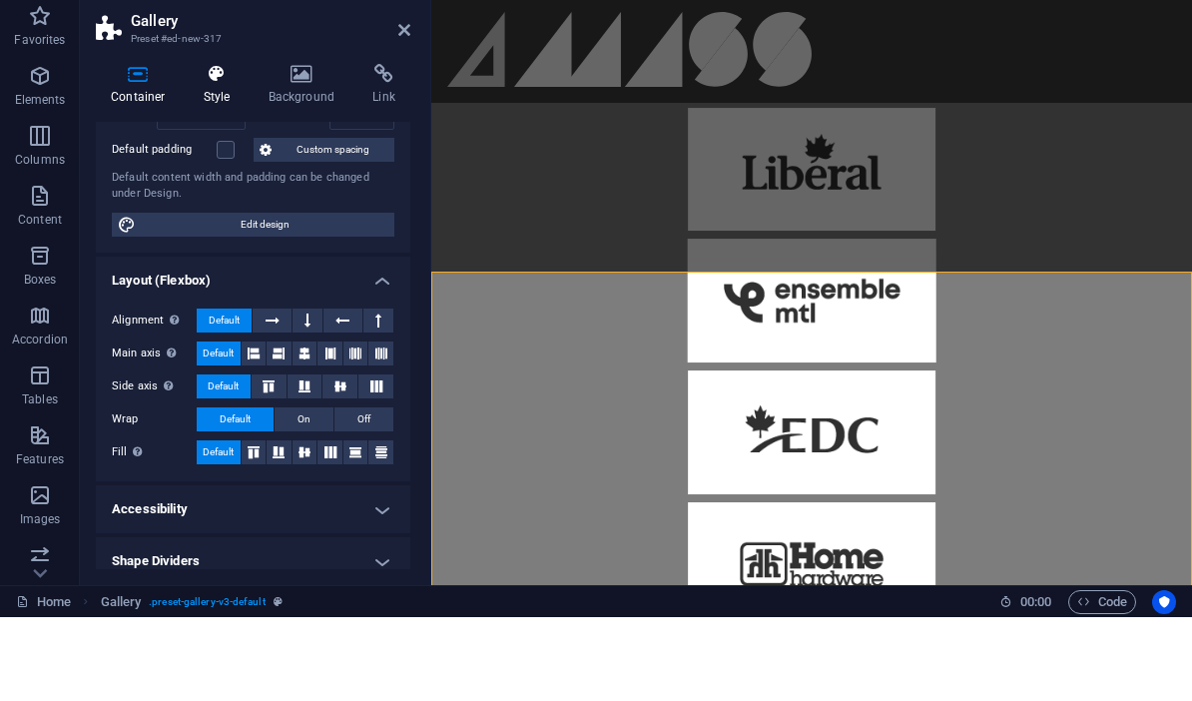
click at [236, 148] on h4 "Style" at bounding box center [221, 169] width 65 height 42
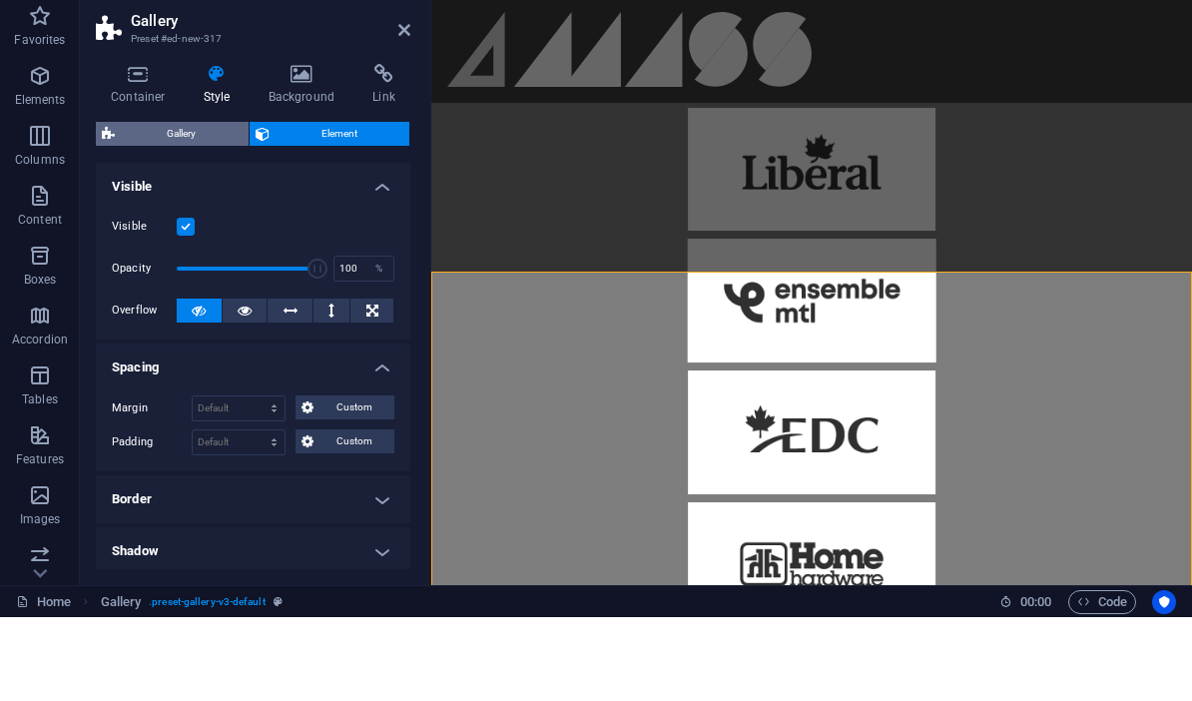
scroll to position [-2, 0]
click at [190, 206] on span "Gallery" at bounding box center [182, 218] width 122 height 24
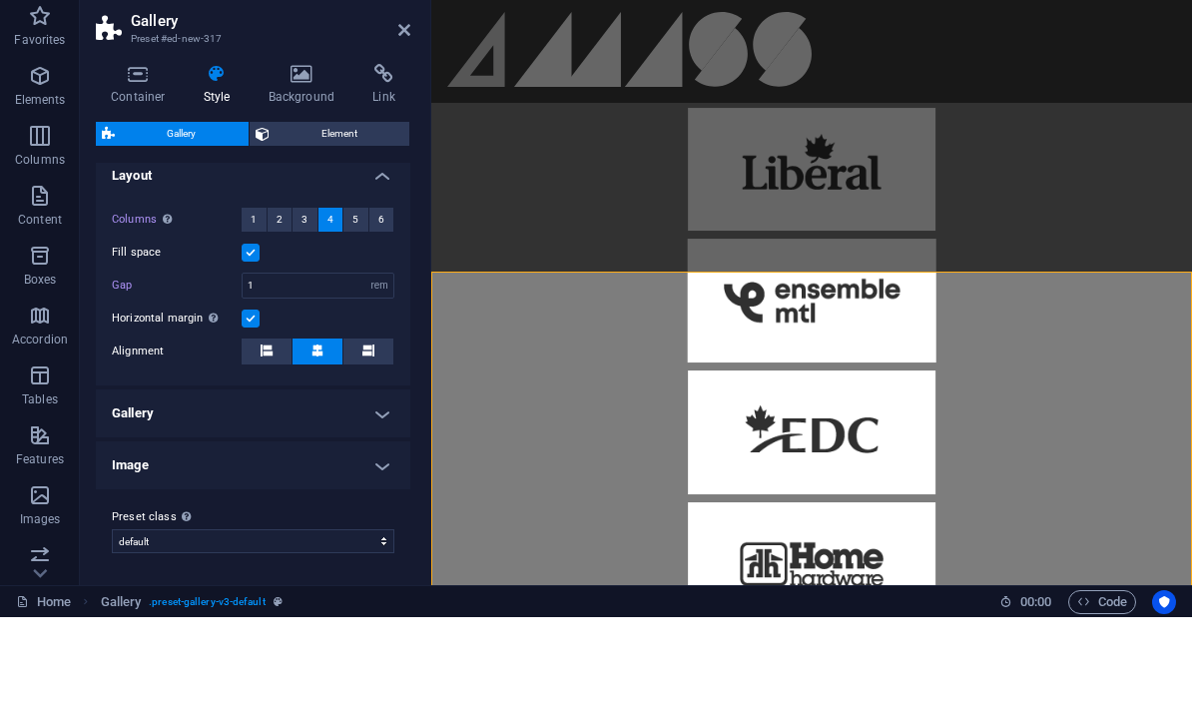
scroll to position [349, 0]
click at [367, 474] on h4 "Gallery" at bounding box center [253, 498] width 314 height 48
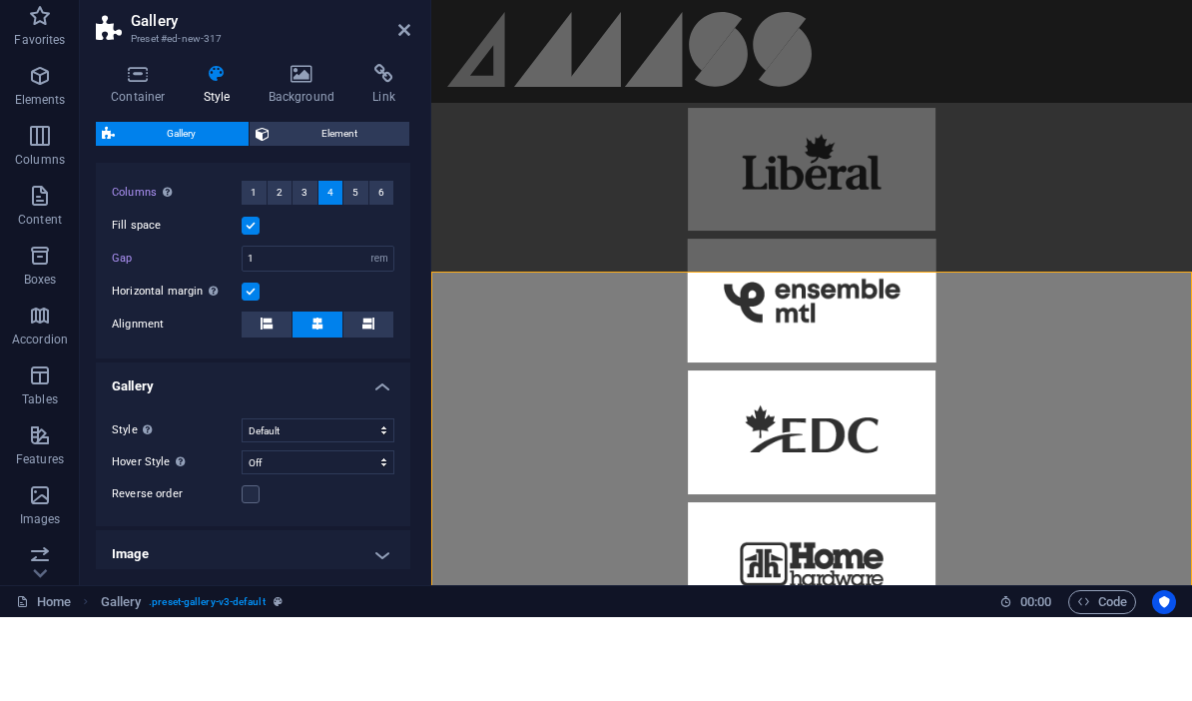
scroll to position [378, 0]
select select "fade"
drag, startPoint x: 281, startPoint y: 531, endPoint x: 281, endPoint y: 873, distance: 342.3
click at [281, 530] on html "[DOMAIN_NAME] Home lander Subpage Home Selector Favorites Elements Columns Cont…" at bounding box center [596, 350] width 1192 height 701
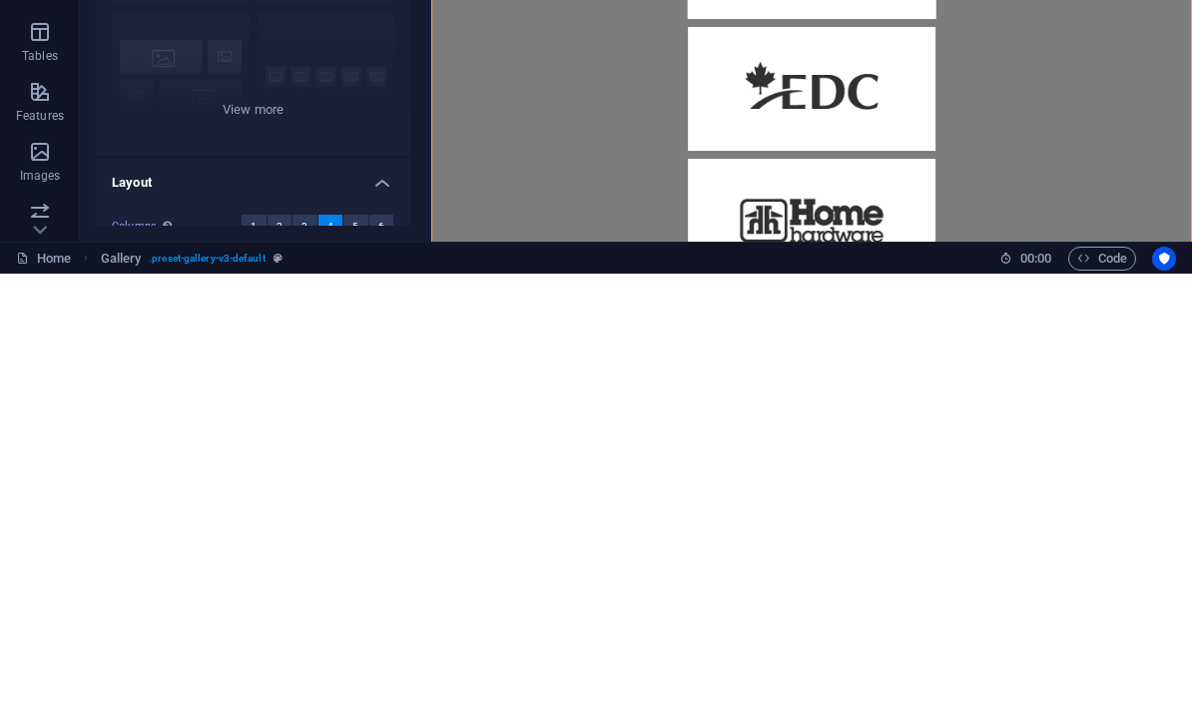
scroll to position [0, 0]
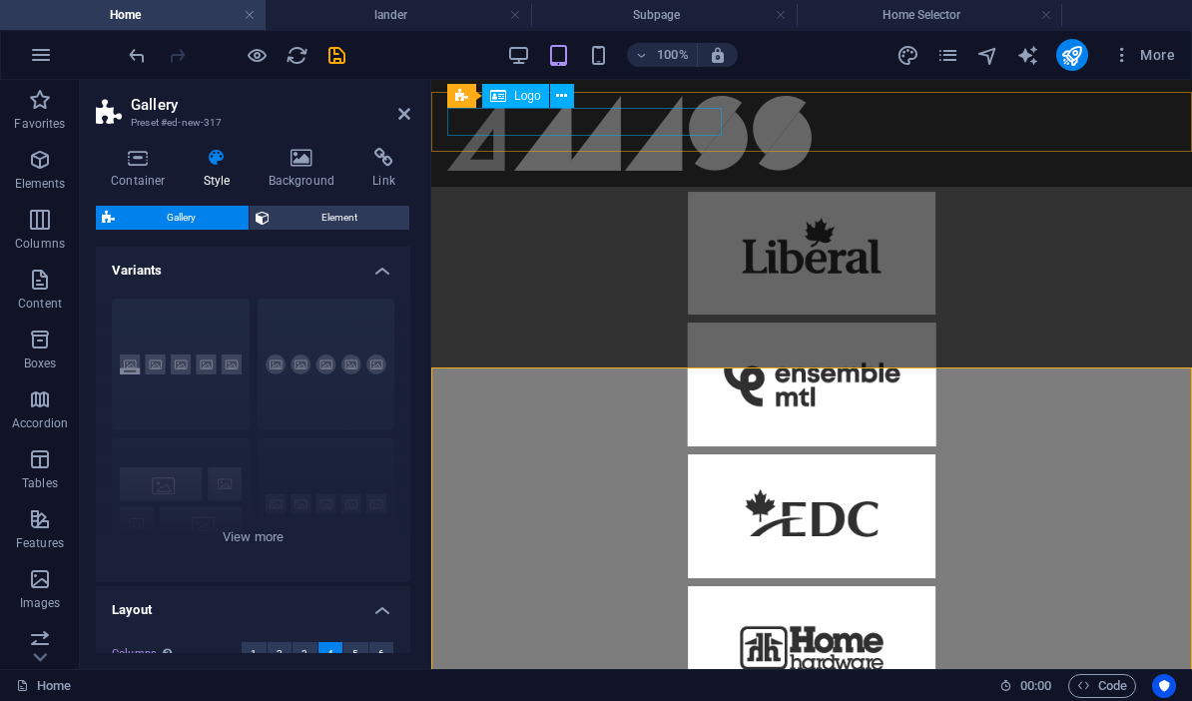
scroll to position [1596, 0]
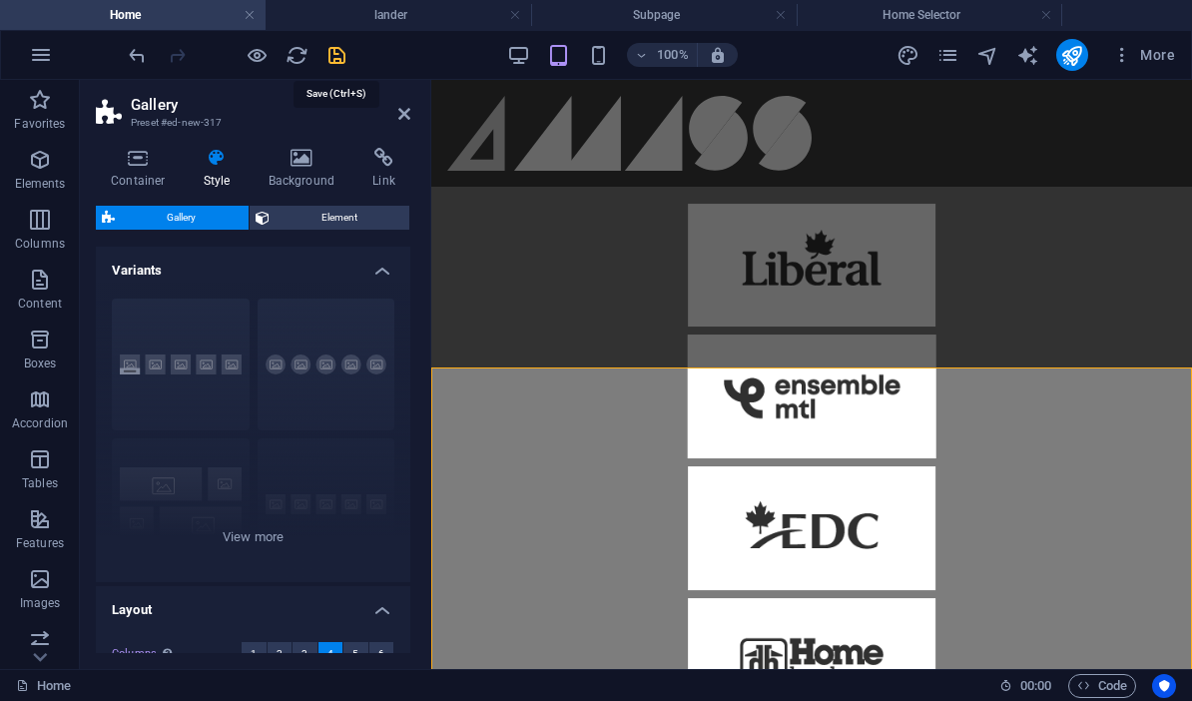
click at [341, 58] on icon "save" at bounding box center [336, 55] width 23 height 23
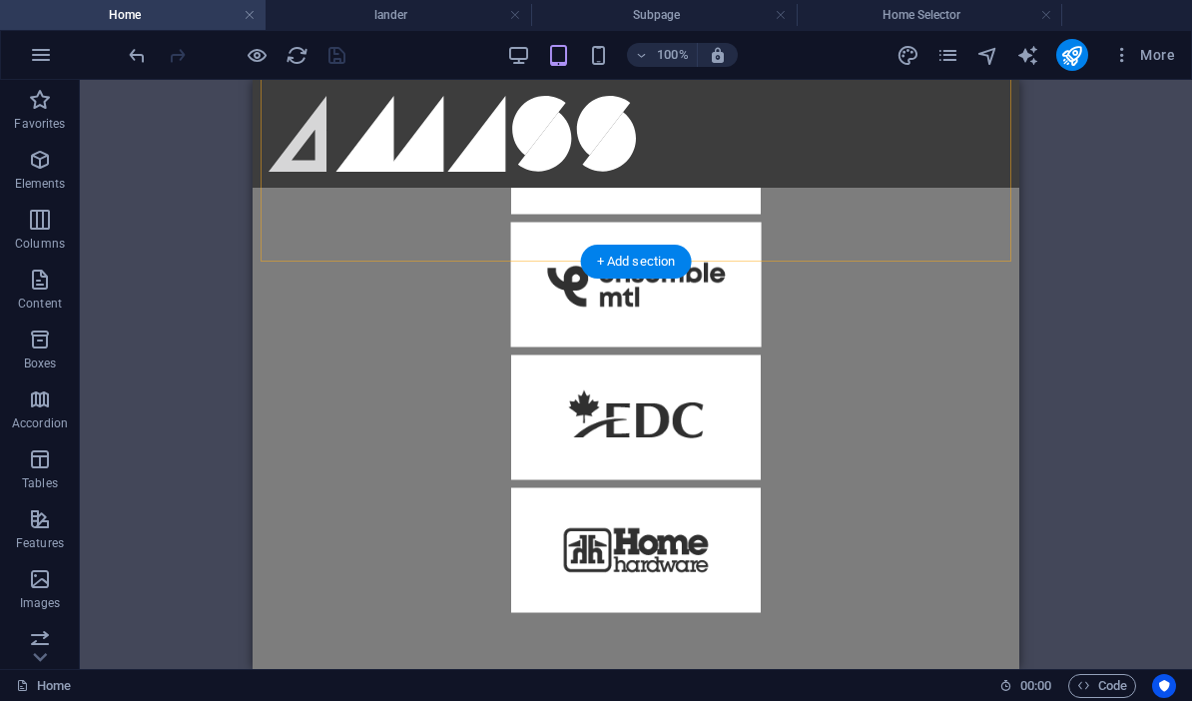
scroll to position [1722, 0]
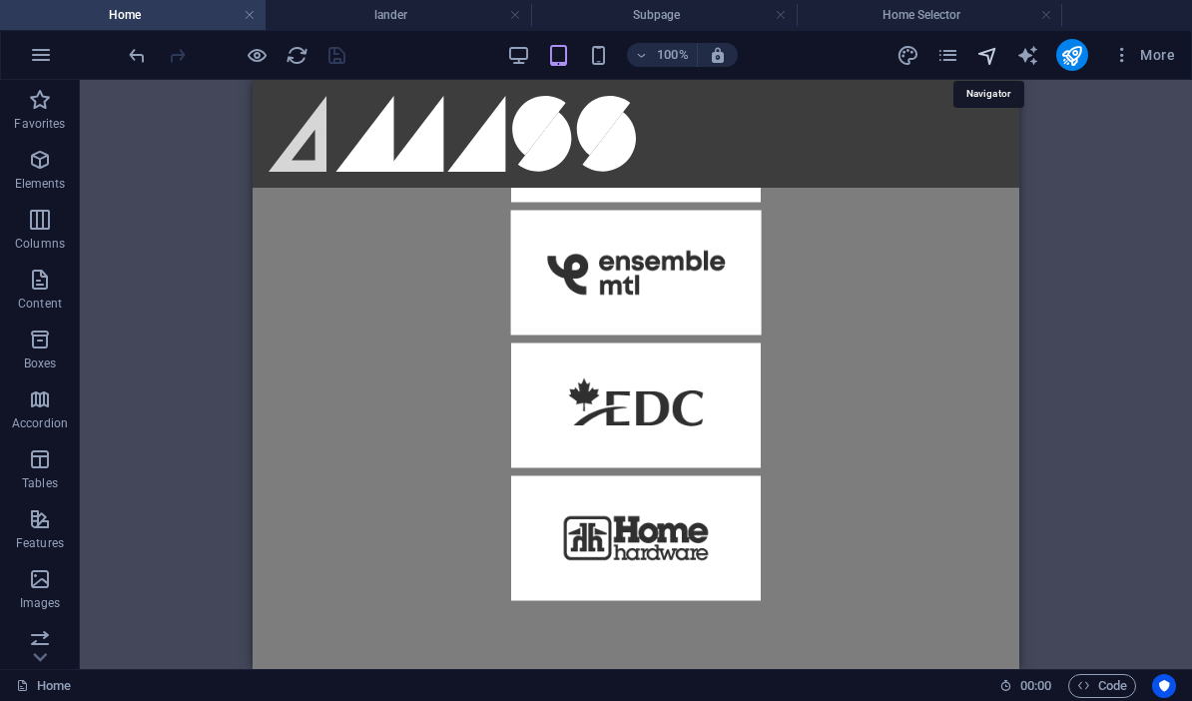
click at [831, 59] on icon "navigator" at bounding box center [987, 55] width 23 height 23
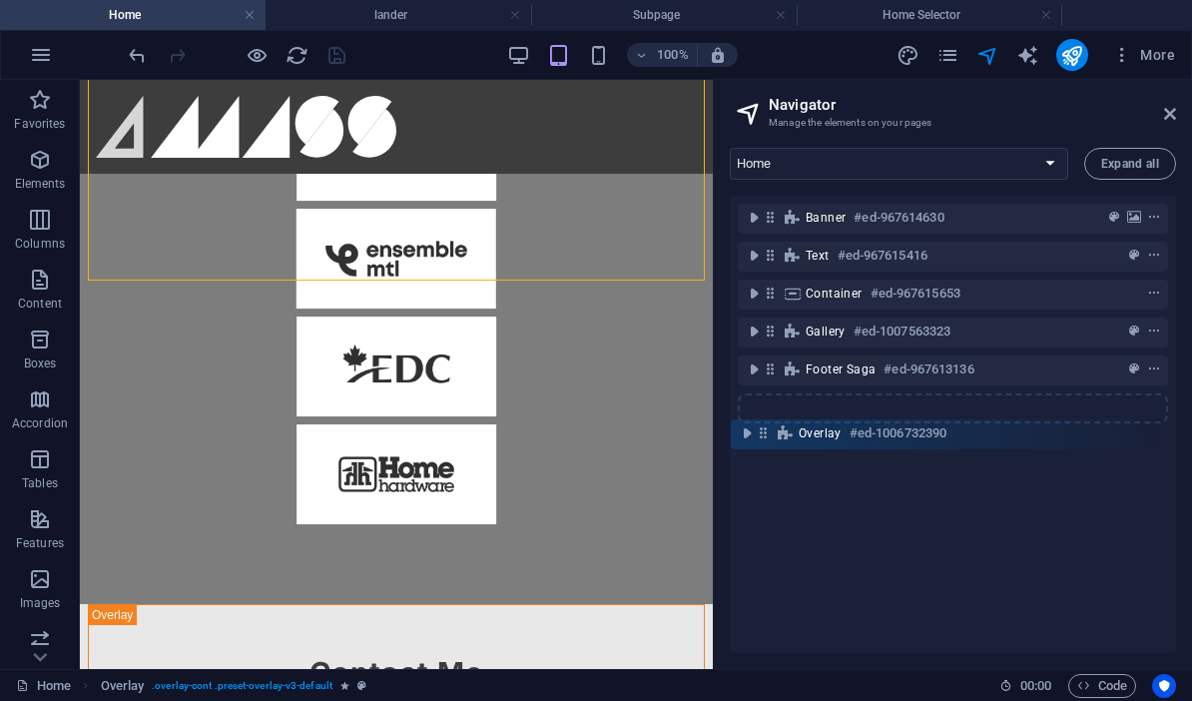
drag, startPoint x: 767, startPoint y: 333, endPoint x: 765, endPoint y: 438, distance: 104.8
click at [765, 438] on div "Banner #ed-967614630 Text #ed-967615416 Container #ed-967615653 Overlay #ed-100…" at bounding box center [953, 424] width 446 height 457
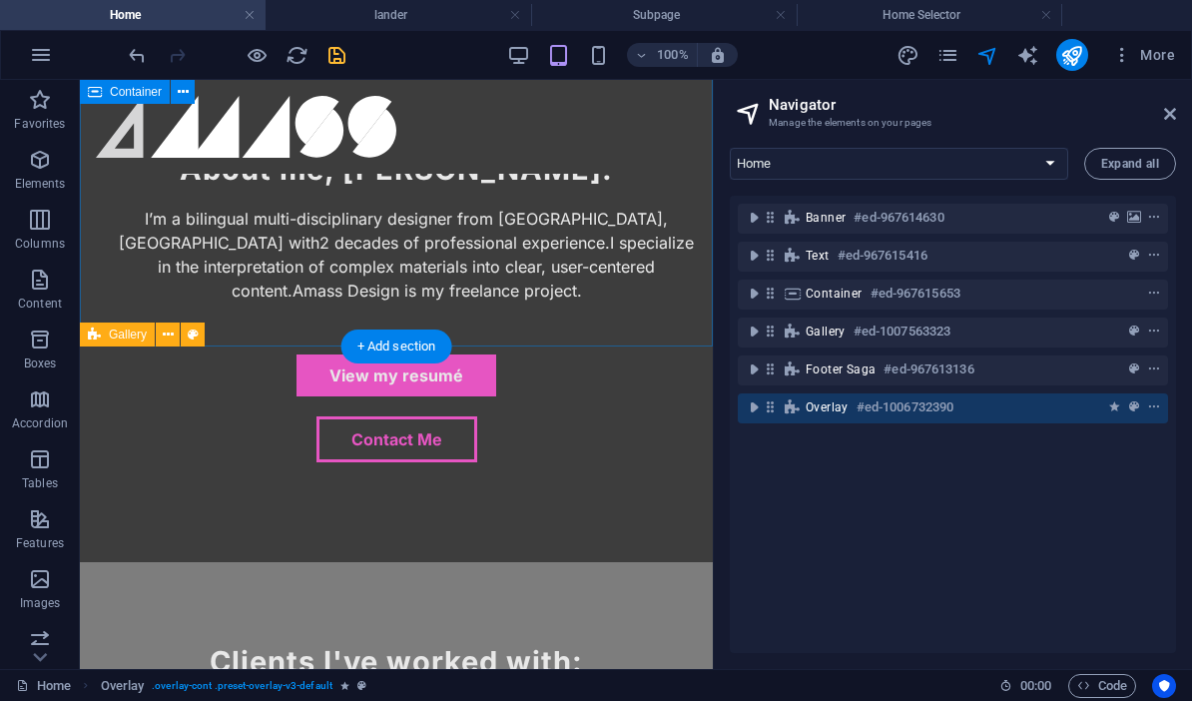
scroll to position [1082, 0]
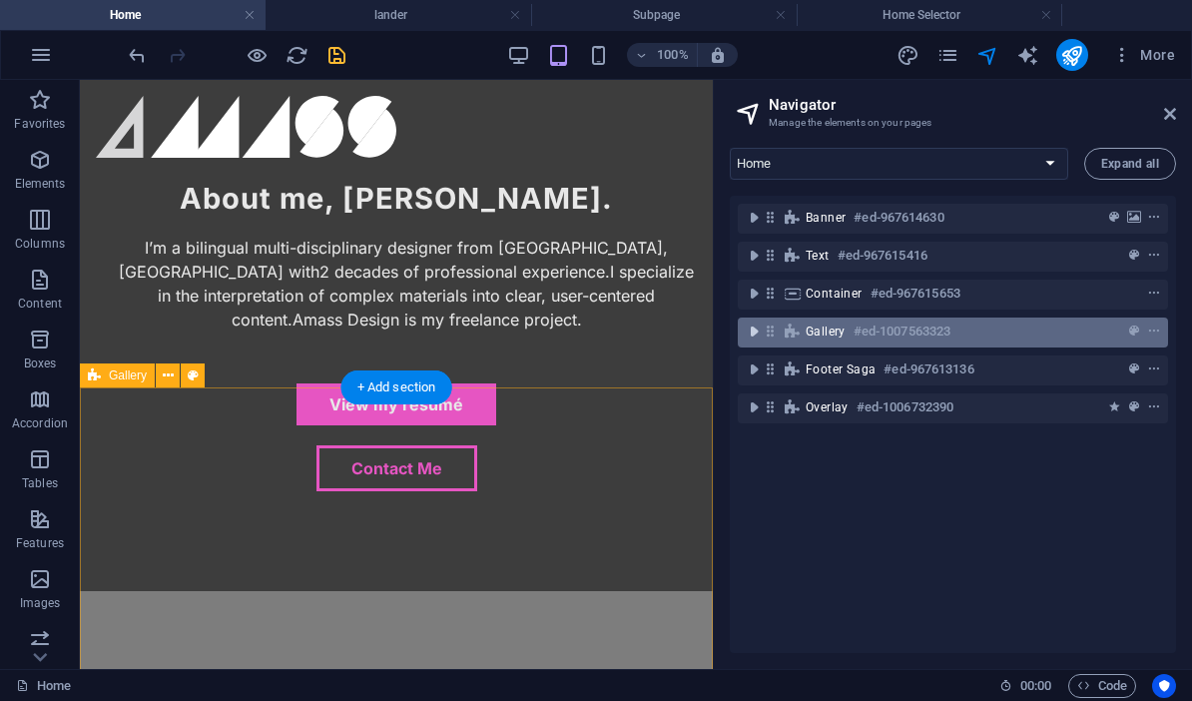
click at [753, 336] on icon "toggle-expand" at bounding box center [754, 331] width 20 height 20
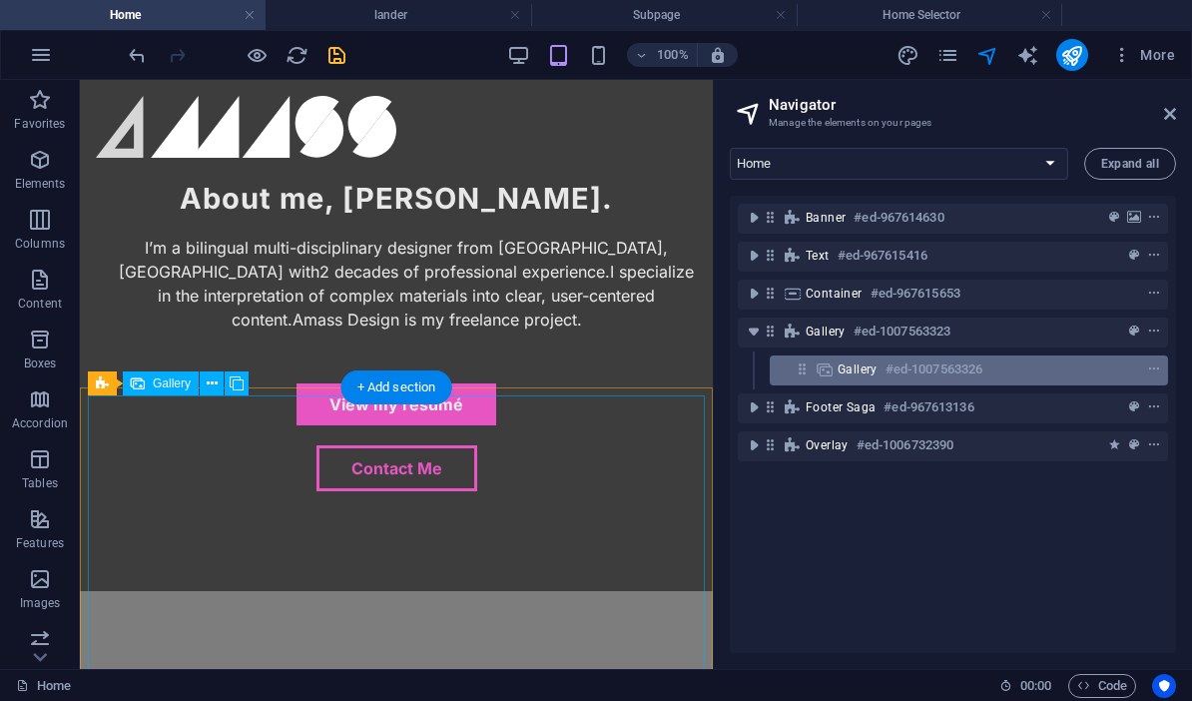
click at [831, 367] on div "Gallery #ed-1007563326" at bounding box center [952, 369] width 231 height 24
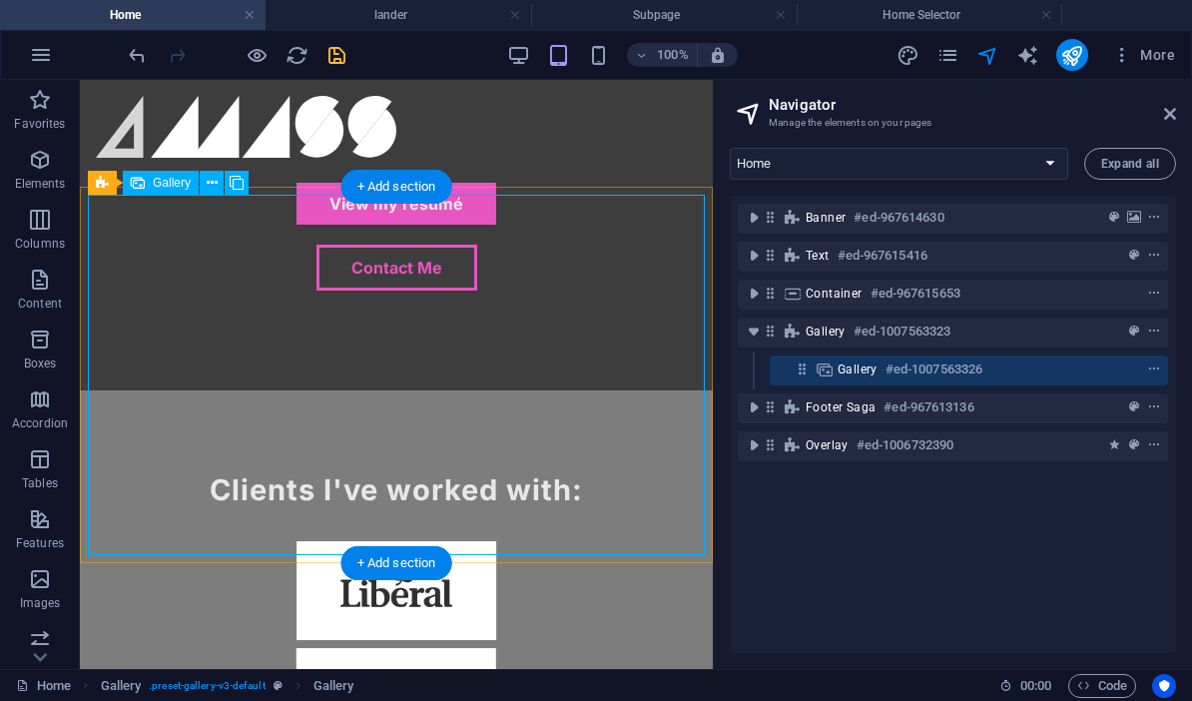
scroll to position [1259, 0]
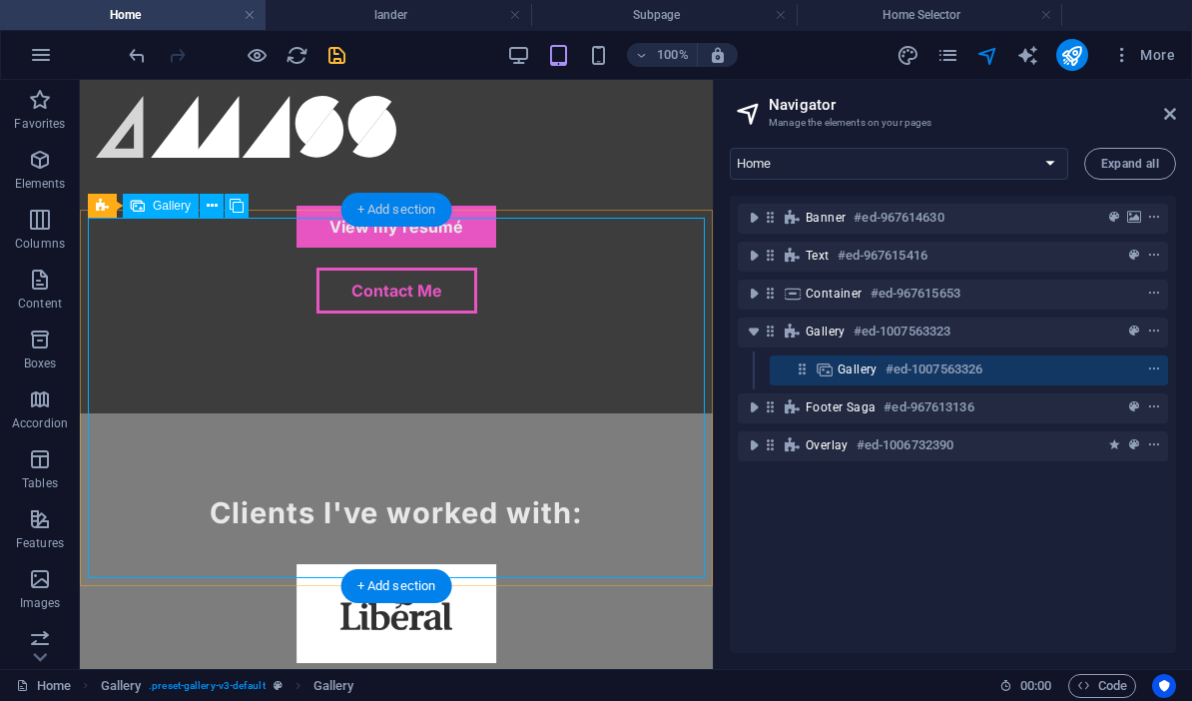
click at [380, 211] on div "+ Add section" at bounding box center [396, 210] width 111 height 34
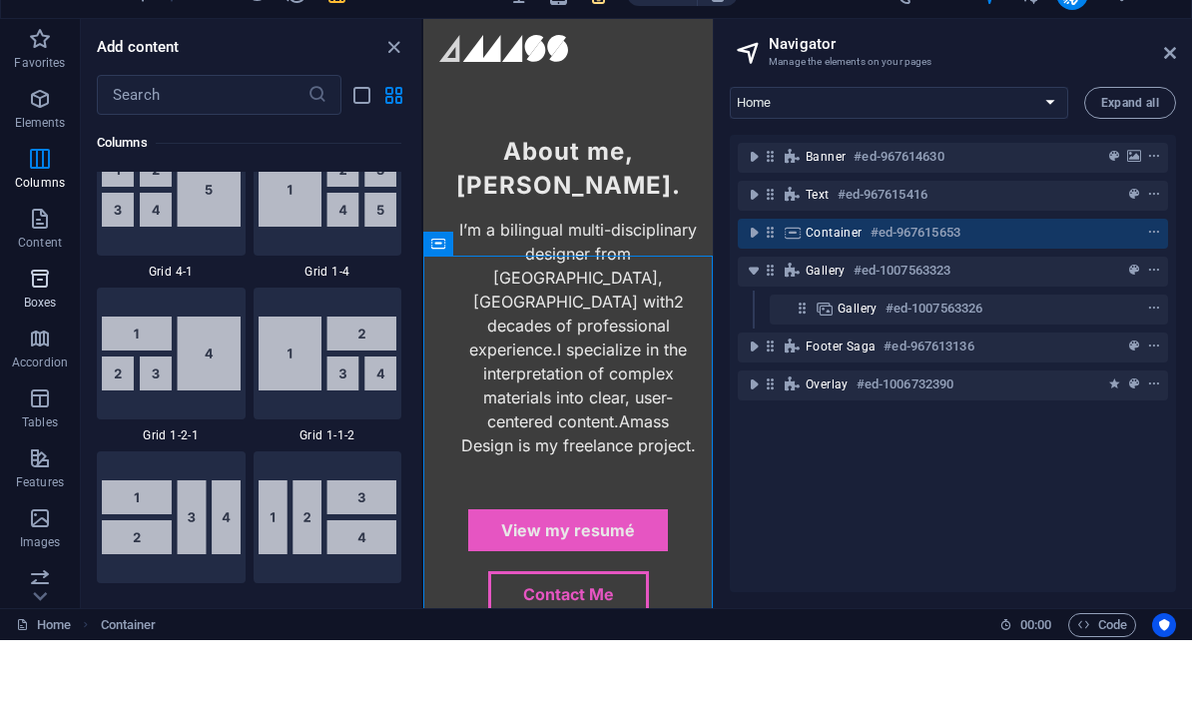
scroll to position [2835, 0]
click at [41, 148] on icon "button" at bounding box center [40, 160] width 24 height 24
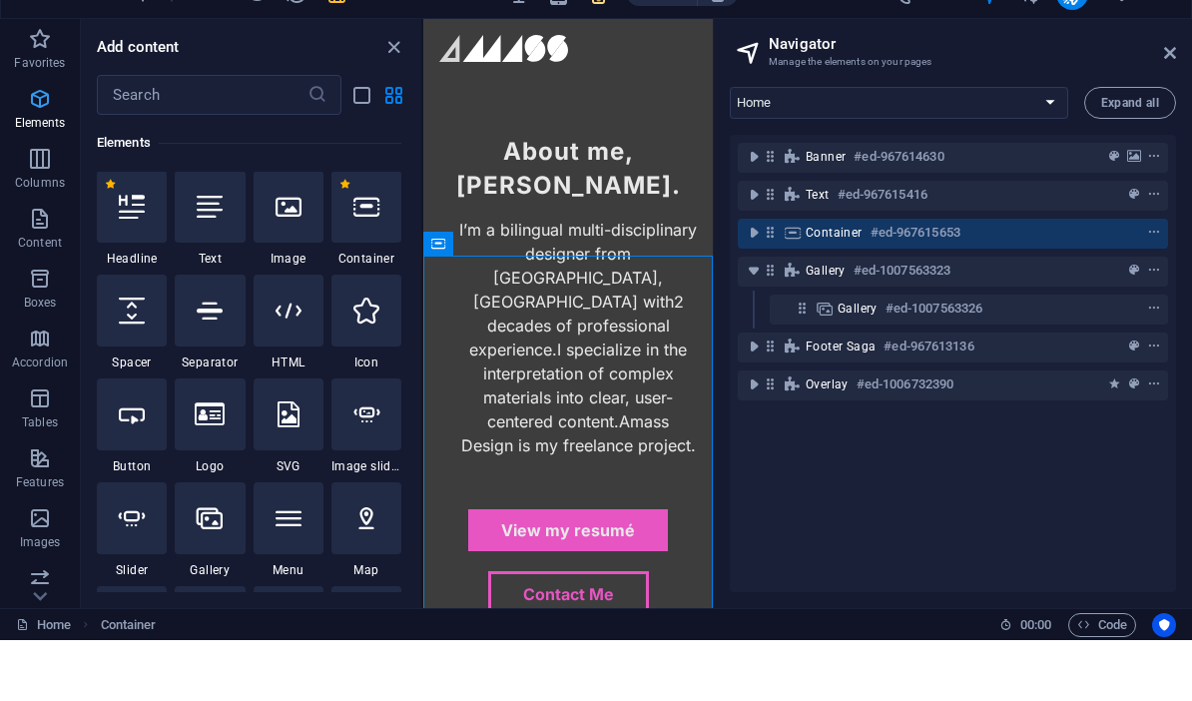
scroll to position [213, 0]
click at [144, 233] on div at bounding box center [132, 269] width 70 height 72
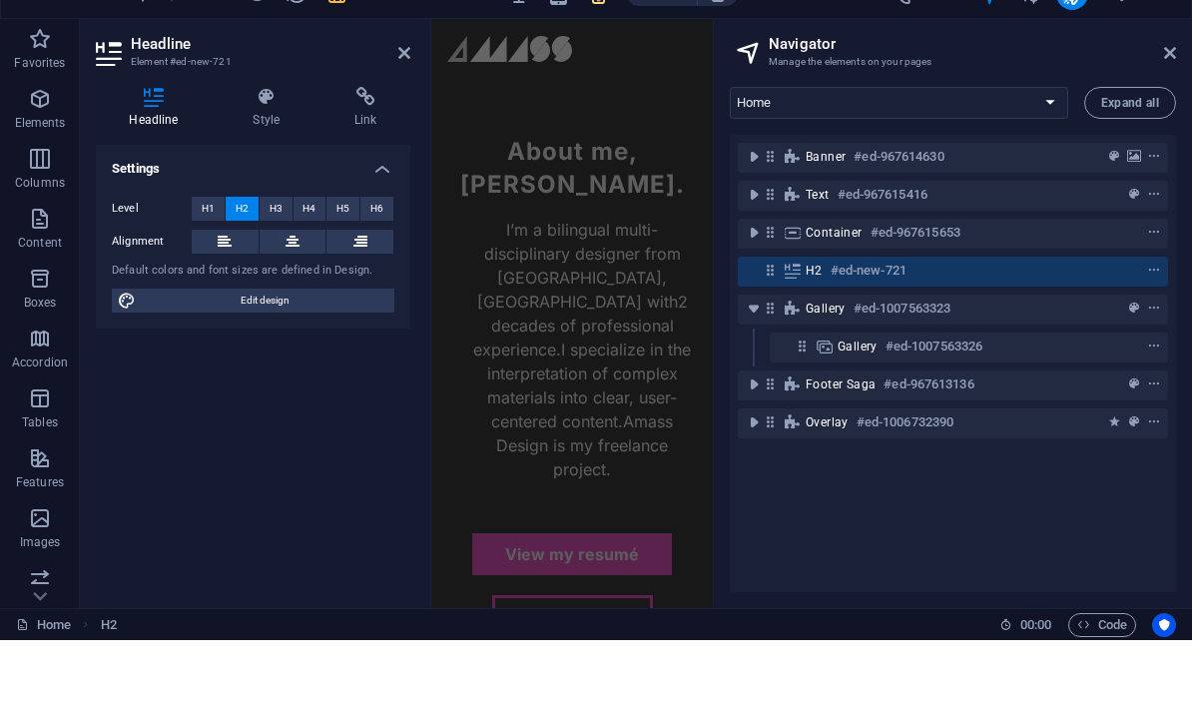
scroll to position [2231, 0]
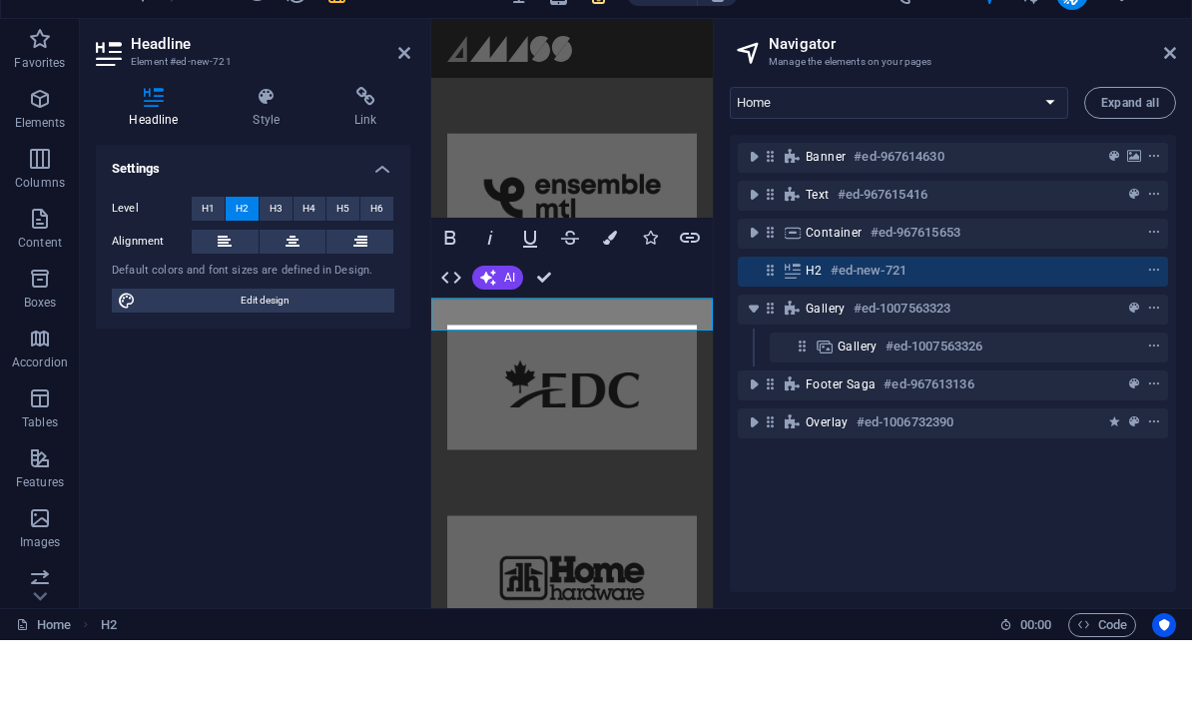
drag, startPoint x: 631, startPoint y: 304, endPoint x: 631, endPoint y: 524, distance: 219.6
click at [631, 524] on div "Home About Us Services Contact Gallery Unique by design. United through creativ…" at bounding box center [571, 100] width 281 height 4626
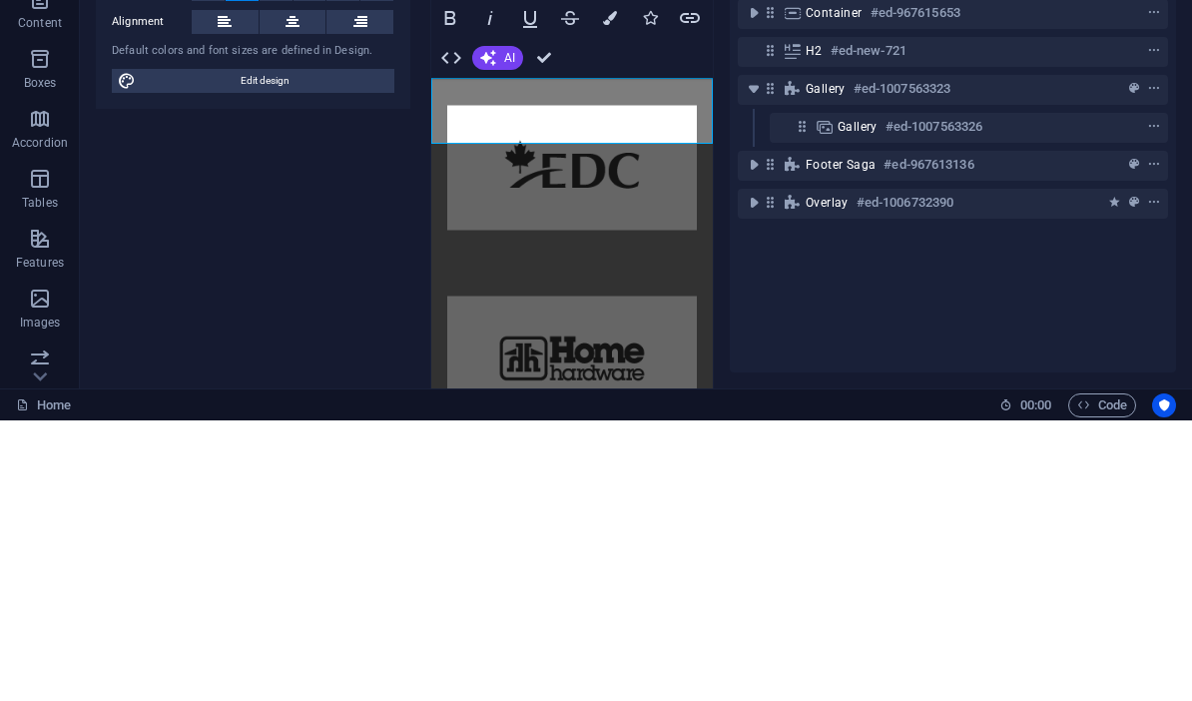
click at [469, 514] on h2 "Som samples of my work:" at bounding box center [571, 547] width 281 height 67
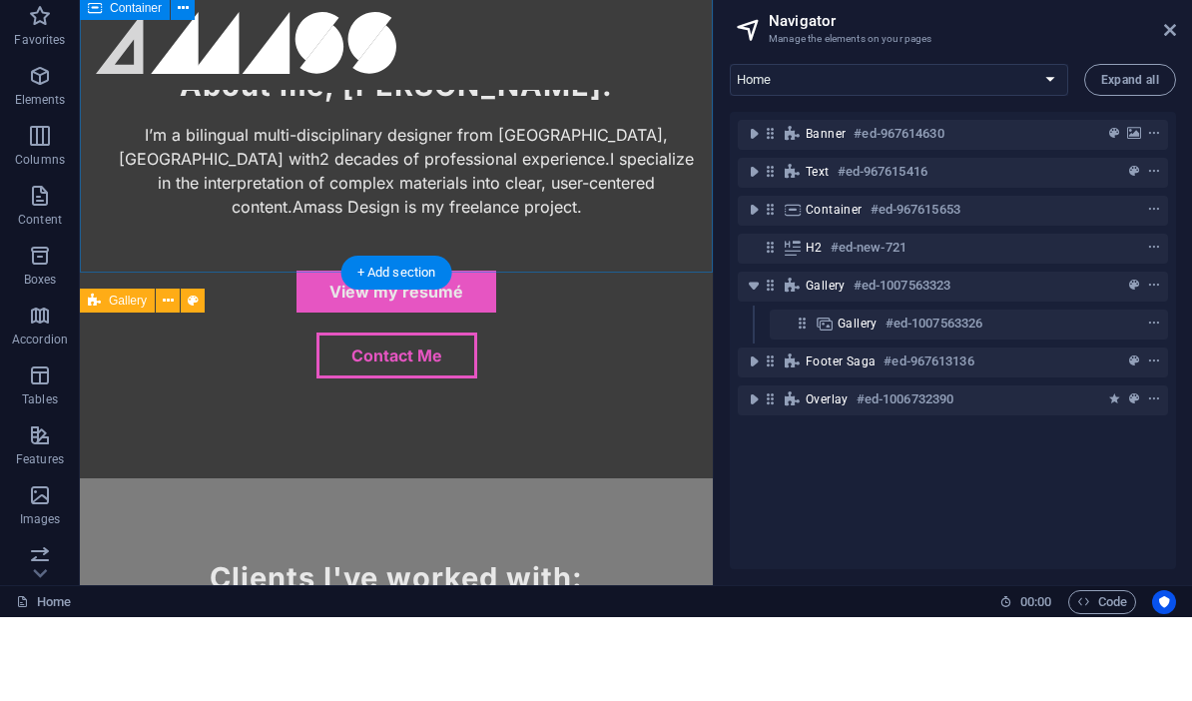
scroll to position [1109, 0]
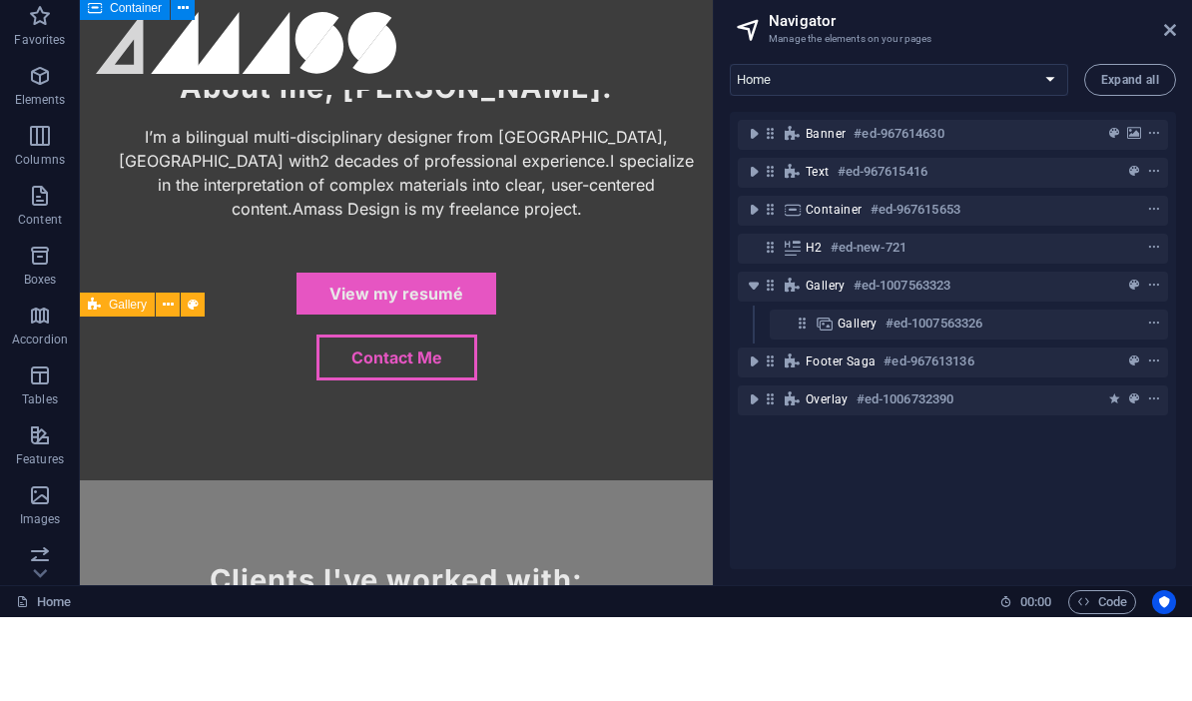
drag, startPoint x: 450, startPoint y: 246, endPoint x: 99, endPoint y: 246, distance: 351.3
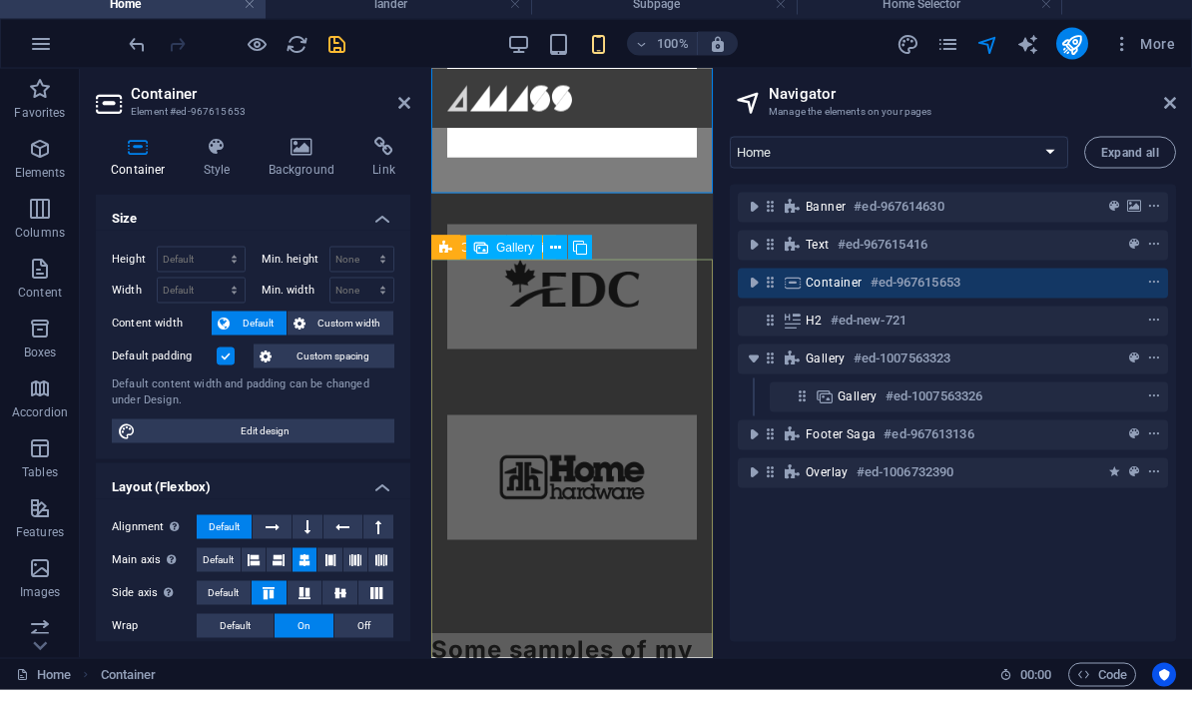
scroll to position [2385, 0]
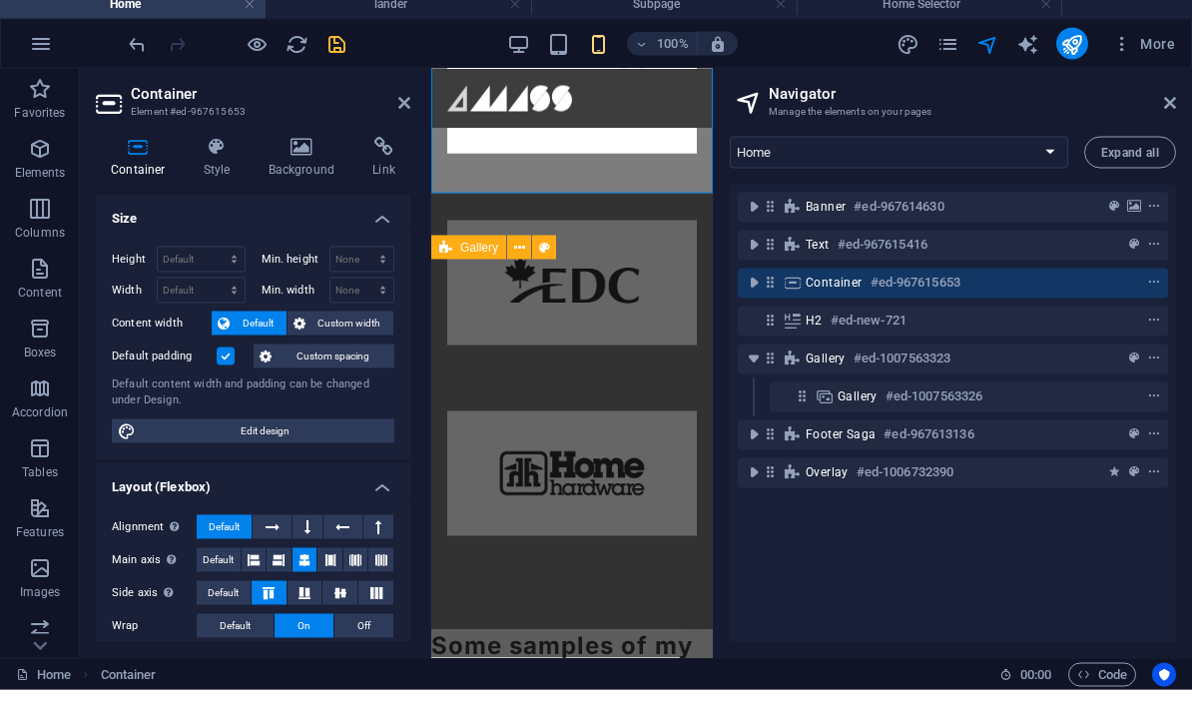
click at [807, 260] on div "Text #ed-967615416" at bounding box center [953, 257] width 430 height 38
click at [798, 262] on div "Text #ed-967615416" at bounding box center [953, 257] width 430 height 38
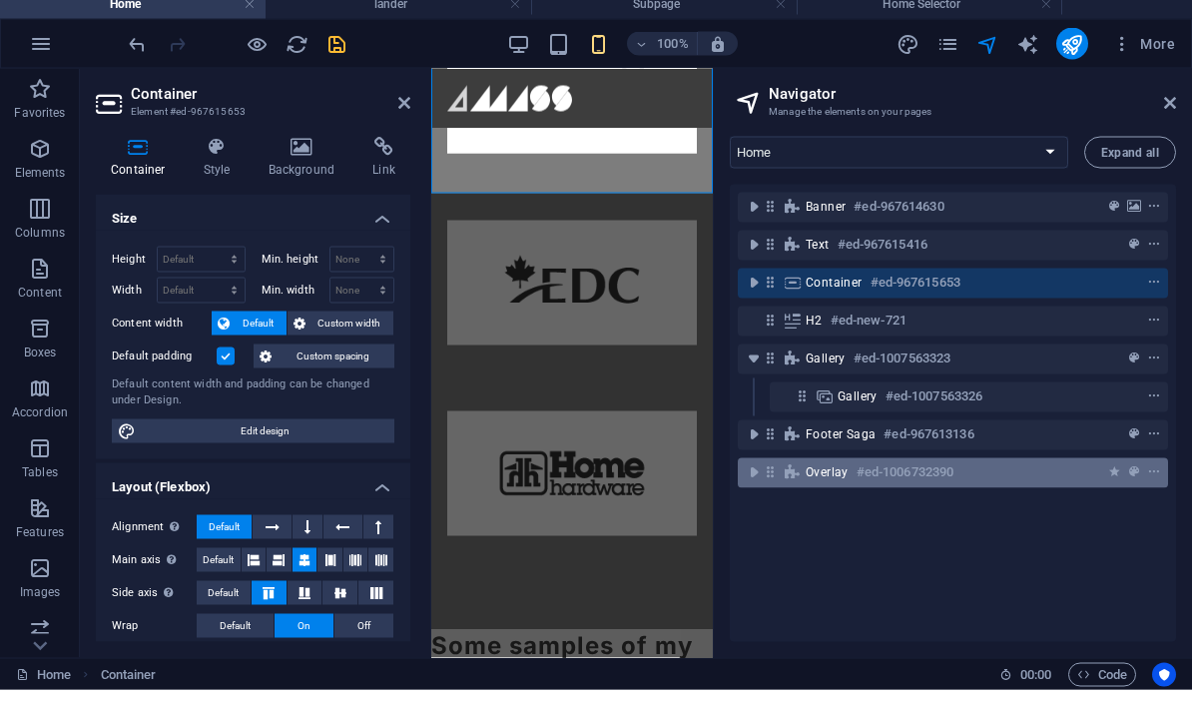
click at [831, 471] on h6 "#ed-1006732390" at bounding box center [904, 483] width 97 height 24
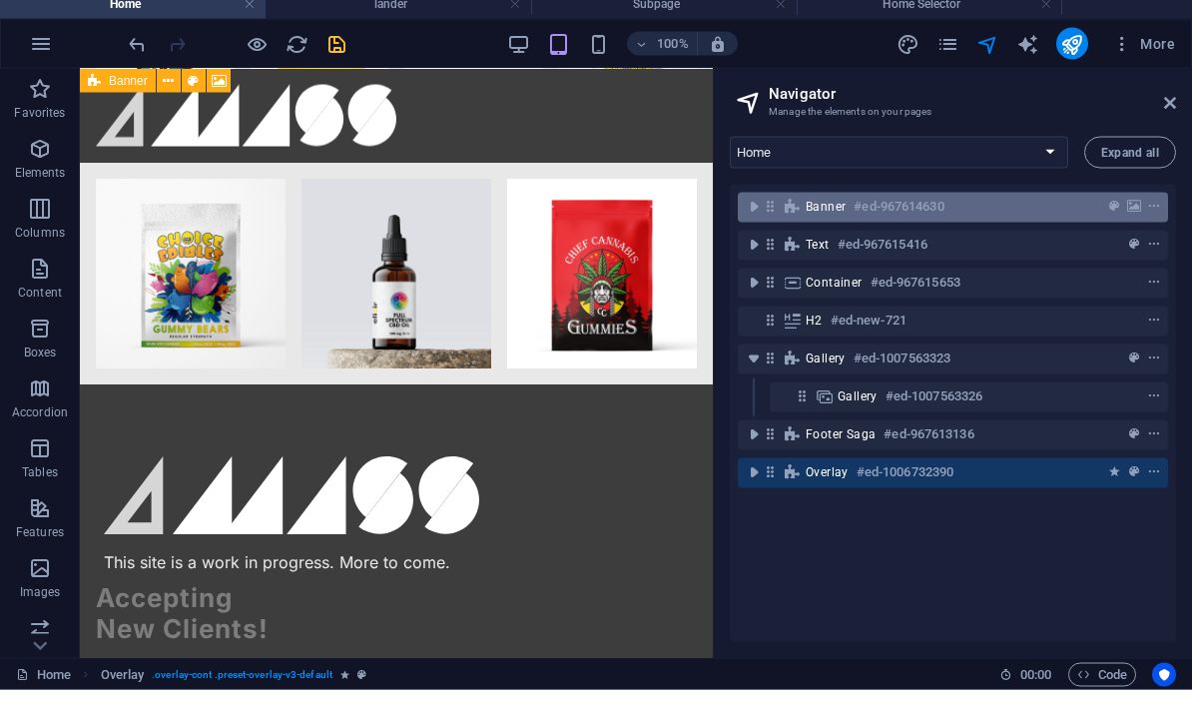
scroll to position [2076, 0]
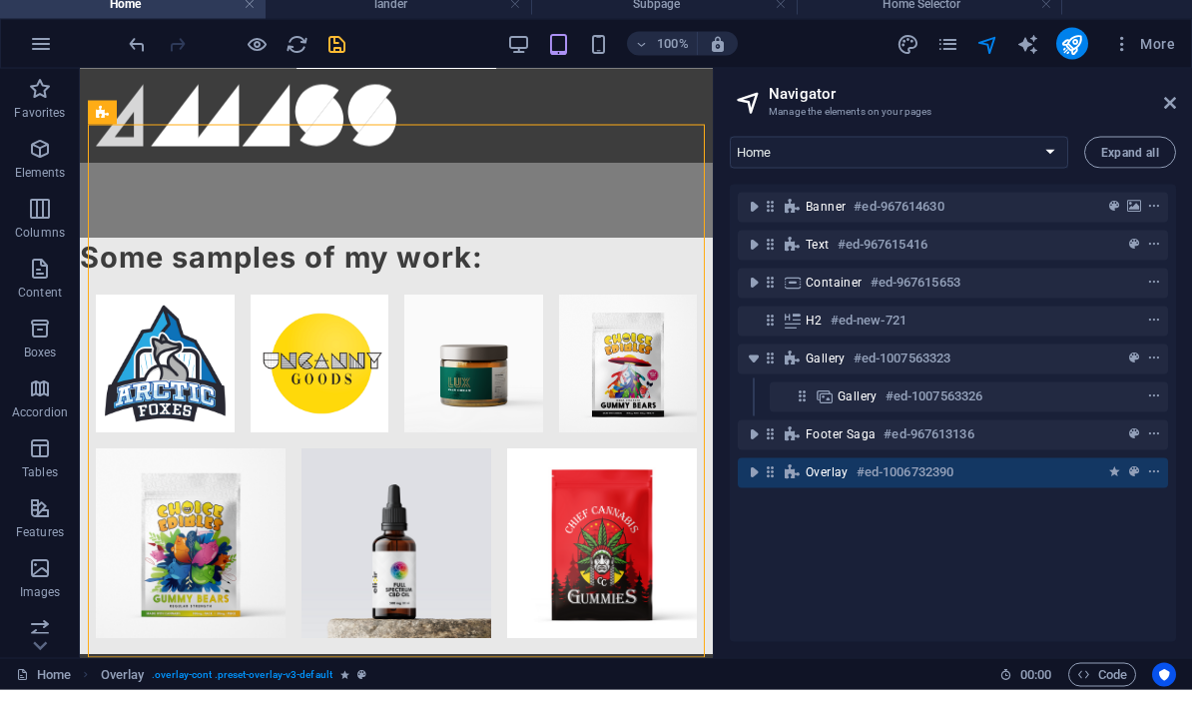
click at [791, 275] on div "Container #ed-967615653" at bounding box center [953, 294] width 430 height 38
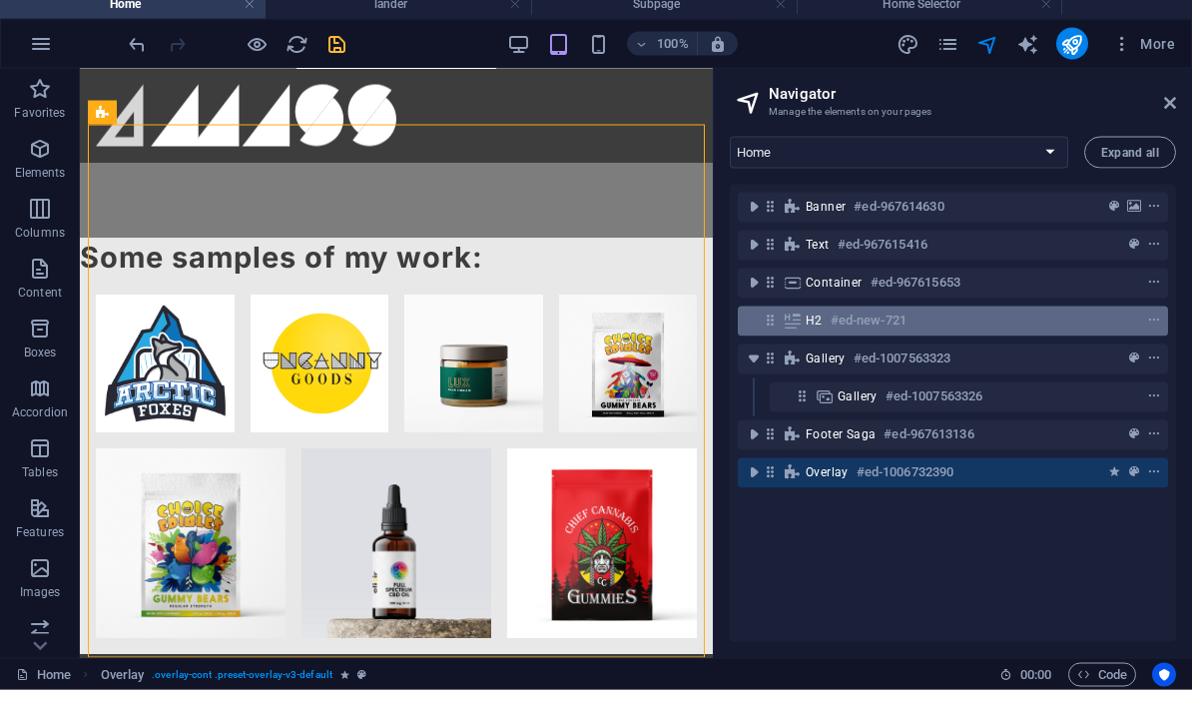
drag, startPoint x: 830, startPoint y: 266, endPoint x: 835, endPoint y: 319, distance: 53.1
click at [830, 275] on div "Container #ed-967615653" at bounding box center [953, 294] width 430 height 38
click at [831, 321] on h6 "#ed-new-721" at bounding box center [868, 331] width 76 height 24
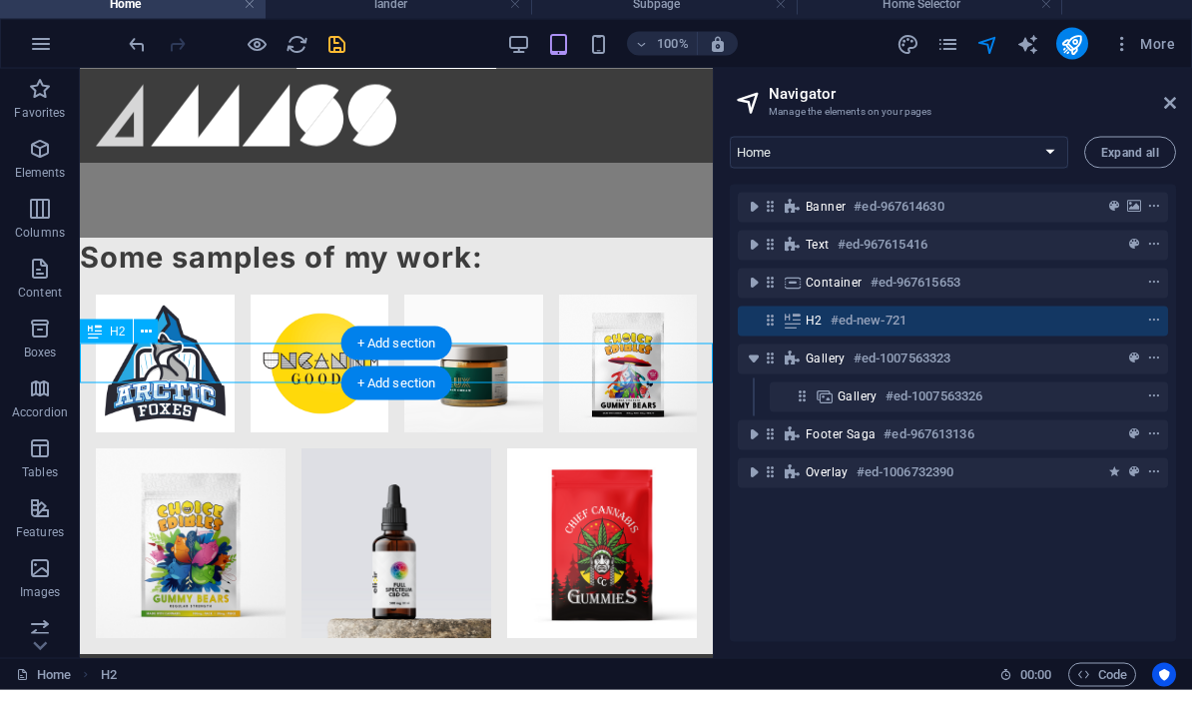
scroll to position [1115, 0]
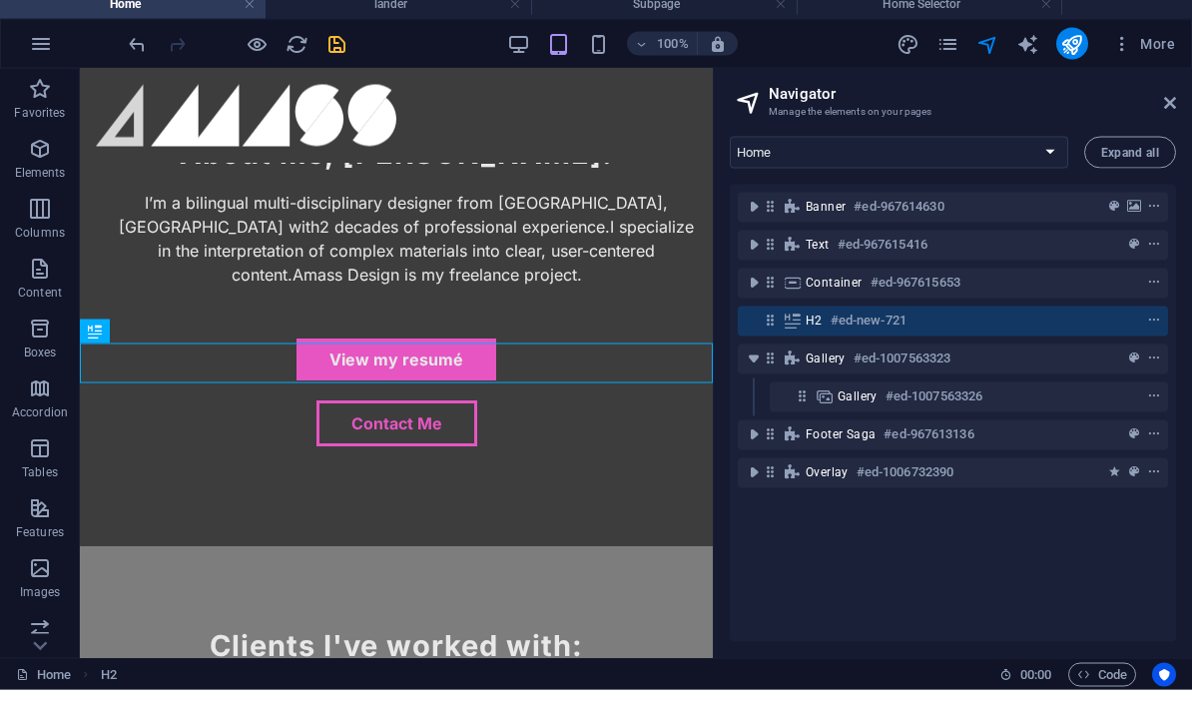
click at [809, 275] on div "Container #ed-967615653" at bounding box center [953, 294] width 430 height 38
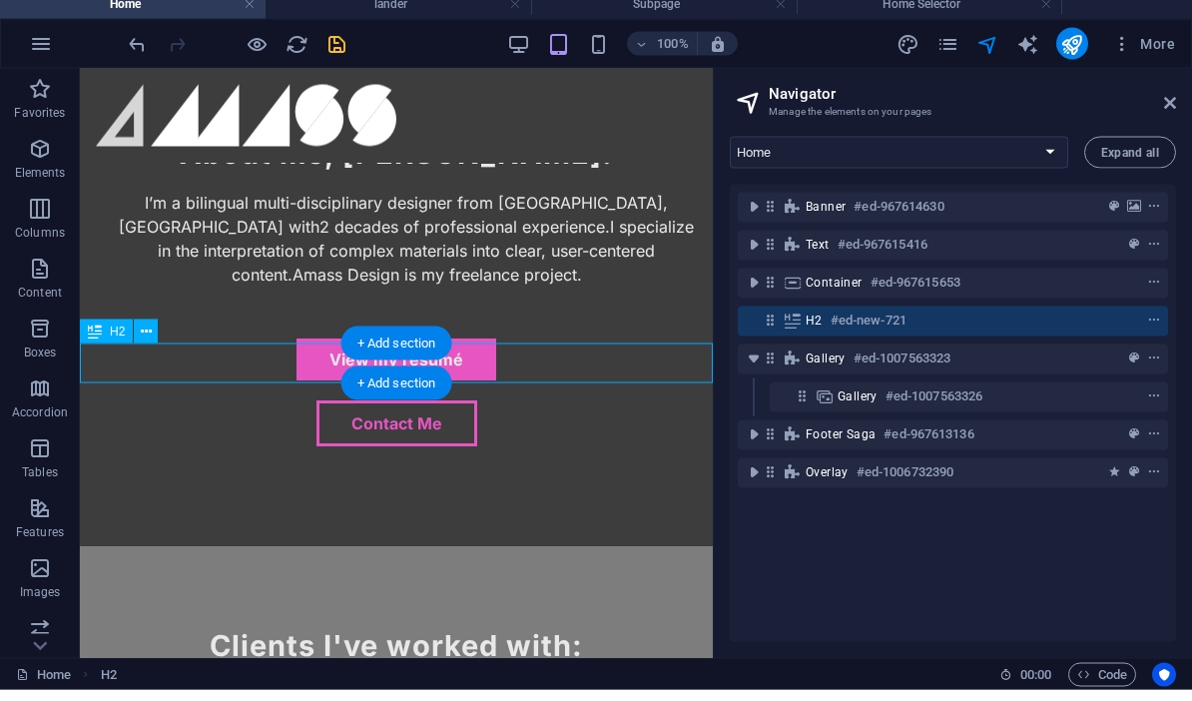
click at [794, 331] on div "H2 #ed-new-721" at bounding box center [953, 332] width 430 height 30
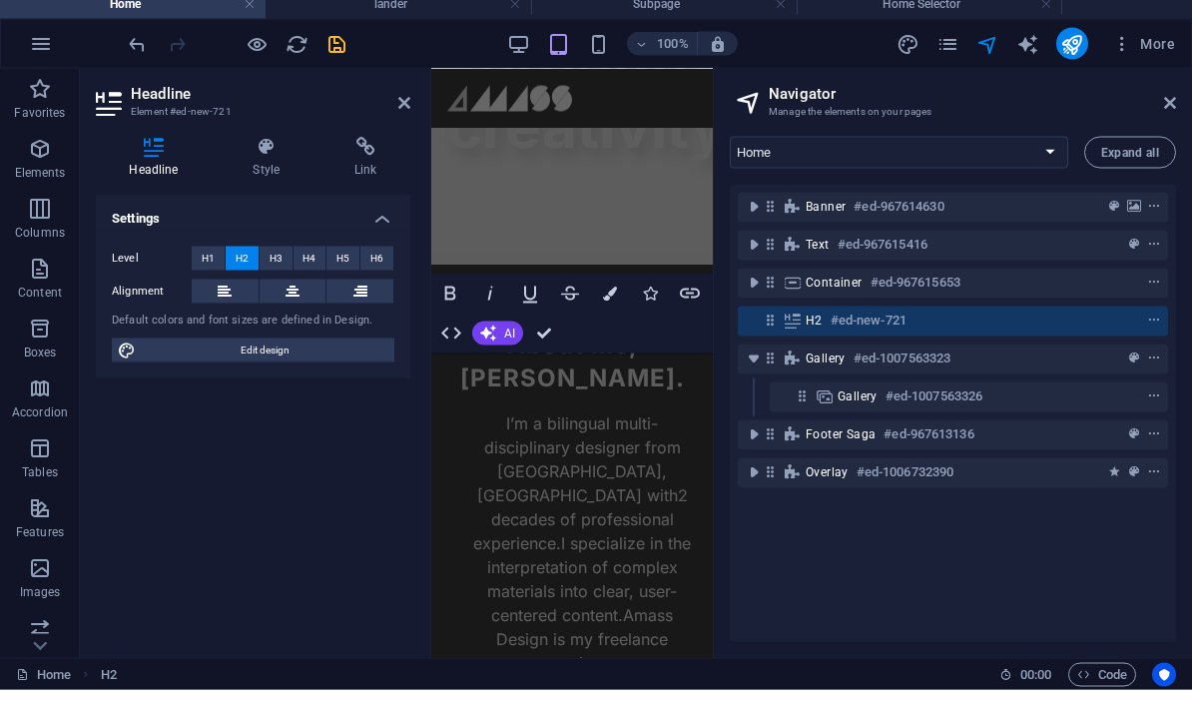
scroll to position [1569, 0]
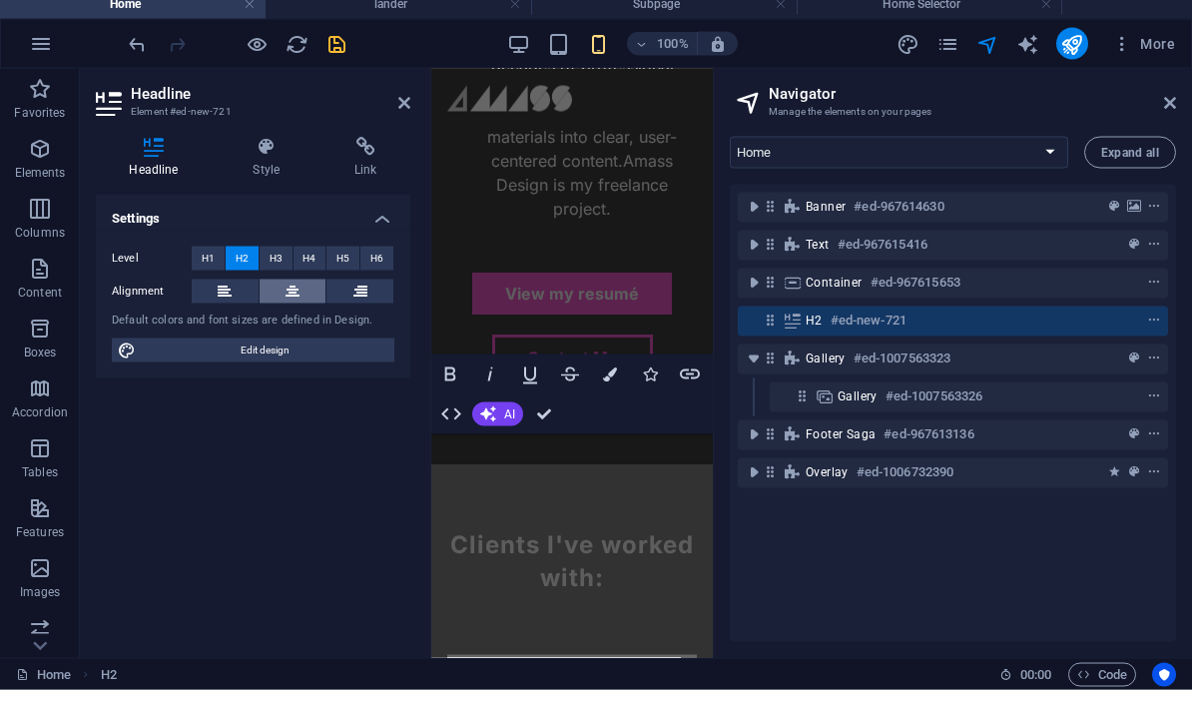
click at [300, 295] on button at bounding box center [292, 302] width 67 height 24
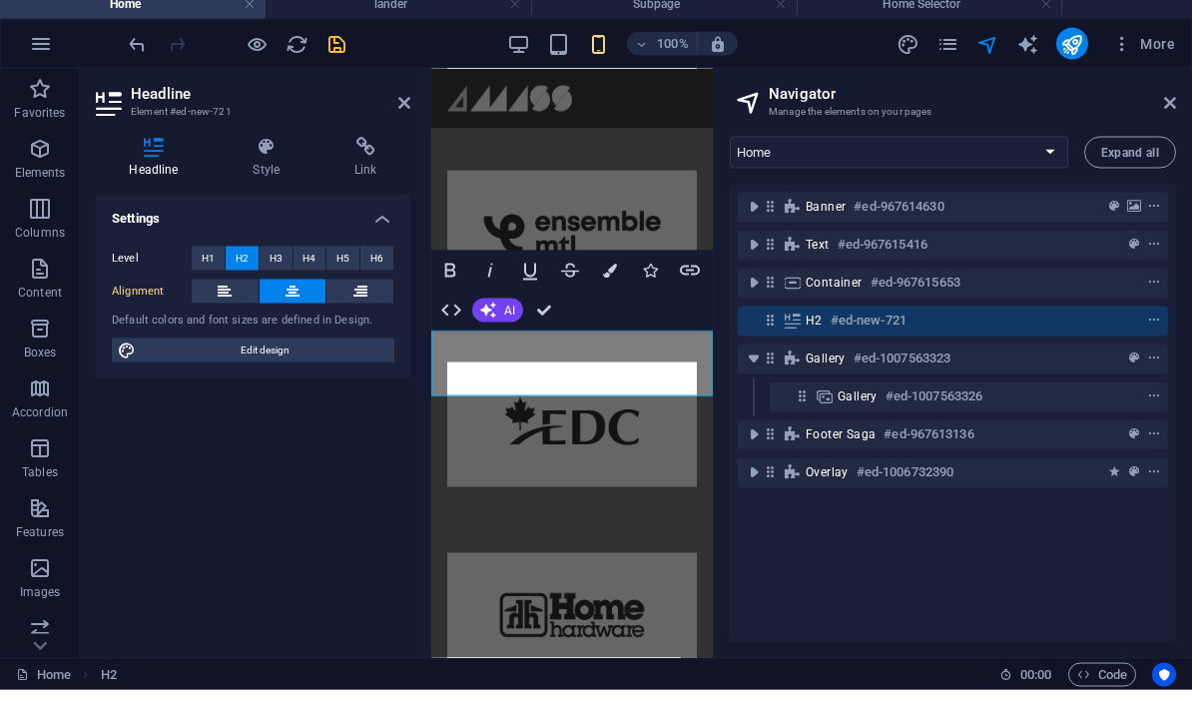
scroll to position [2248, 0]
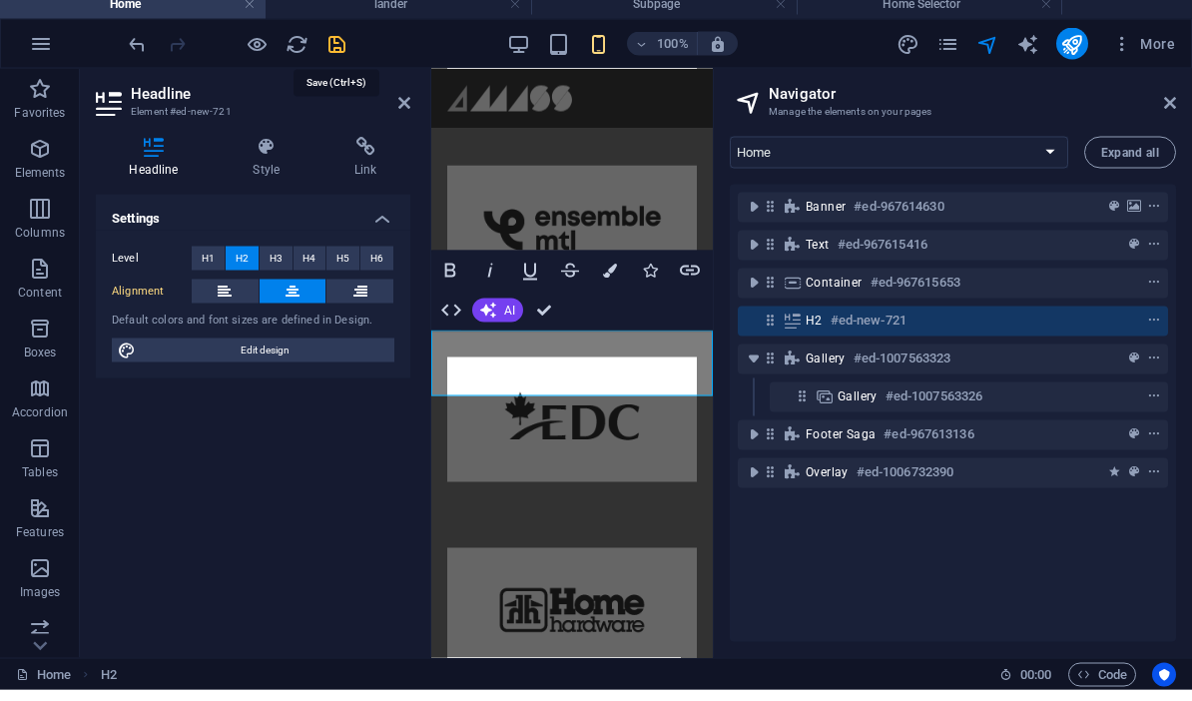
click at [344, 46] on icon "save" at bounding box center [336, 55] width 23 height 23
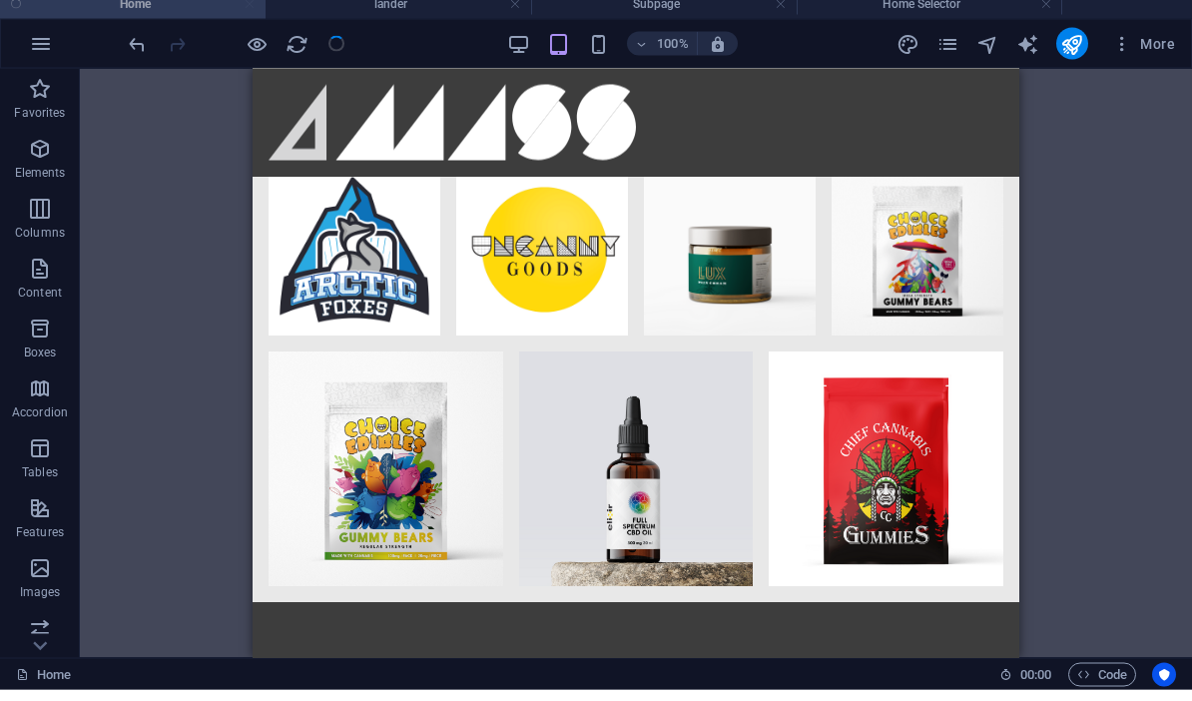
scroll to position [2120, 0]
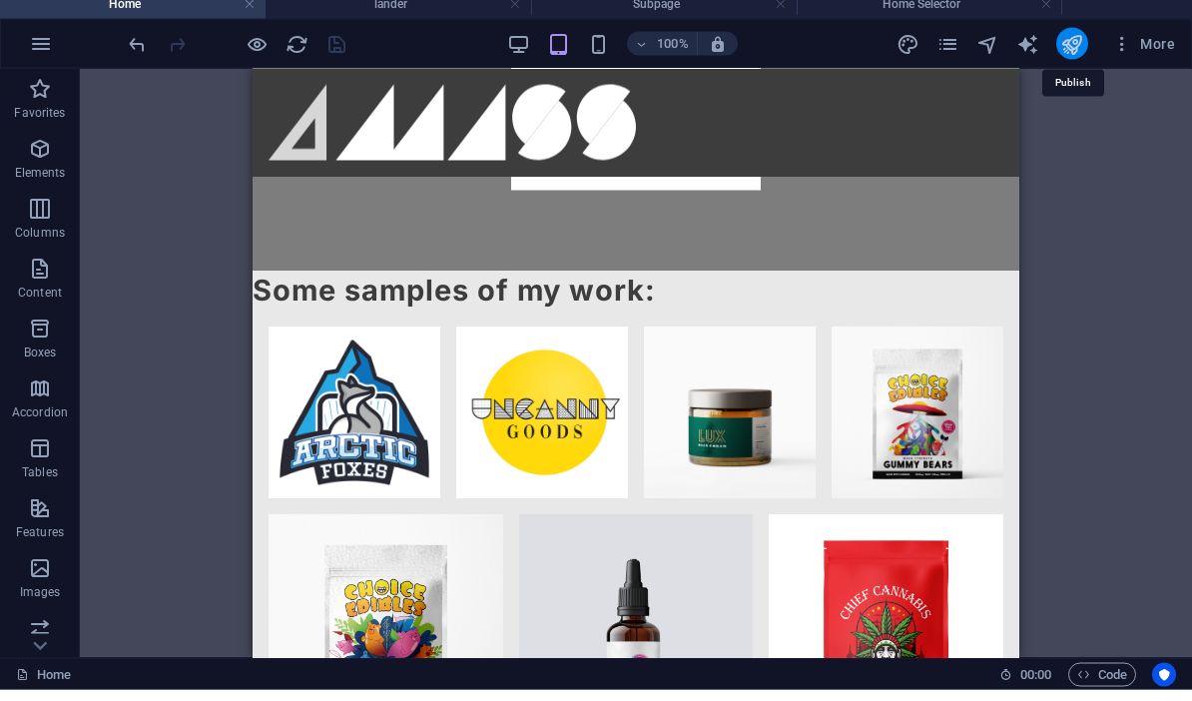
click at [831, 46] on icon "publish" at bounding box center [1071, 55] width 23 height 23
